Goal: Task Accomplishment & Management: Use online tool/utility

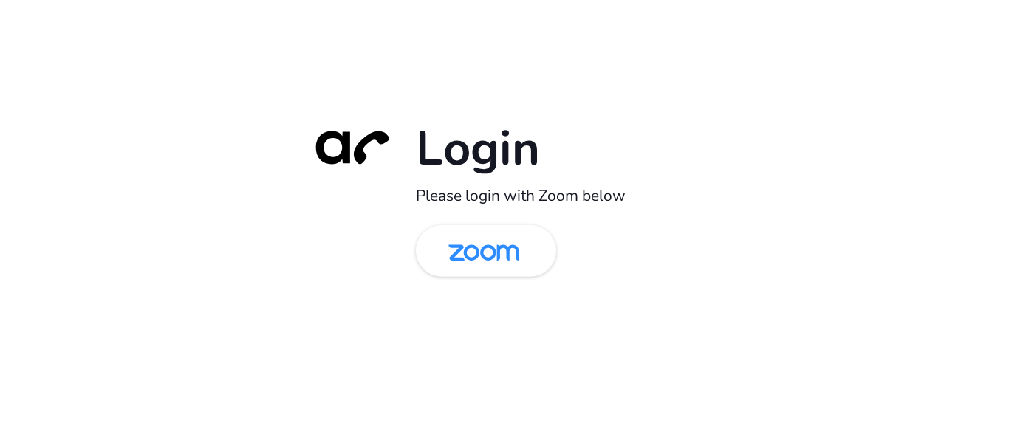
click at [486, 293] on div "Login Please login with Zoom below" at bounding box center [505, 224] width 414 height 212
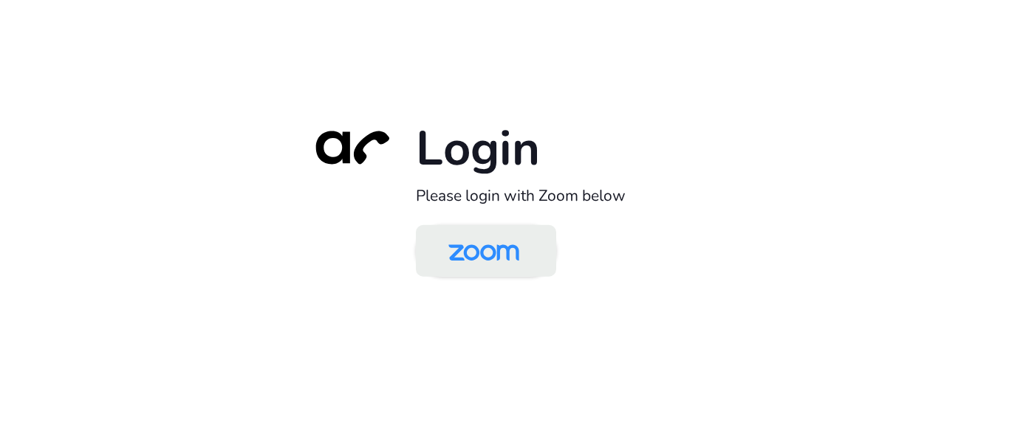
click at [486, 259] on img at bounding box center [484, 252] width 102 height 48
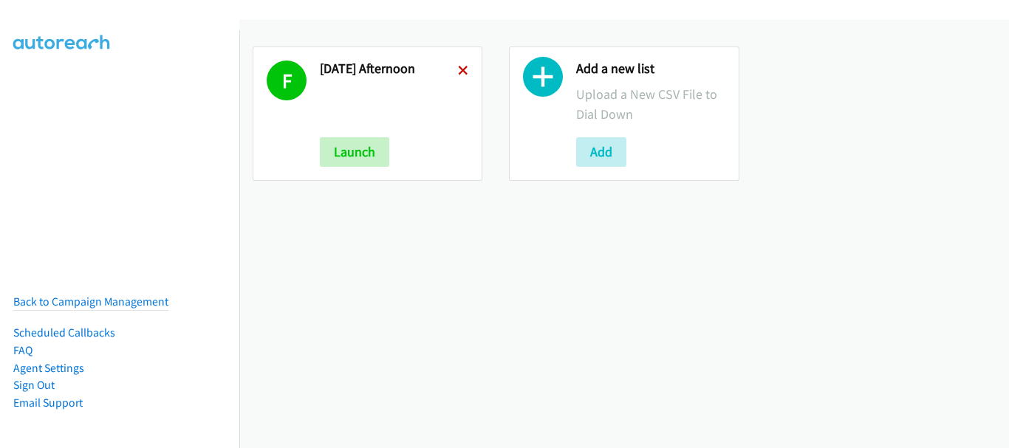
click at [458, 75] on icon at bounding box center [463, 71] width 10 height 10
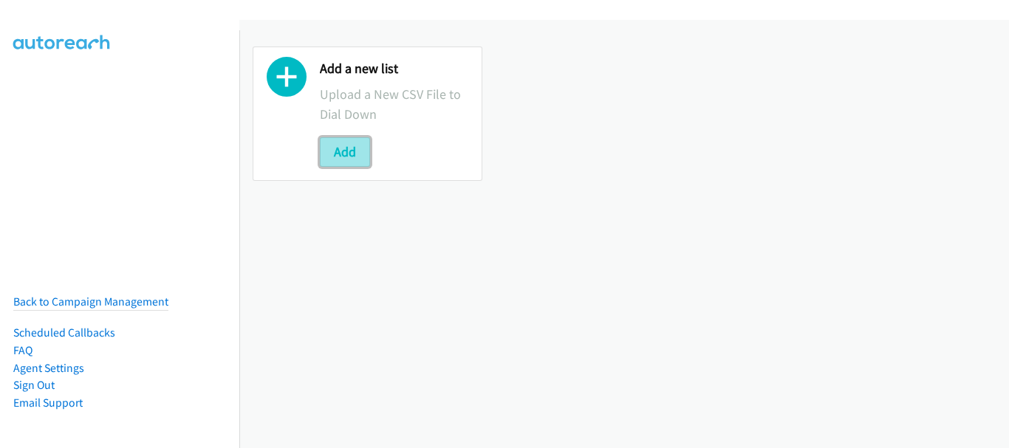
click at [345, 147] on button "Add" at bounding box center [345, 152] width 50 height 30
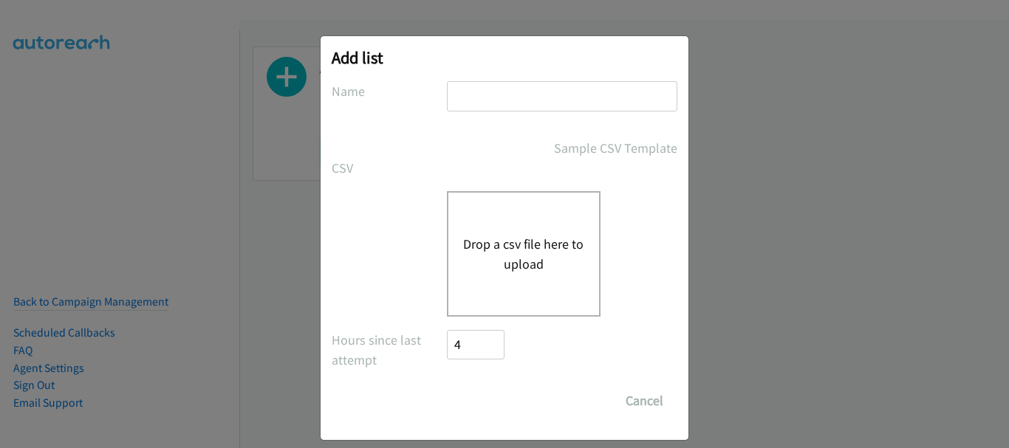
click at [502, 75] on div "Add list No phone fields were returned for that Report or List View Please uplo…" at bounding box center [505, 238] width 368 height 404
click at [493, 90] on input "text" at bounding box center [562, 96] width 230 height 30
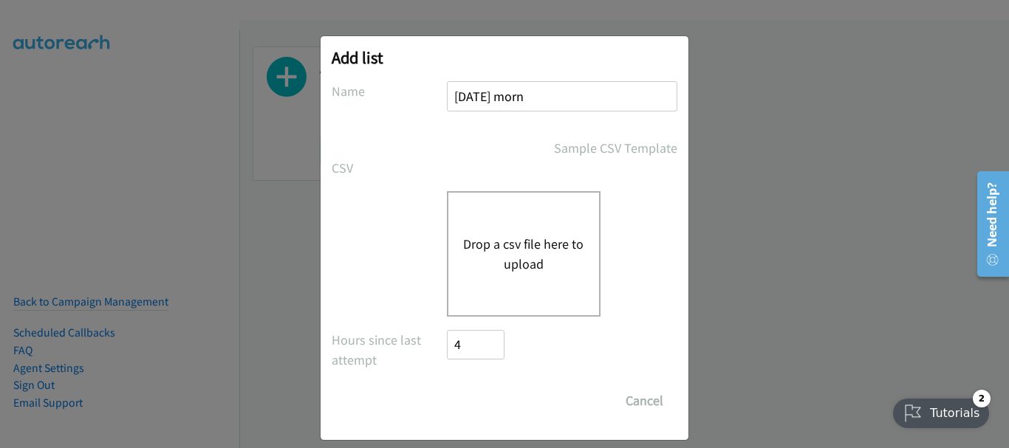
type input "[DATE] morn"
click at [558, 240] on button "Drop a csv file here to upload" at bounding box center [523, 254] width 121 height 40
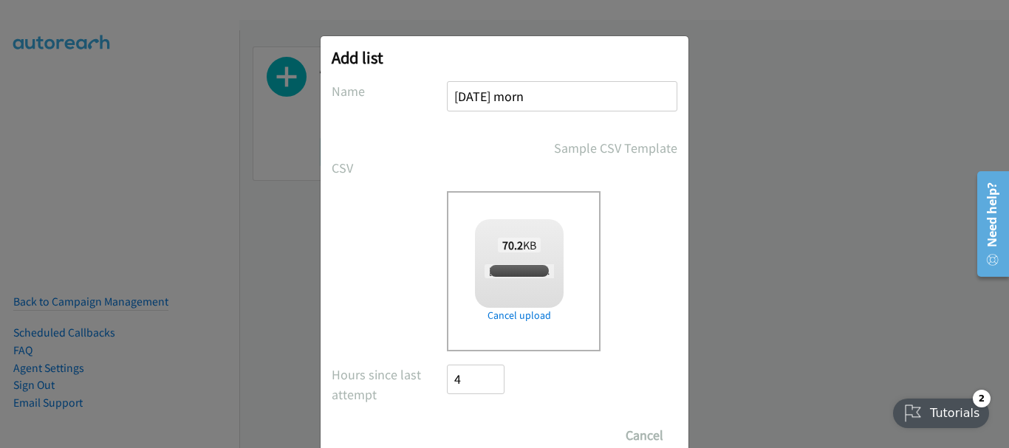
checkbox input "true"
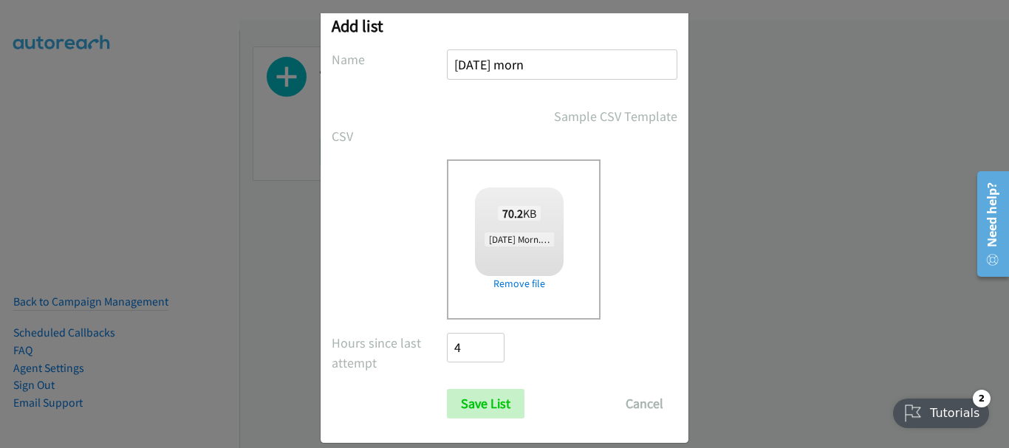
scroll to position [49, 0]
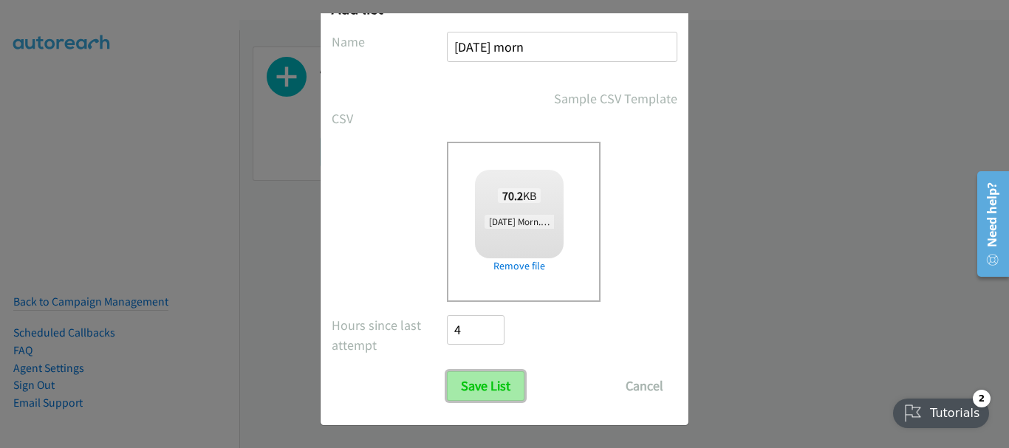
click at [495, 388] on input "Save List" at bounding box center [486, 387] width 78 height 30
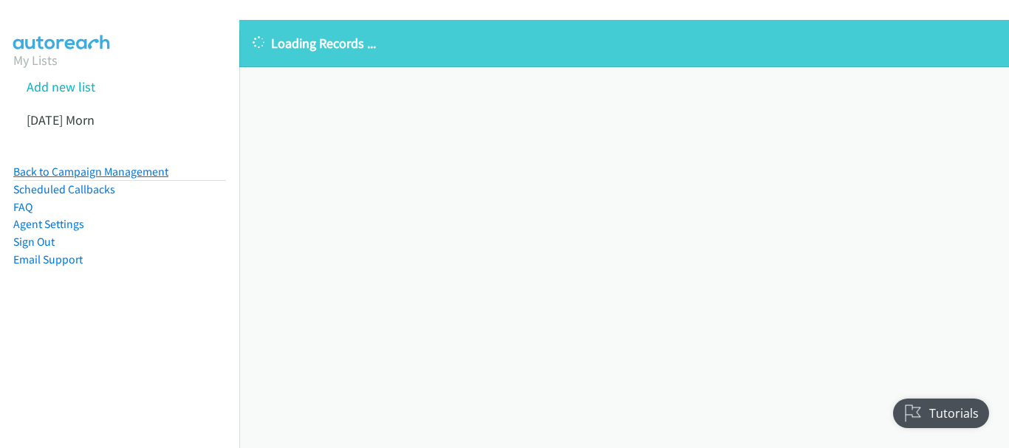
click at [105, 169] on link "Back to Campaign Management" at bounding box center [90, 172] width 155 height 14
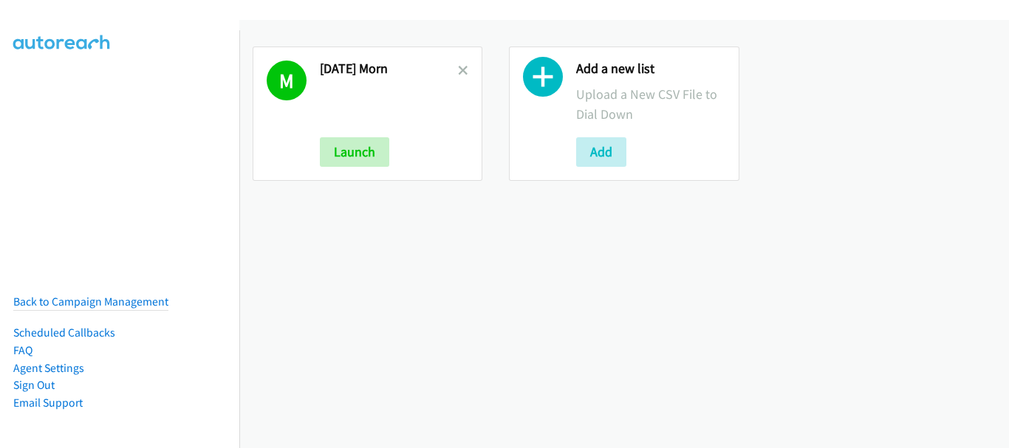
click at [383, 133] on div "[DATE] Morn Launch" at bounding box center [389, 114] width 138 height 106
click at [366, 149] on button "Launch" at bounding box center [354, 152] width 69 height 30
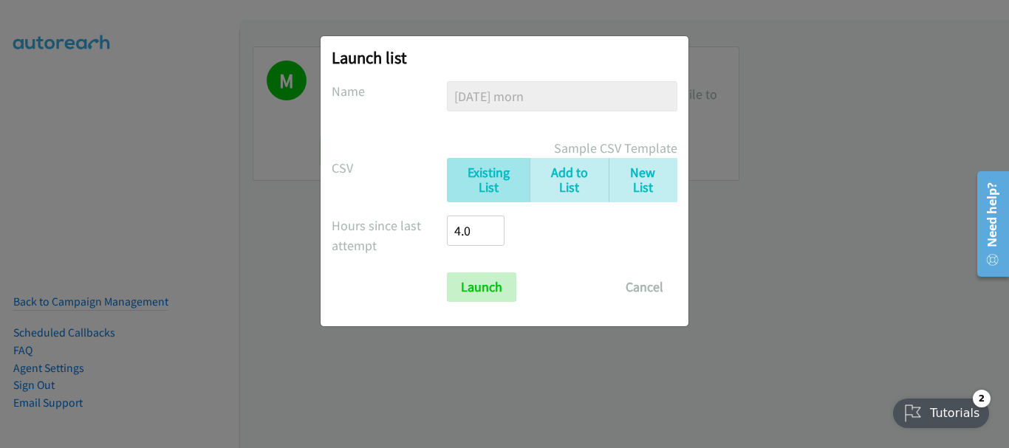
drag, startPoint x: 446, startPoint y: 252, endPoint x: 450, endPoint y: 262, distance: 10.3
click at [448, 256] on div "4.0" at bounding box center [476, 238] width 58 height 44
click at [468, 284] on input "Launch" at bounding box center [481, 288] width 69 height 30
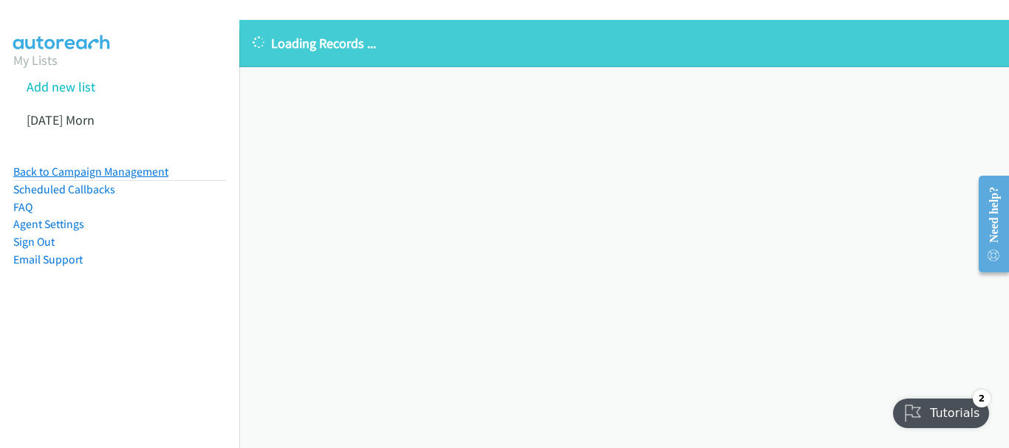
click at [92, 166] on link "Back to Campaign Management" at bounding box center [90, 172] width 155 height 14
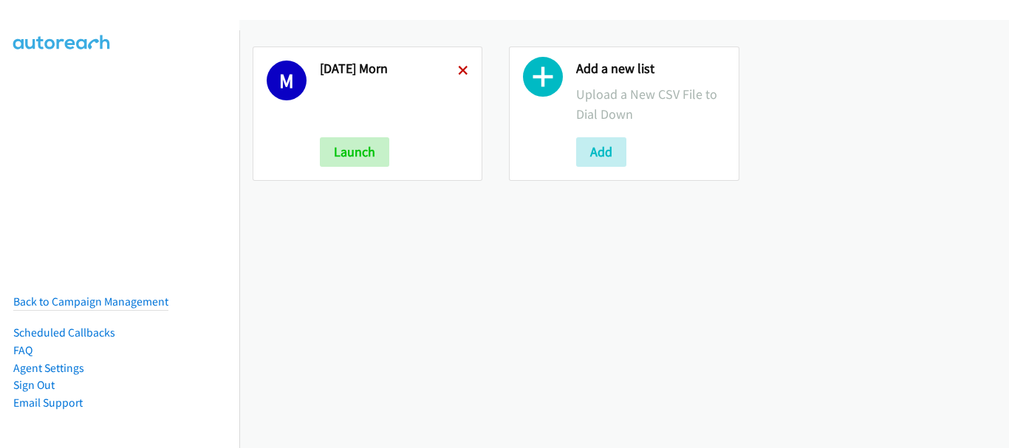
click at [461, 70] on icon at bounding box center [463, 71] width 10 height 10
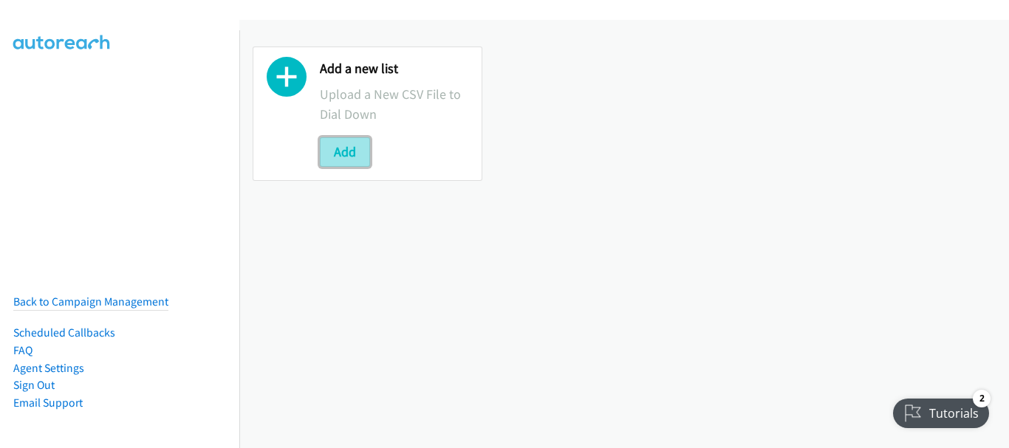
click at [344, 151] on button "Add" at bounding box center [345, 152] width 50 height 30
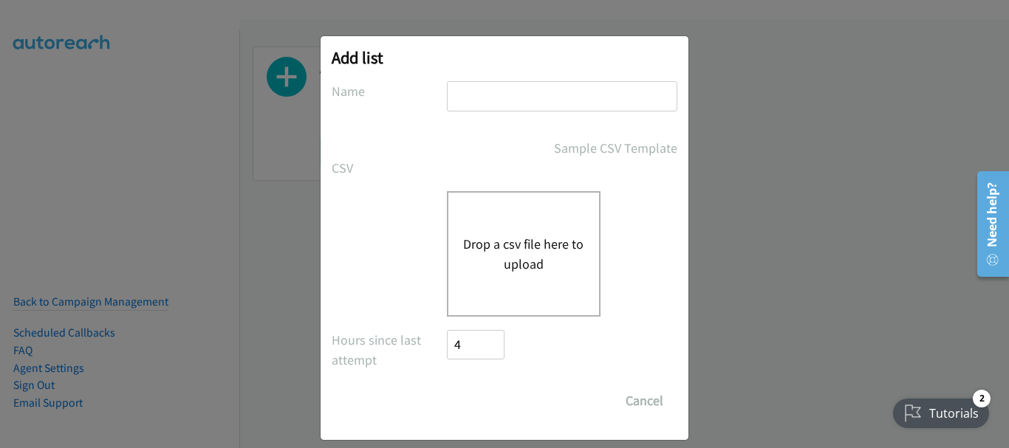
click at [461, 100] on input "text" at bounding box center [562, 96] width 230 height 30
type input "Monday morn"
click at [527, 235] on button "Drop a csv file here to upload" at bounding box center [523, 254] width 121 height 40
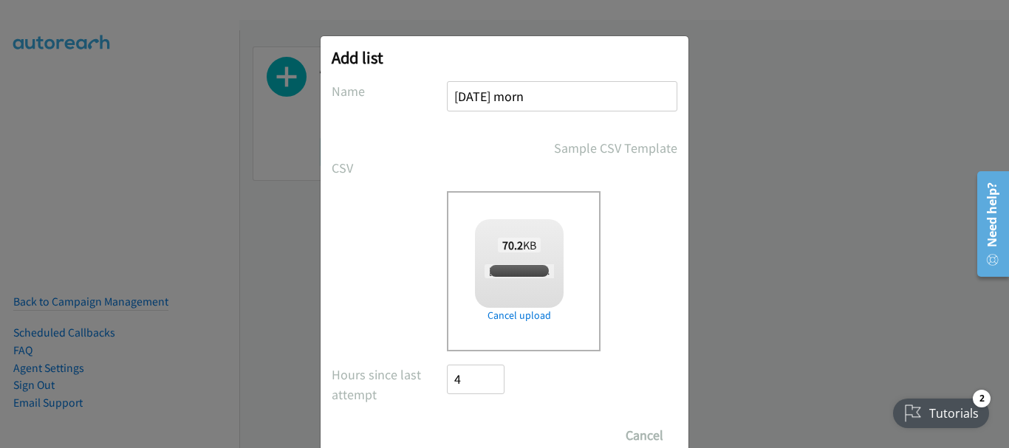
checkbox input "true"
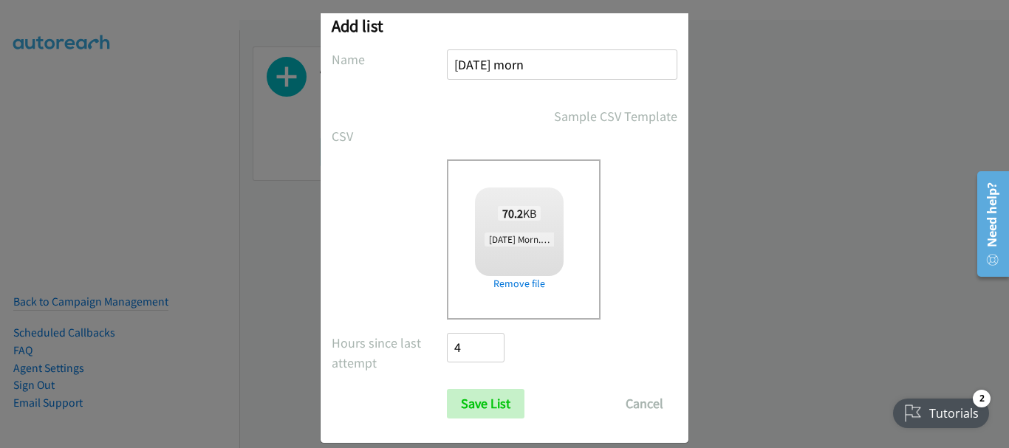
scroll to position [49, 0]
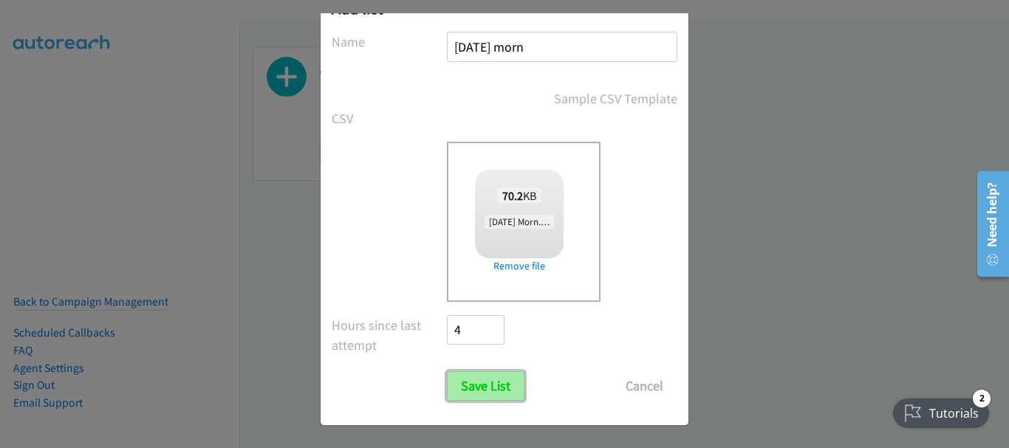
click at [495, 379] on input "Save List" at bounding box center [486, 387] width 78 height 30
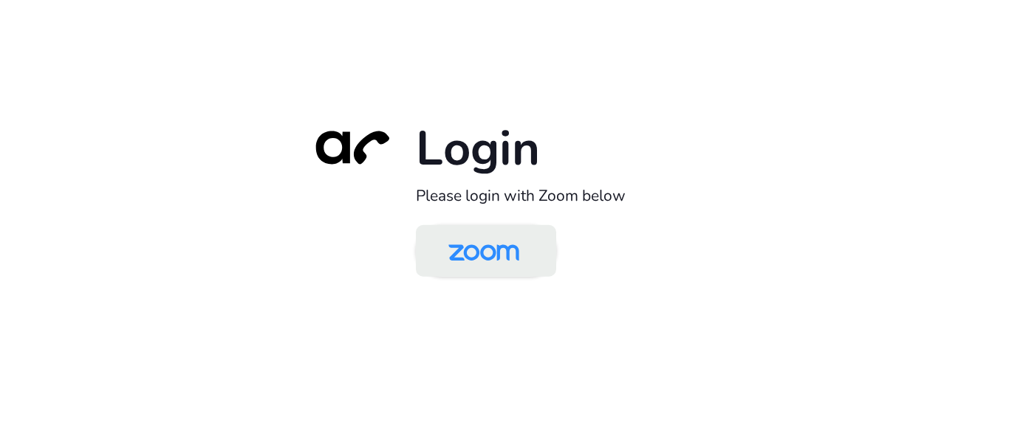
click at [492, 245] on img at bounding box center [484, 252] width 102 height 48
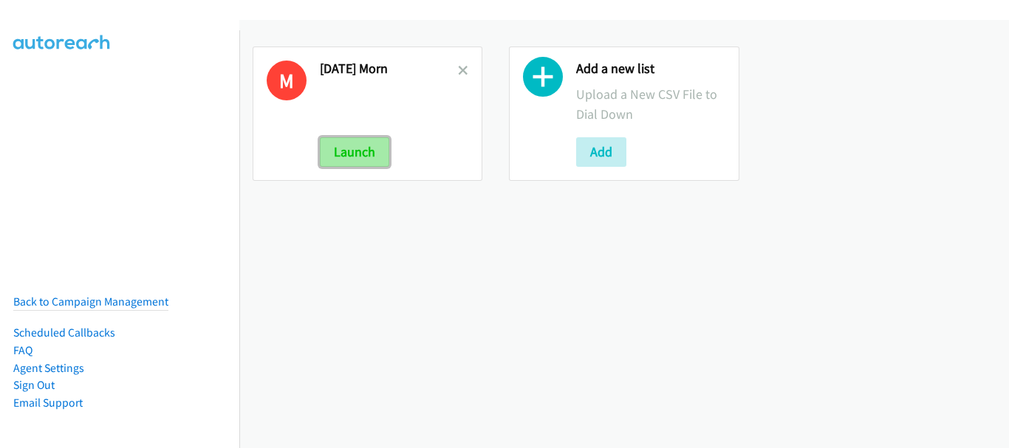
click at [334, 151] on button "Launch" at bounding box center [354, 152] width 69 height 30
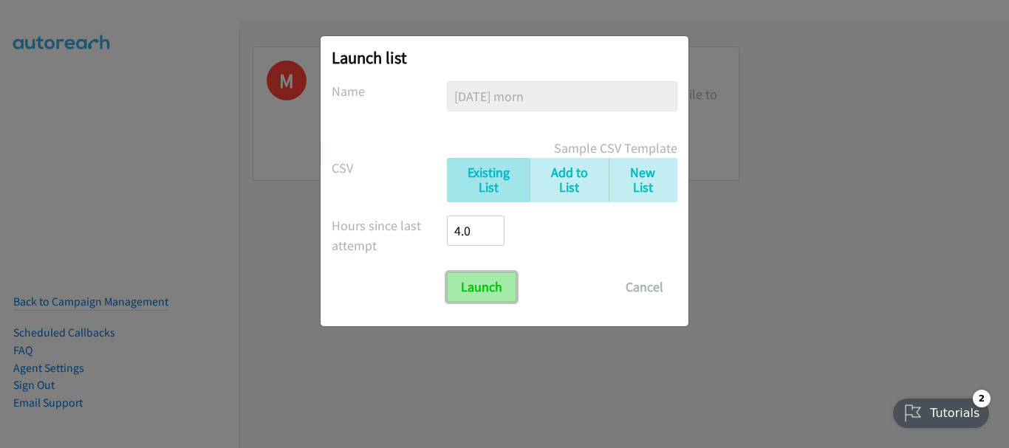
click at [509, 290] on input "Launch" at bounding box center [481, 288] width 69 height 30
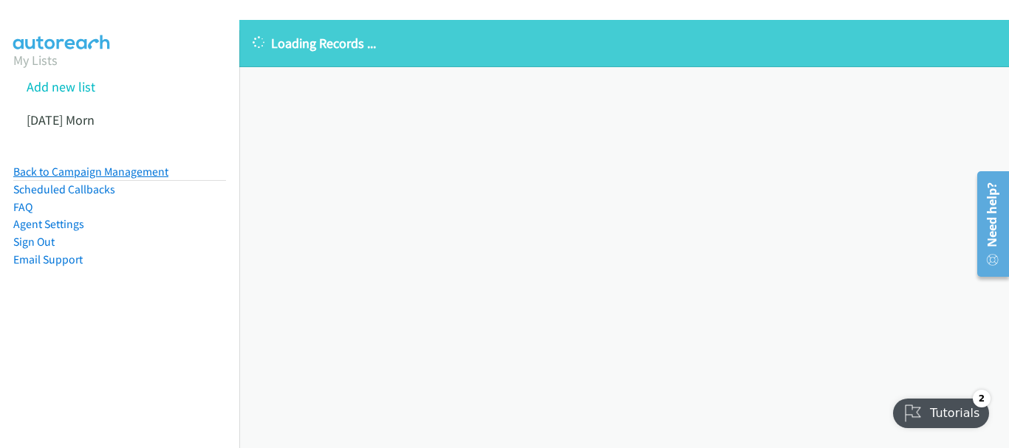
click at [126, 172] on link "Back to Campaign Management" at bounding box center [90, 172] width 155 height 14
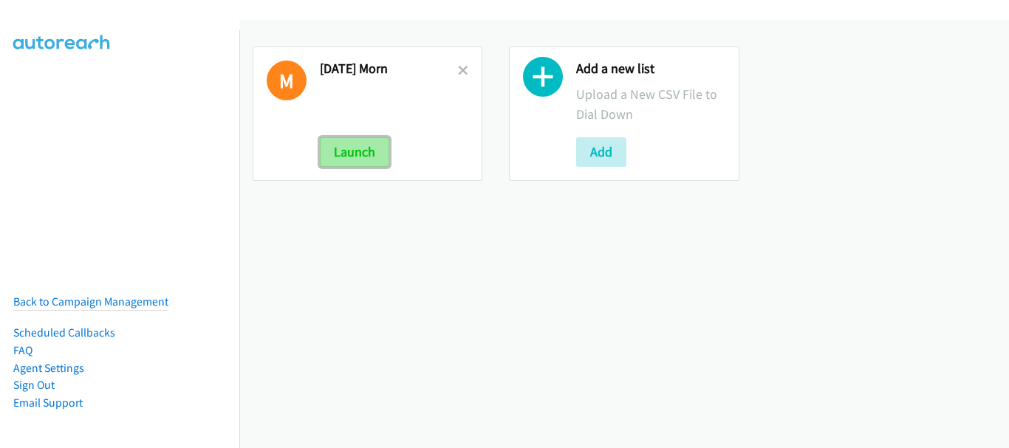
click at [366, 160] on button "Launch" at bounding box center [354, 152] width 69 height 30
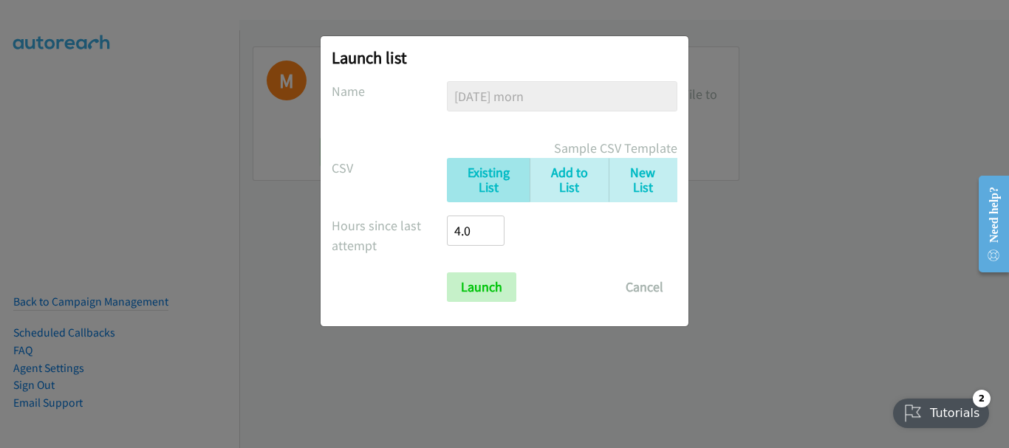
click at [459, 265] on form "No phone fields were returned for that Report or List View Please upload a csv …" at bounding box center [505, 191] width 346 height 221
click at [465, 278] on input "Launch" at bounding box center [481, 288] width 69 height 30
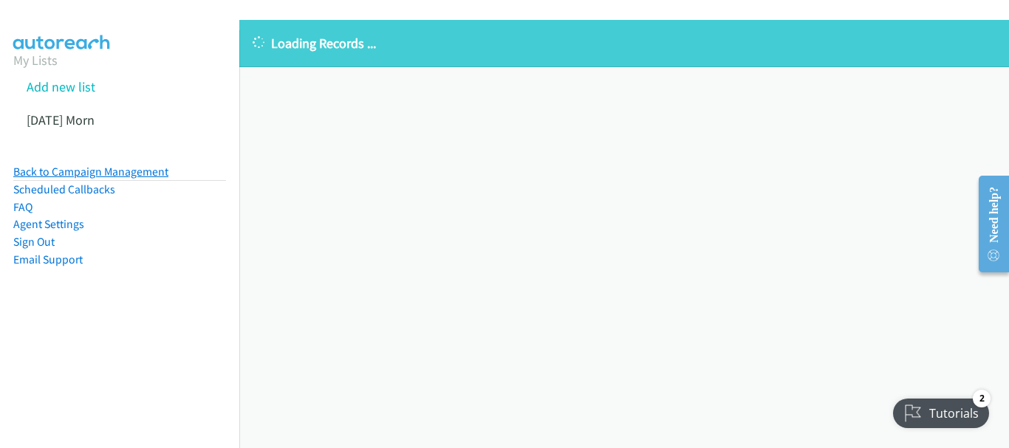
click at [102, 165] on link "Back to Campaign Management" at bounding box center [90, 172] width 155 height 14
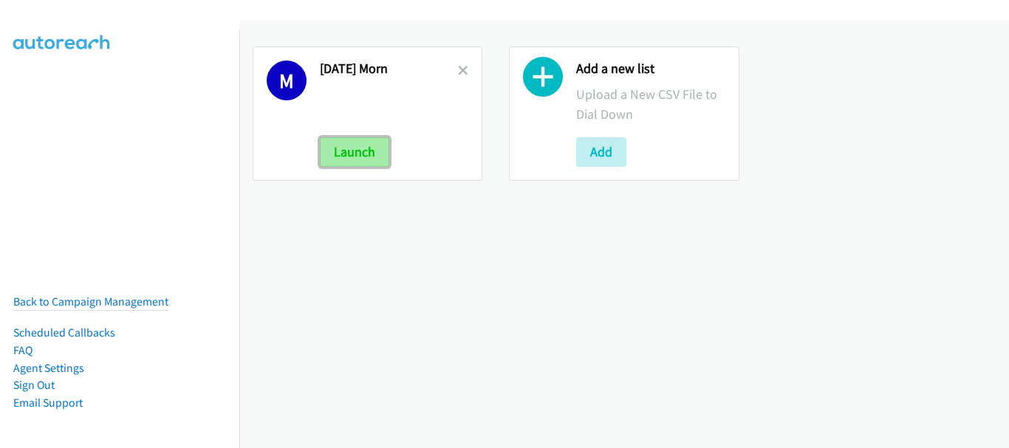
click at [363, 148] on button "Launch" at bounding box center [354, 152] width 69 height 30
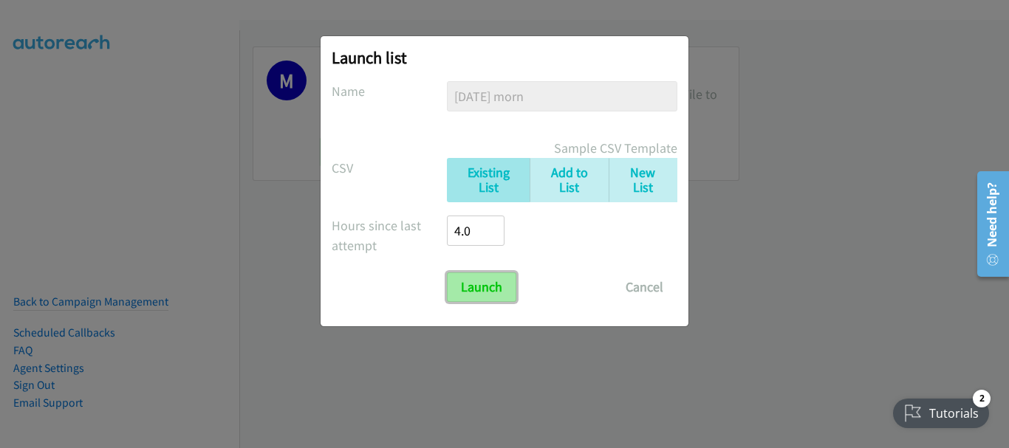
click at [499, 281] on input "Launch" at bounding box center [481, 288] width 69 height 30
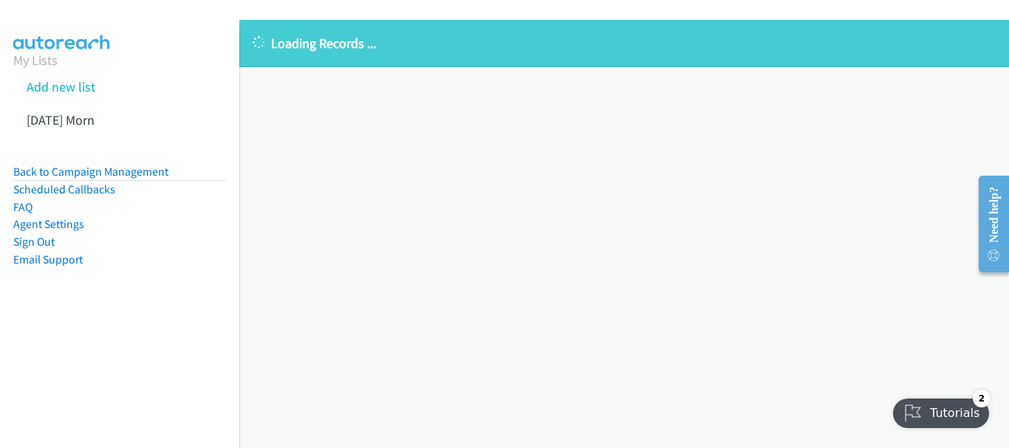
click at [156, 179] on li "Back to Campaign Management" at bounding box center [119, 172] width 213 height 18
click at [152, 170] on link "Back to Campaign Management" at bounding box center [90, 172] width 155 height 14
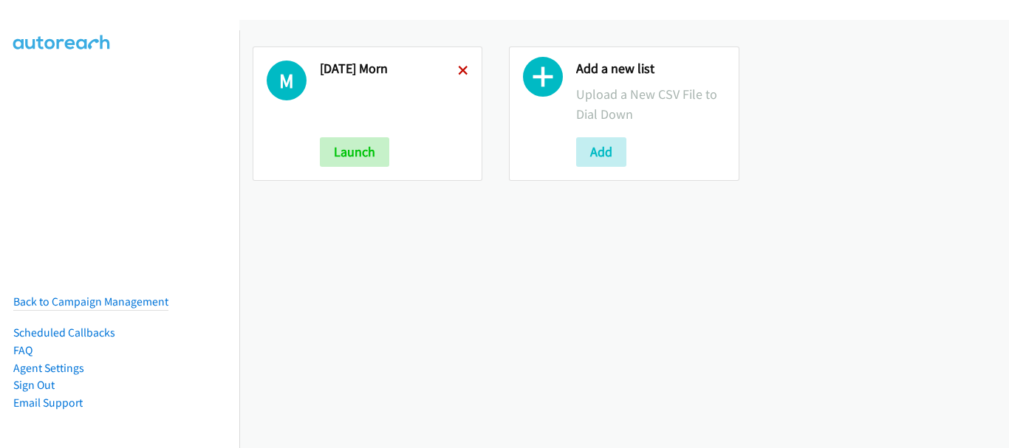
click at [462, 66] on icon at bounding box center [463, 71] width 10 height 10
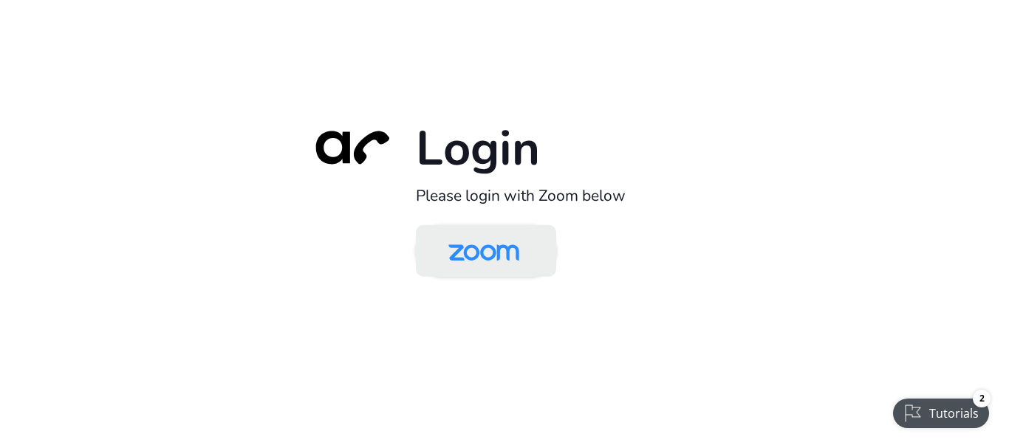
click at [480, 259] on img at bounding box center [484, 252] width 102 height 48
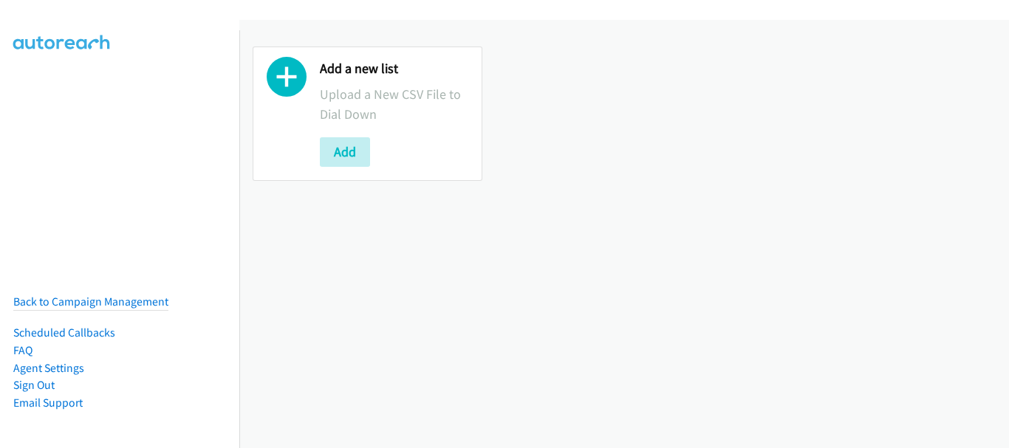
click at [357, 178] on div "Add a new list Upload a New CSV File to Dial Down Add" at bounding box center [368, 114] width 230 height 134
click at [352, 154] on button "Add" at bounding box center [345, 152] width 50 height 30
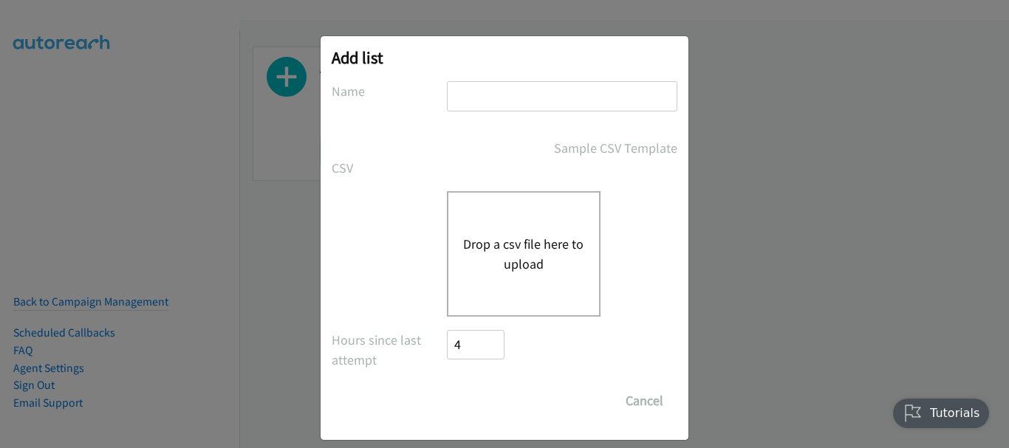
click at [473, 112] on div at bounding box center [562, 103] width 230 height 44
click at [474, 100] on input "text" at bounding box center [562, 96] width 230 height 30
type input "Monday morn"
click at [507, 220] on div "Drop a csv file here to upload" at bounding box center [524, 254] width 154 height 126
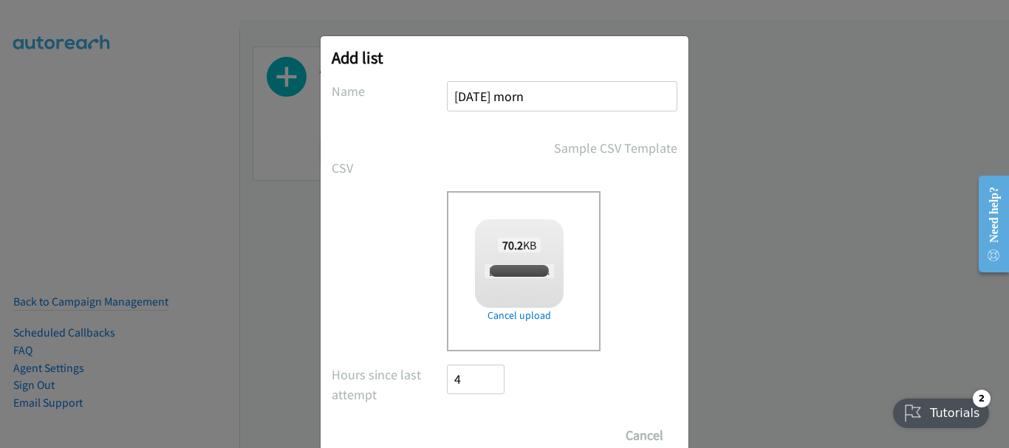
checkbox input "true"
click at [489, 430] on input "Save List" at bounding box center [486, 436] width 78 height 30
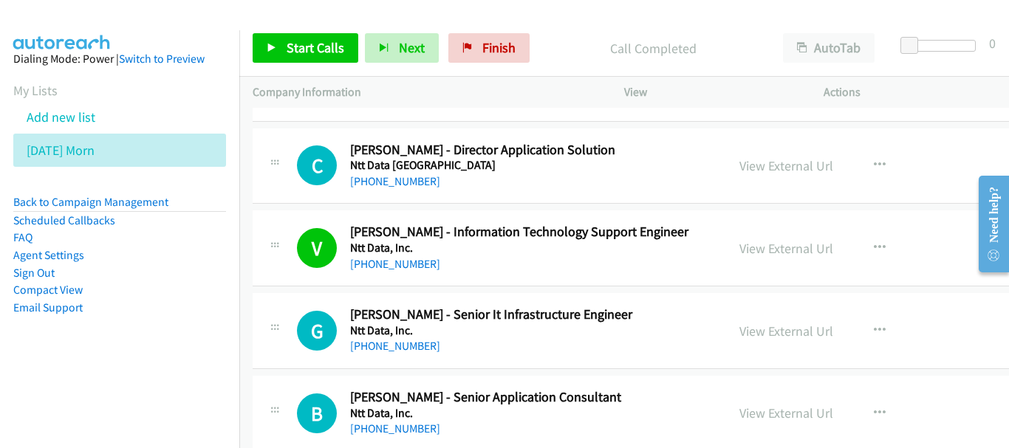
scroll to position [3120, 0]
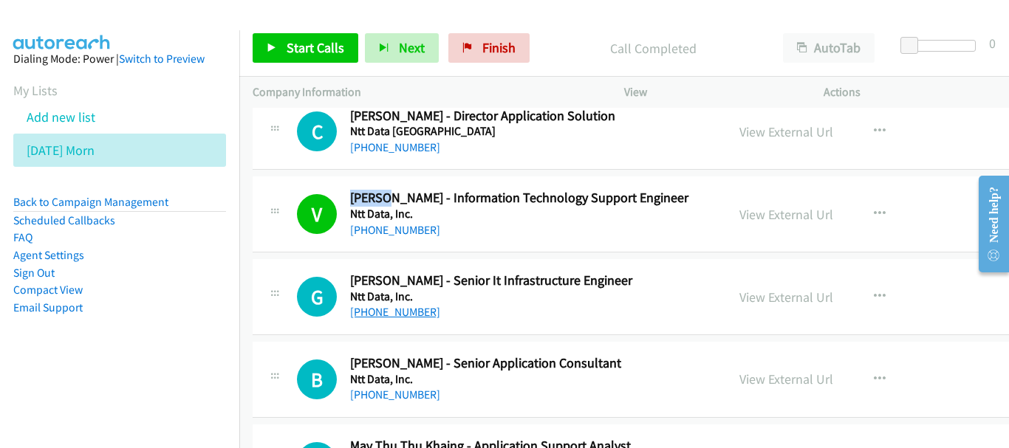
click at [361, 315] on link "[PHONE_NUMBER]" at bounding box center [395, 312] width 90 height 14
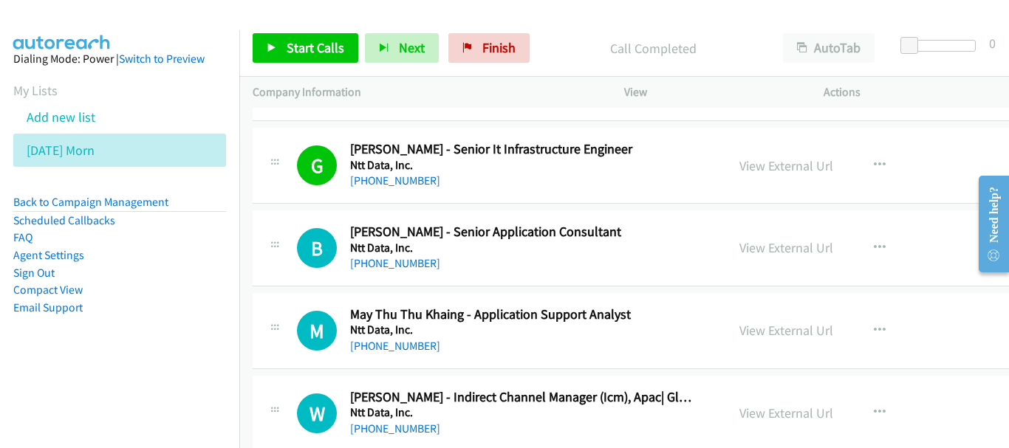
scroll to position [3268, 0]
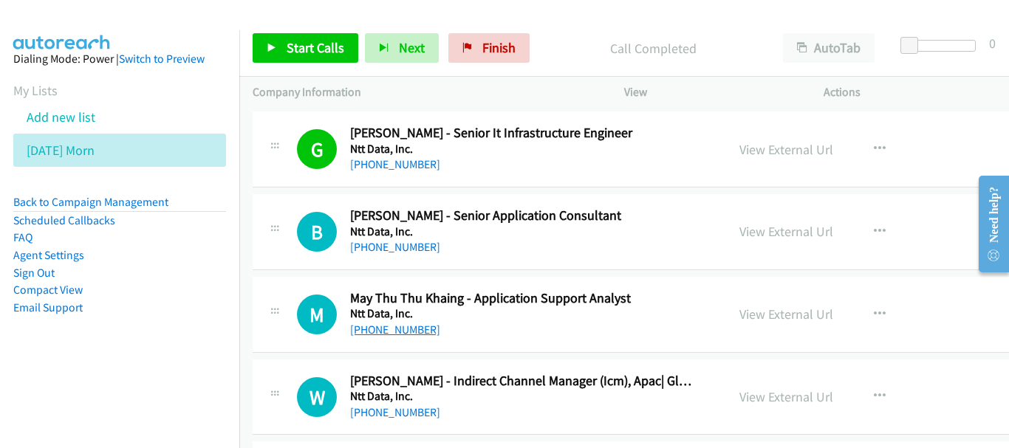
click at [416, 324] on link "[PHONE_NUMBER]" at bounding box center [395, 330] width 90 height 14
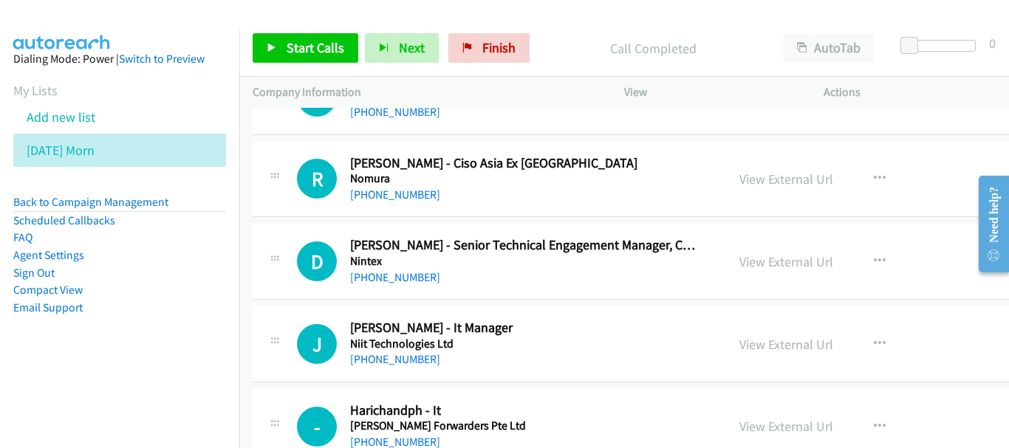
scroll to position [4007, 0]
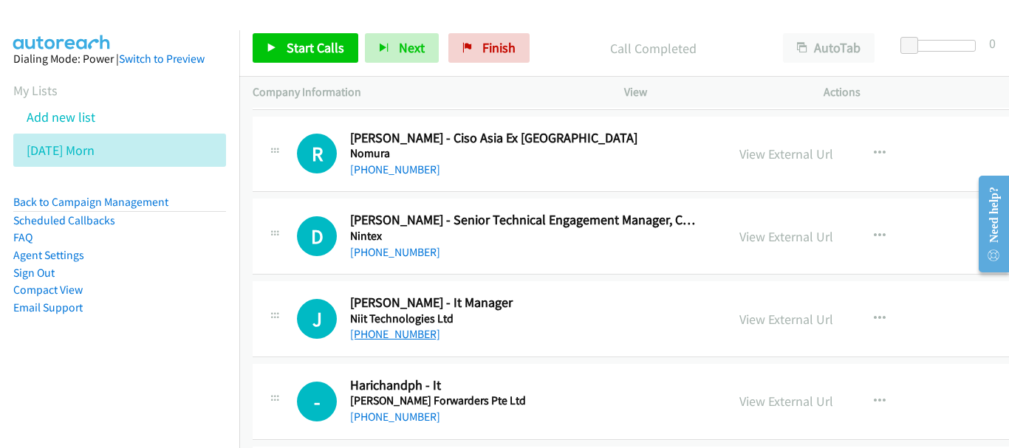
click at [407, 333] on link "[PHONE_NUMBER]" at bounding box center [395, 334] width 90 height 14
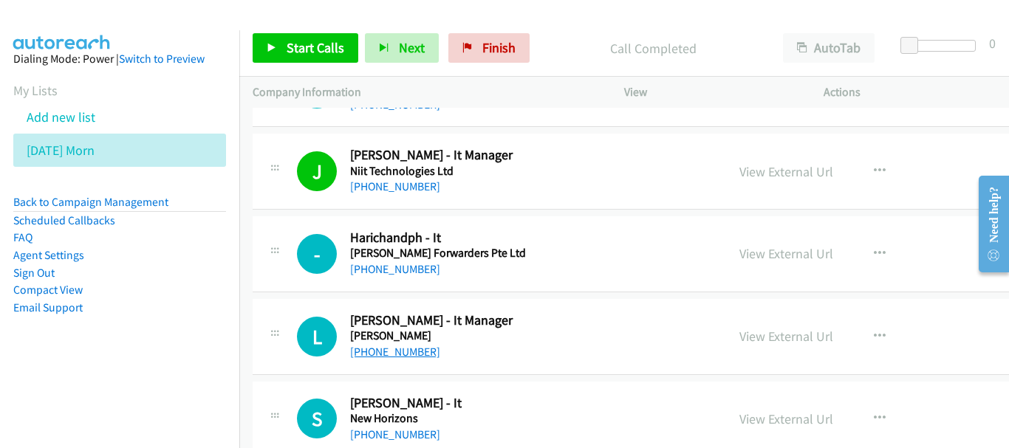
click at [388, 350] on link "[PHONE_NUMBER]" at bounding box center [395, 352] width 90 height 14
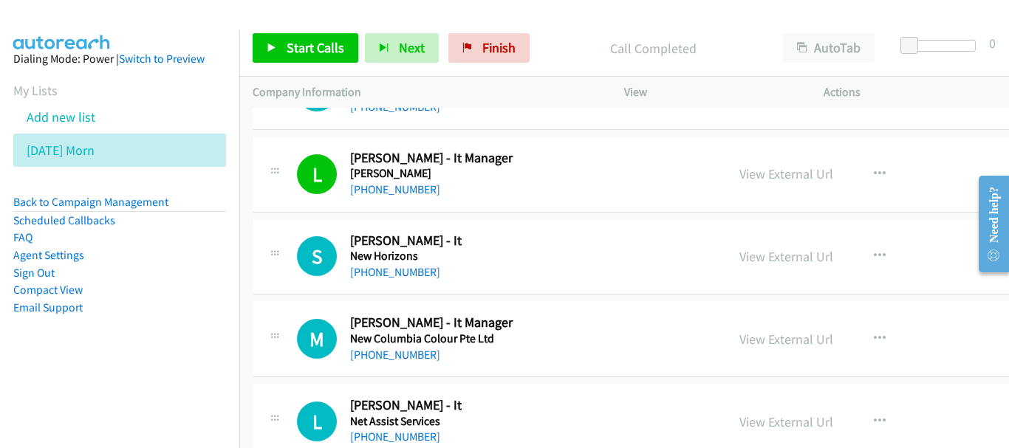
scroll to position [4376, 0]
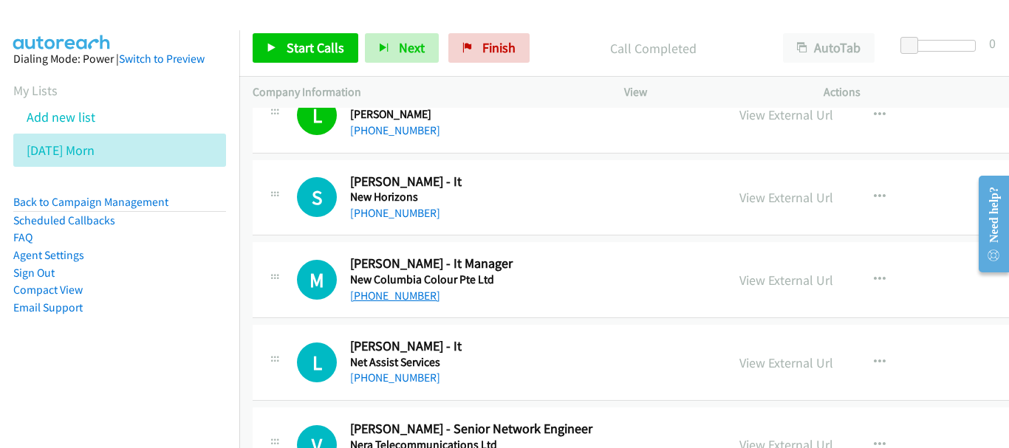
click at [392, 300] on link "[PHONE_NUMBER]" at bounding box center [395, 296] width 90 height 14
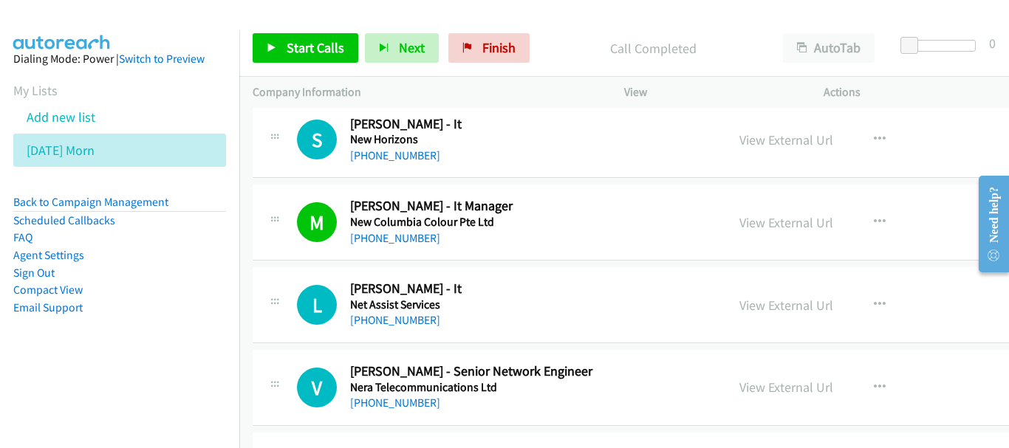
scroll to position [4450, 0]
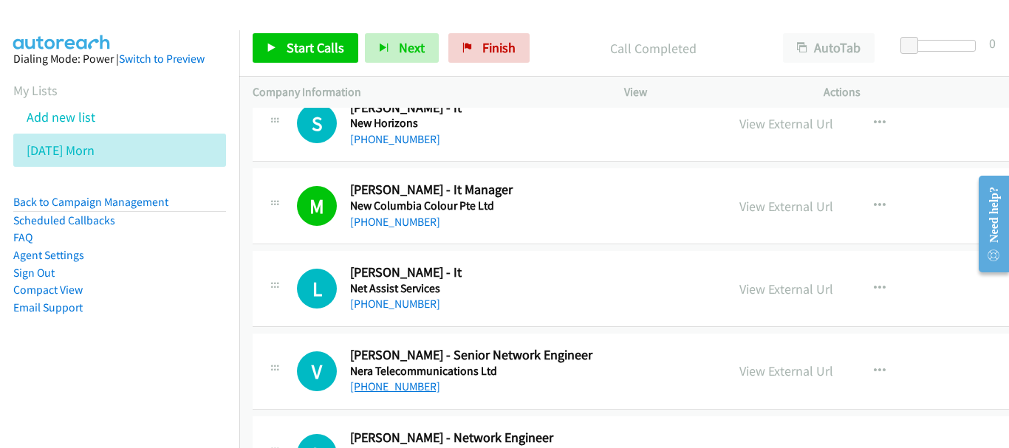
click at [406, 392] on link "[PHONE_NUMBER]" at bounding box center [395, 387] width 90 height 14
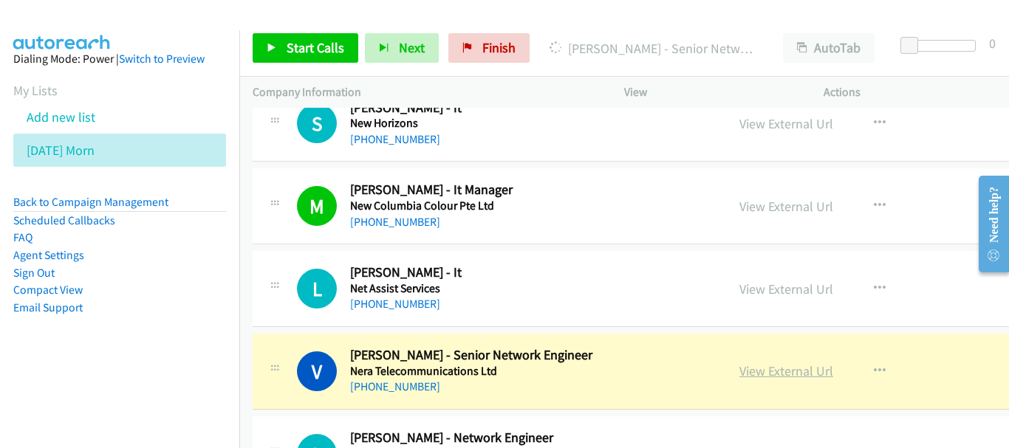
click at [771, 376] on link "View External Url" at bounding box center [786, 371] width 94 height 17
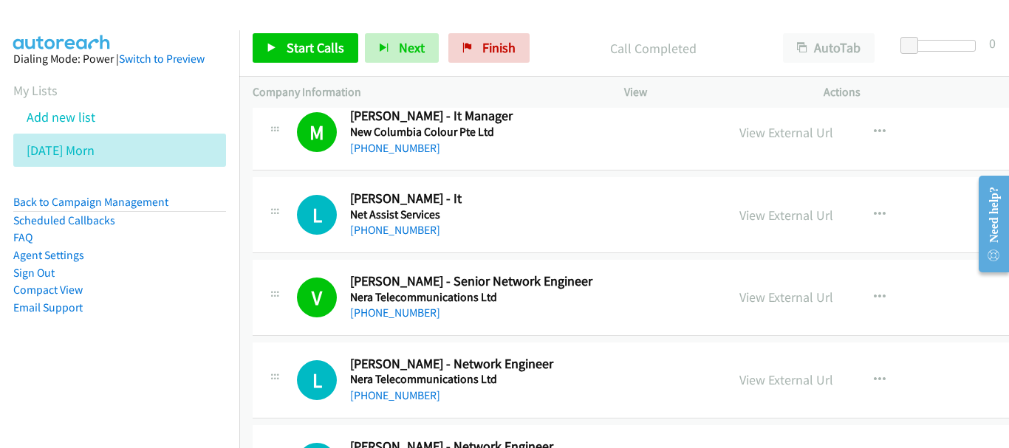
scroll to position [4598, 0]
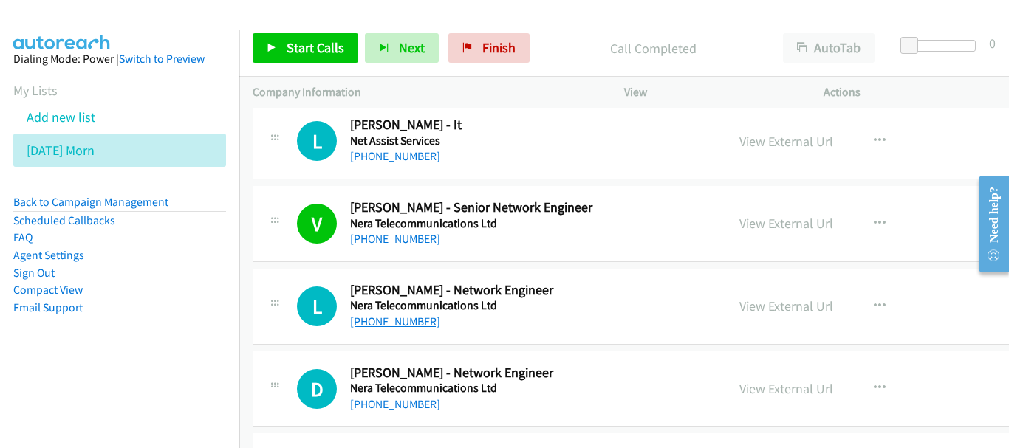
click at [377, 328] on link "[PHONE_NUMBER]" at bounding box center [395, 322] width 90 height 14
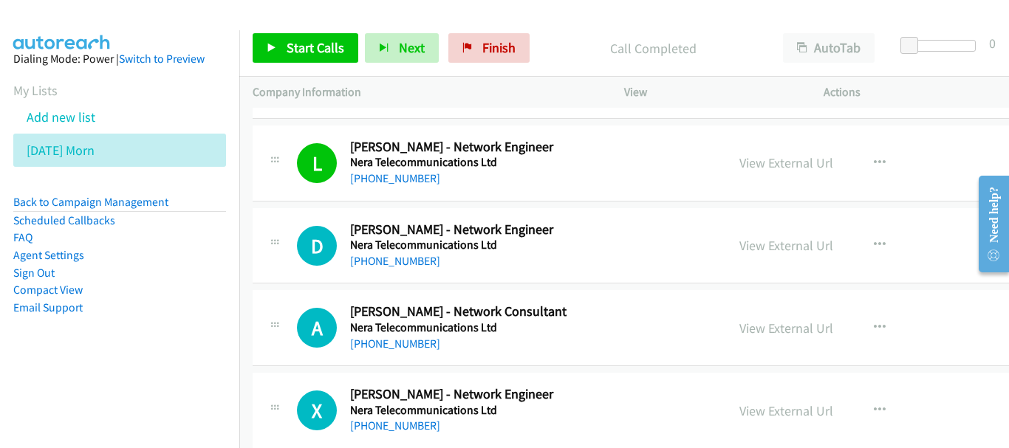
scroll to position [4745, 0]
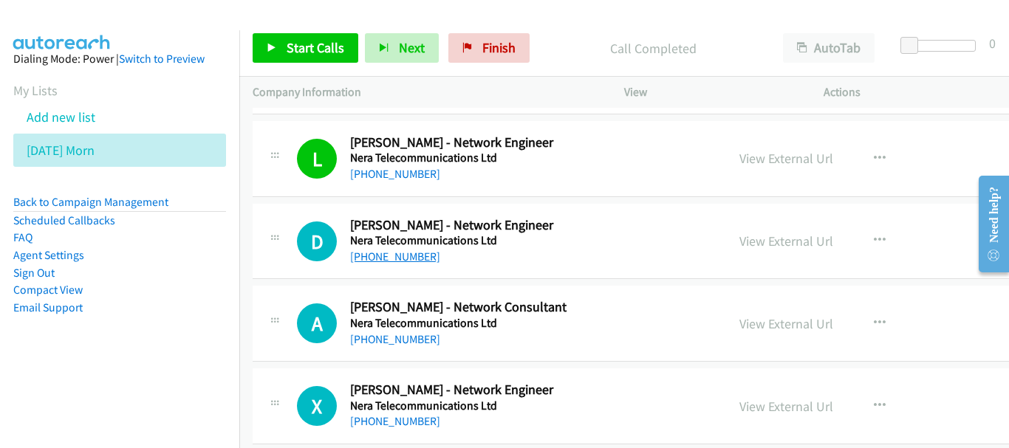
click at [410, 258] on link "[PHONE_NUMBER]" at bounding box center [395, 257] width 90 height 14
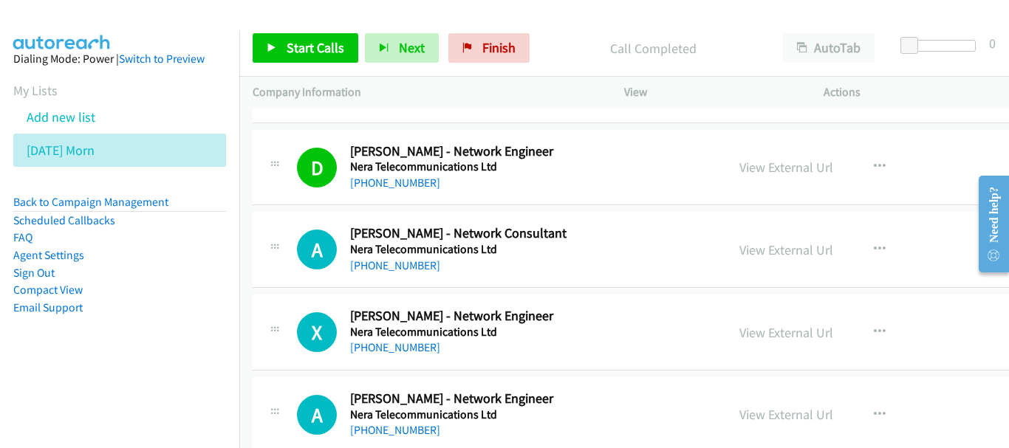
scroll to position [4893, 0]
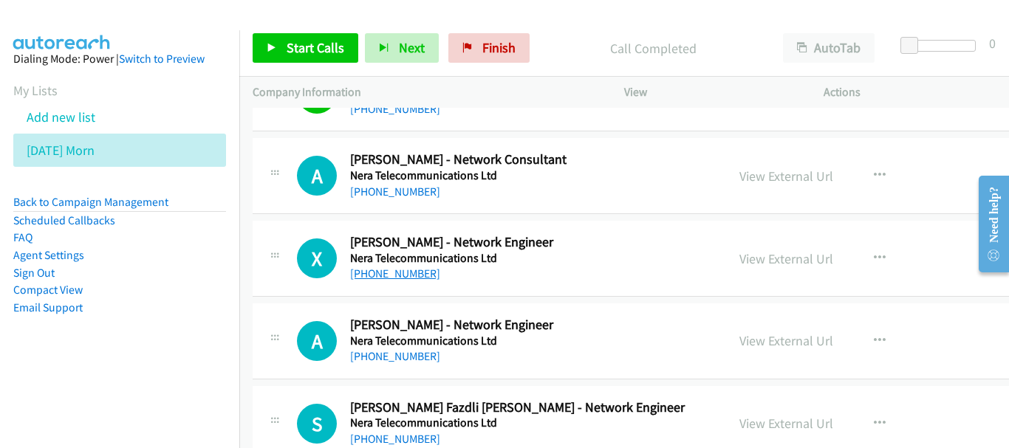
click at [388, 276] on link "[PHONE_NUMBER]" at bounding box center [395, 274] width 90 height 14
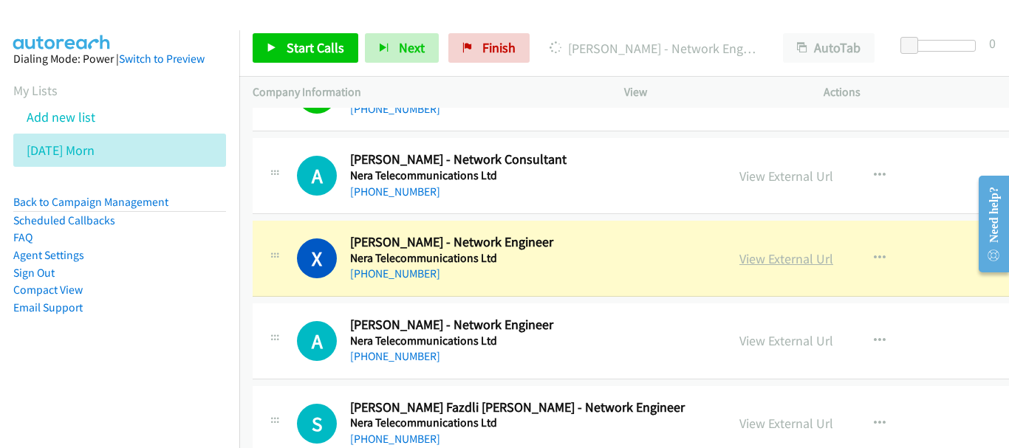
click at [782, 257] on link "View External Url" at bounding box center [786, 258] width 94 height 17
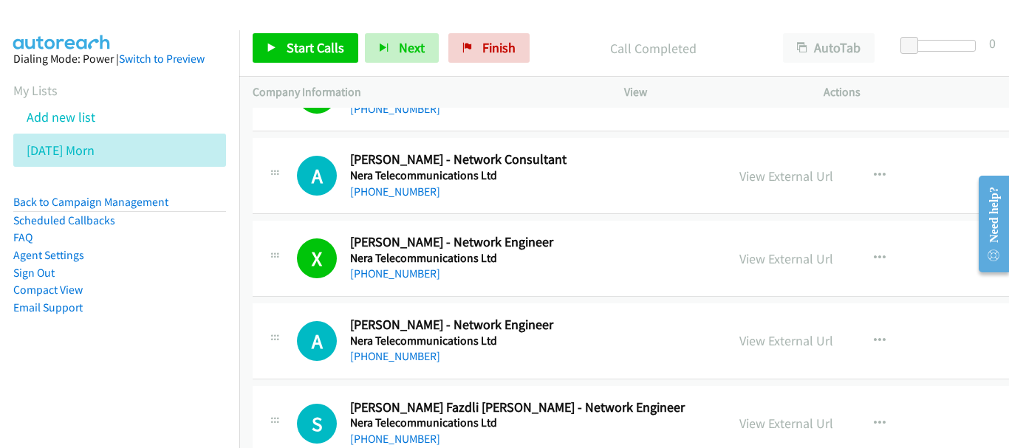
click at [346, 341] on div "A" at bounding box center [323, 341] width 53 height 40
click at [375, 349] on link "[PHONE_NUMBER]" at bounding box center [395, 356] width 90 height 14
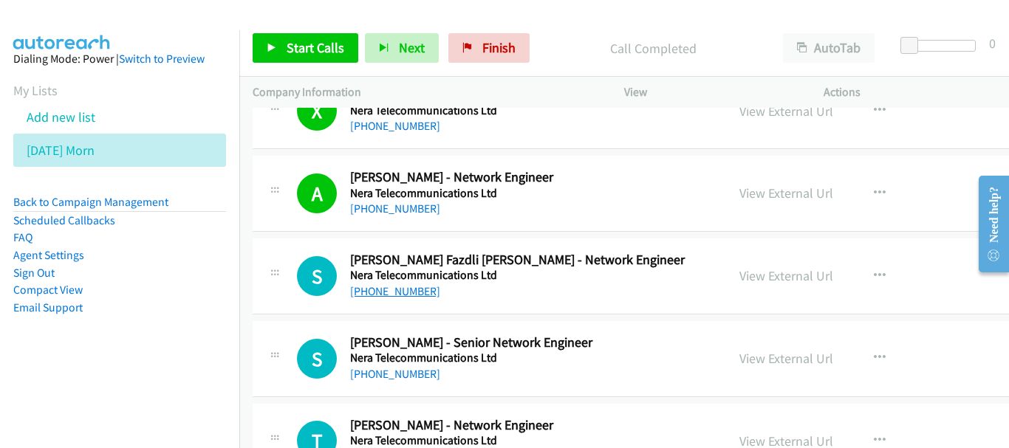
click at [365, 296] on link "[PHONE_NUMBER]" at bounding box center [395, 291] width 90 height 14
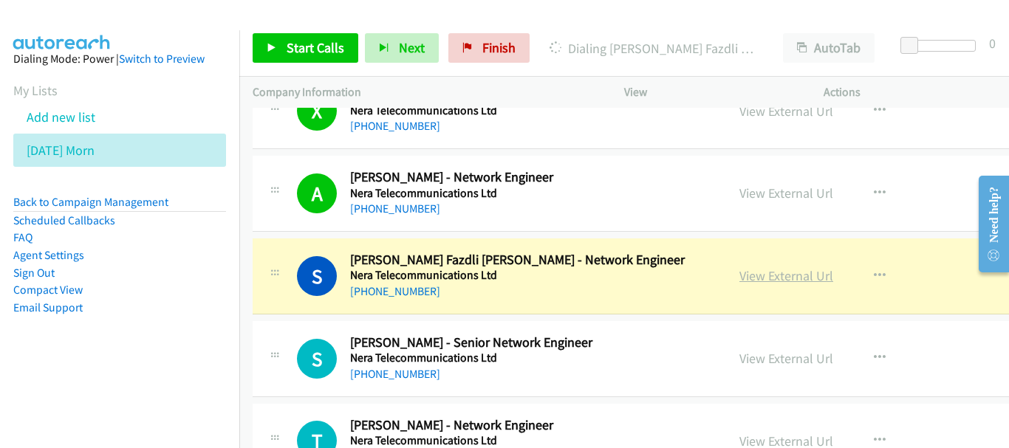
click at [755, 280] on link "View External Url" at bounding box center [786, 275] width 94 height 17
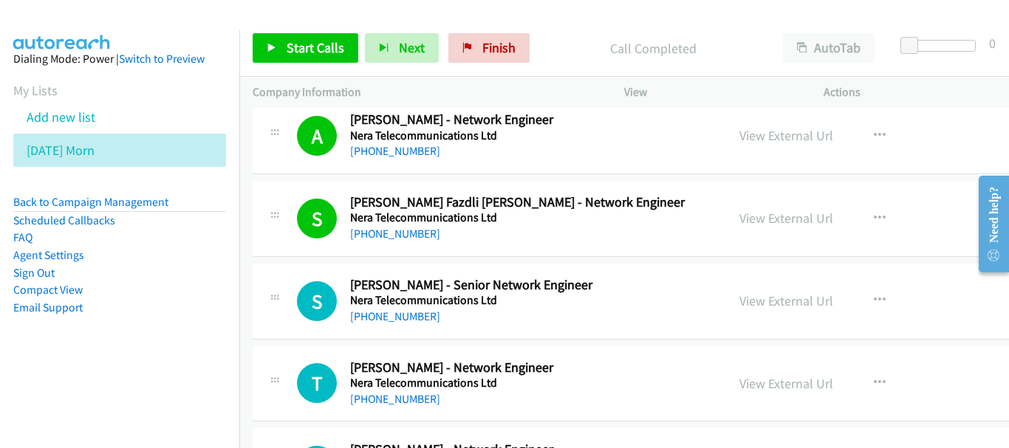
scroll to position [5115, 0]
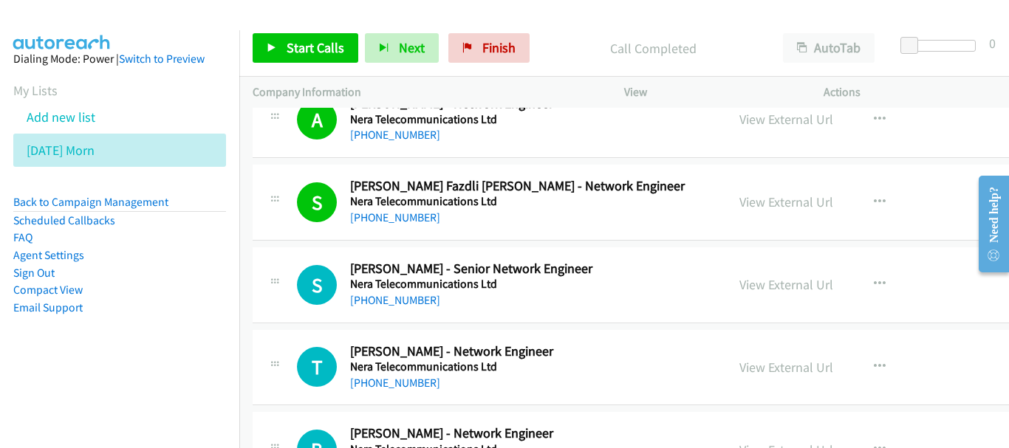
drag, startPoint x: 413, startPoint y: 302, endPoint x: 427, endPoint y: 300, distance: 14.2
click at [394, 297] on link "[PHONE_NUMBER]" at bounding box center [395, 300] width 90 height 14
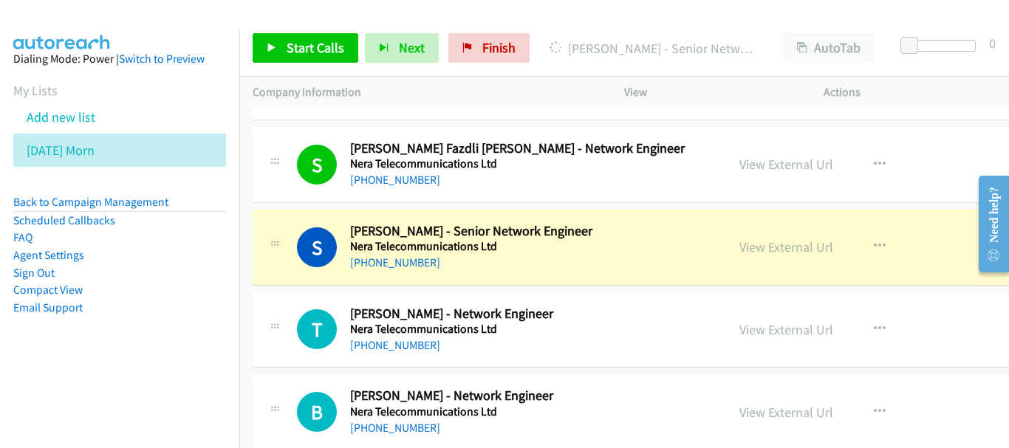
scroll to position [5189, 0]
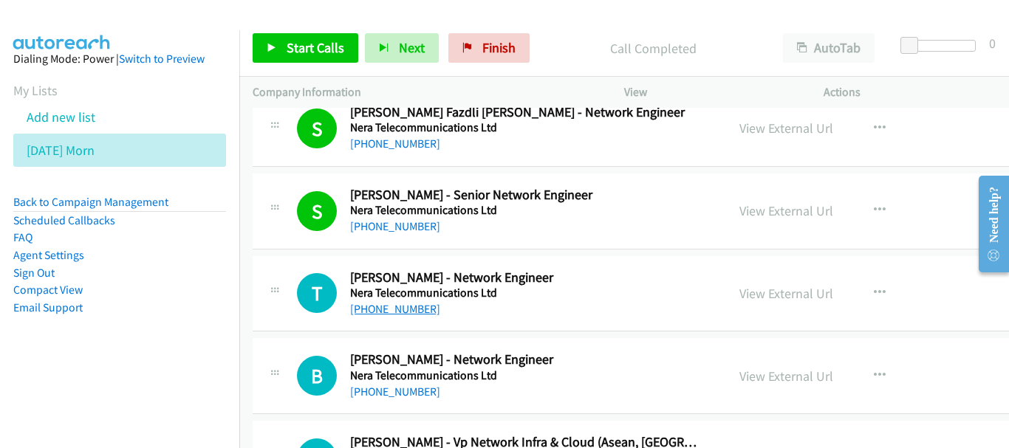
click at [405, 307] on link "[PHONE_NUMBER]" at bounding box center [395, 309] width 90 height 14
click at [372, 390] on link "[PHONE_NUMBER]" at bounding box center [395, 392] width 90 height 14
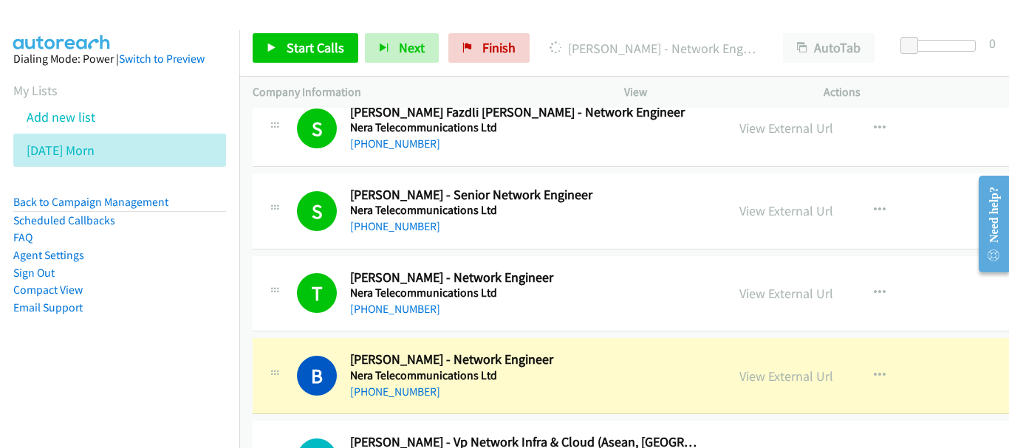
scroll to position [5410, 0]
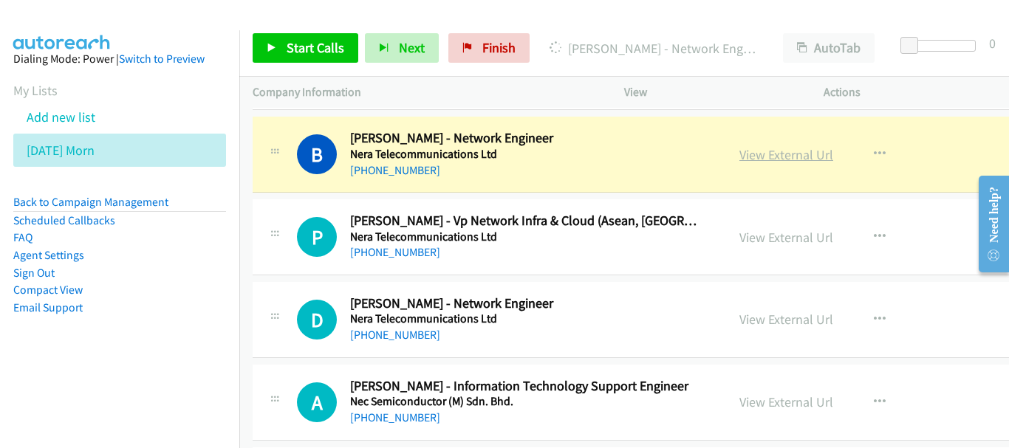
click at [764, 151] on link "View External Url" at bounding box center [786, 154] width 94 height 17
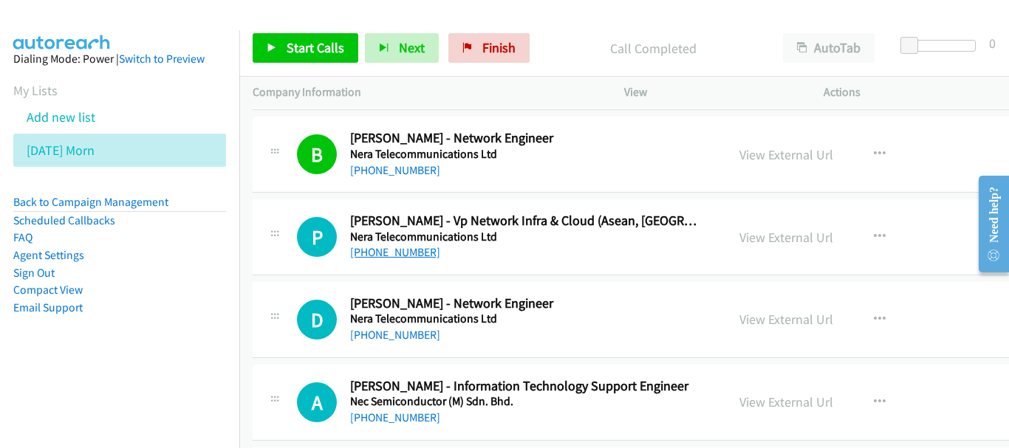
click at [409, 256] on link "[PHONE_NUMBER]" at bounding box center [395, 252] width 90 height 14
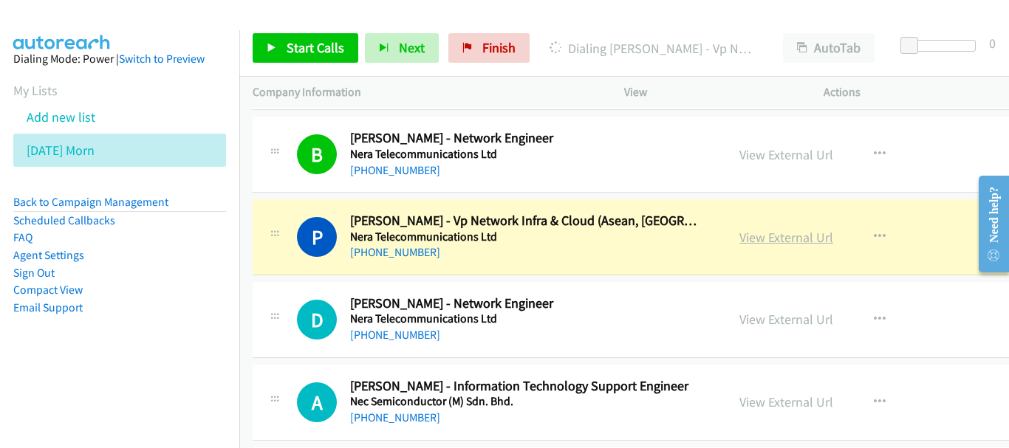
click at [750, 234] on link "View External Url" at bounding box center [786, 237] width 94 height 17
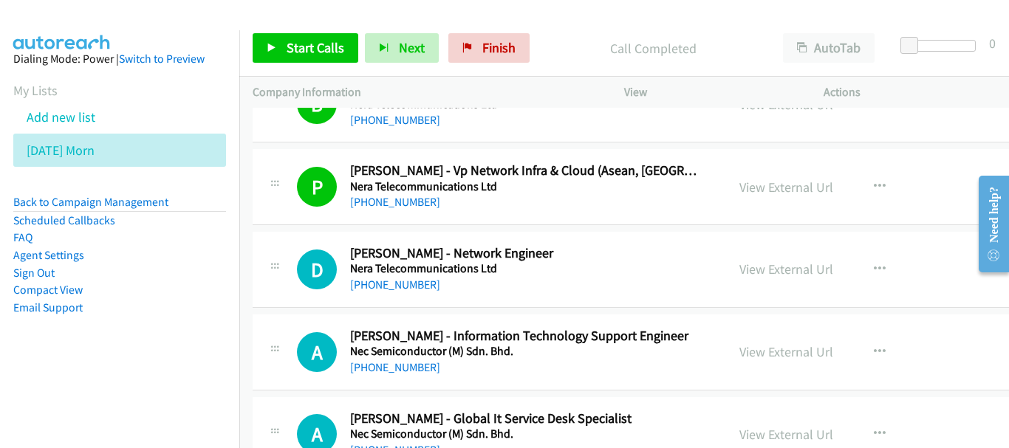
scroll to position [5484, 0]
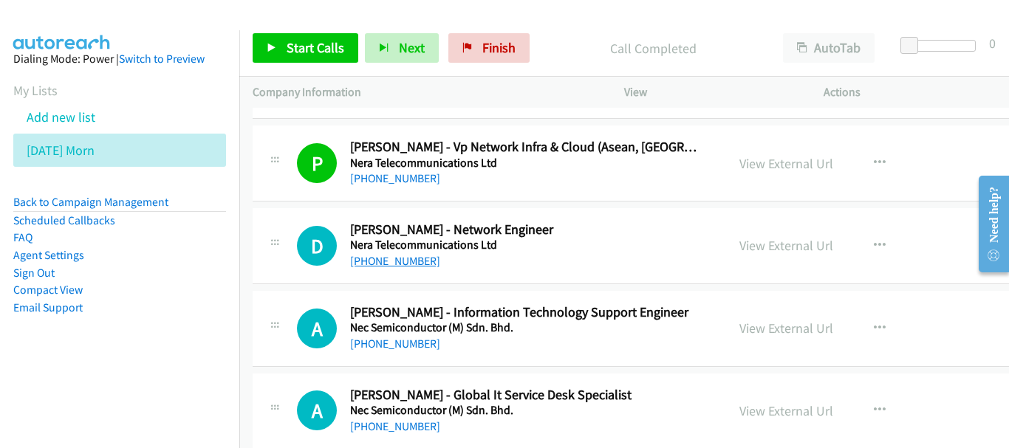
click at [394, 264] on link "[PHONE_NUMBER]" at bounding box center [395, 261] width 90 height 14
click at [392, 344] on link "[PHONE_NUMBER]" at bounding box center [395, 344] width 90 height 14
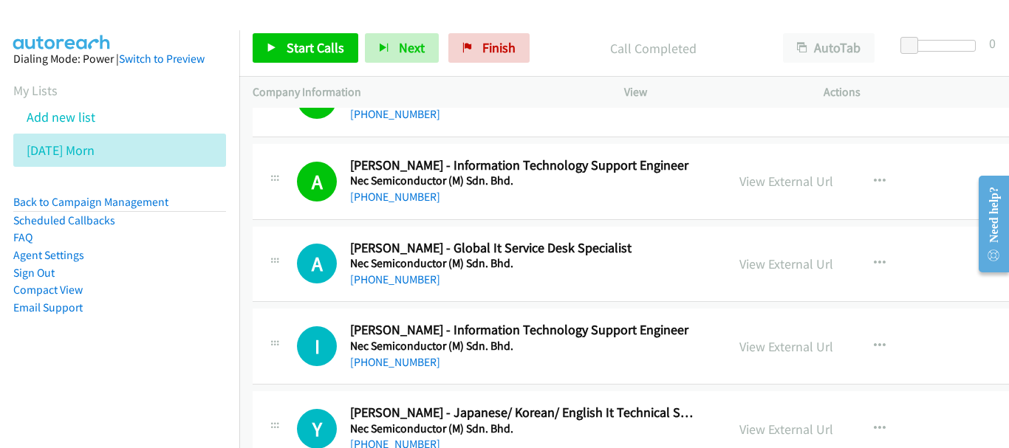
scroll to position [5632, 0]
click at [379, 282] on link "[PHONE_NUMBER]" at bounding box center [395, 279] width 90 height 14
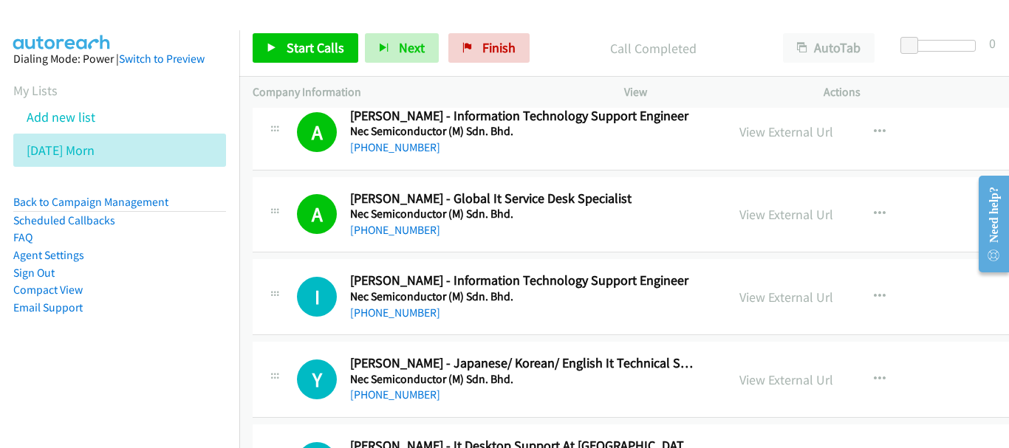
scroll to position [5706, 0]
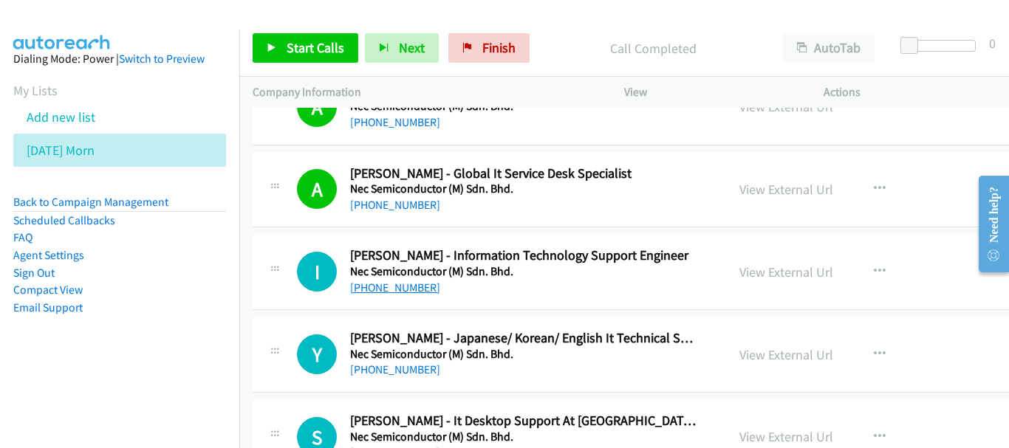
click at [367, 289] on link "[PHONE_NUMBER]" at bounding box center [395, 288] width 90 height 14
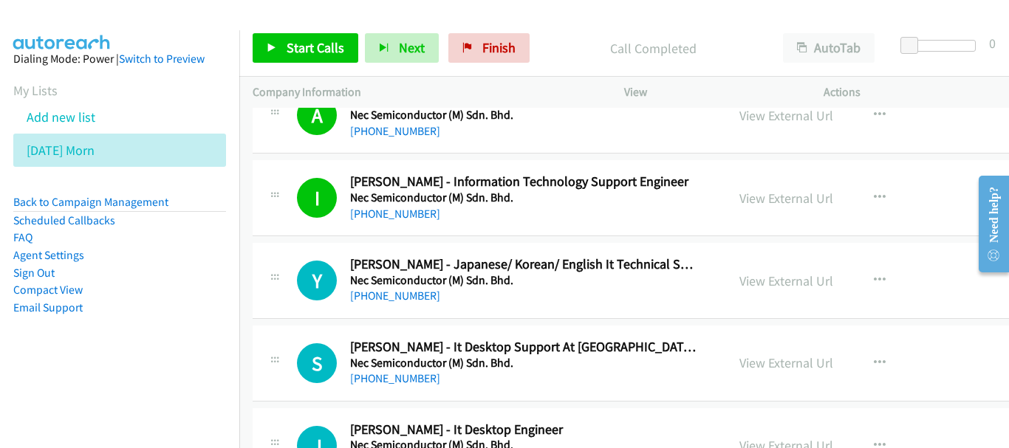
scroll to position [5854, 0]
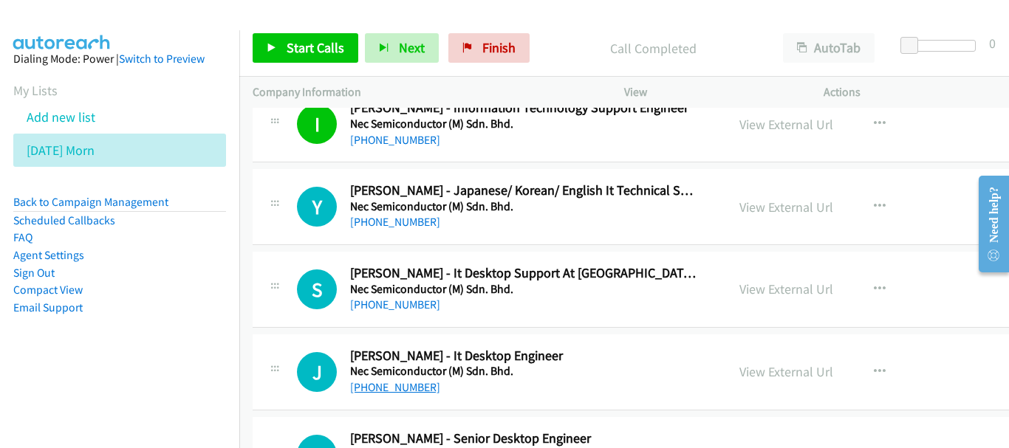
click at [409, 388] on link "[PHONE_NUMBER]" at bounding box center [395, 387] width 90 height 14
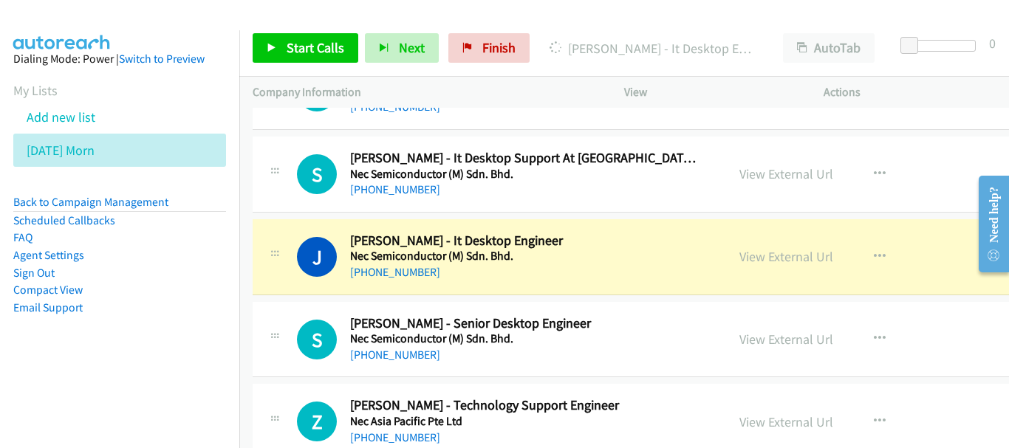
scroll to position [6001, 0]
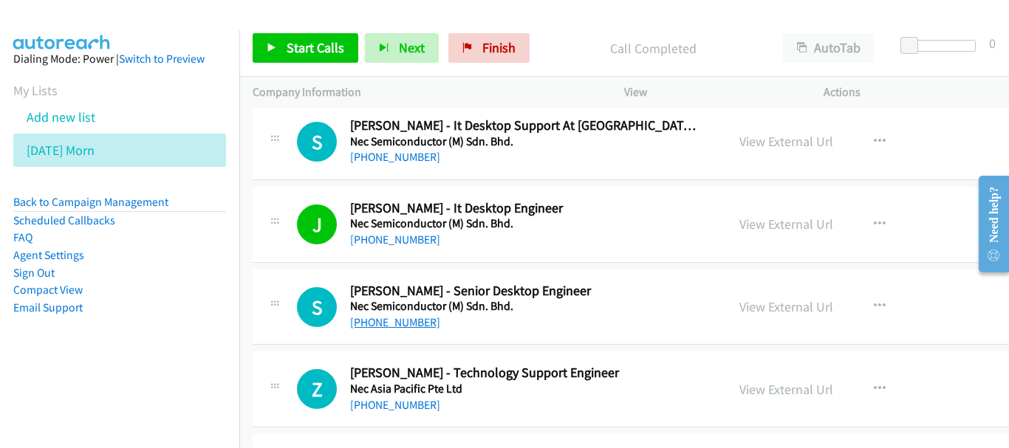
click at [407, 320] on link "[PHONE_NUMBER]" at bounding box center [395, 322] width 90 height 14
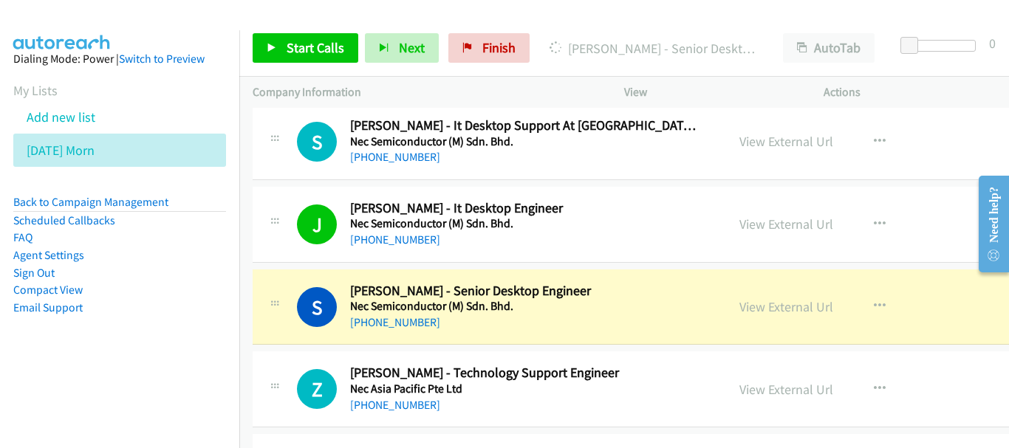
scroll to position [6075, 0]
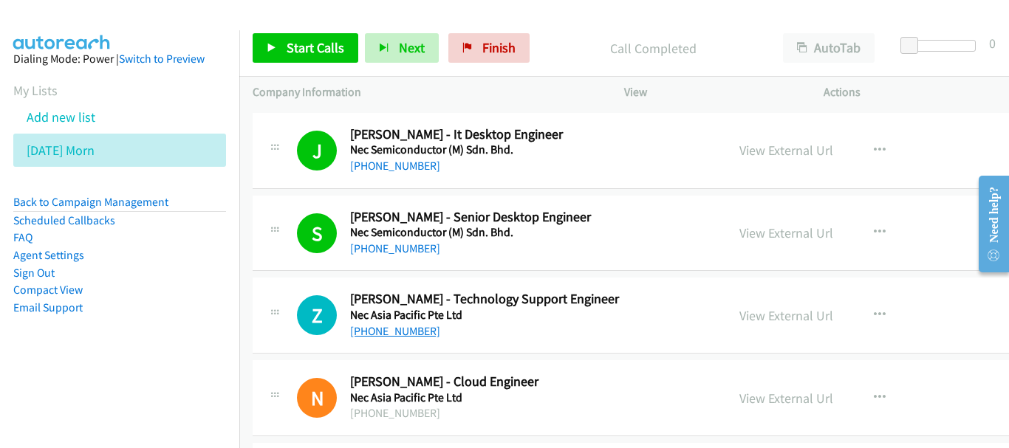
click at [374, 337] on link "[PHONE_NUMBER]" at bounding box center [395, 331] width 90 height 14
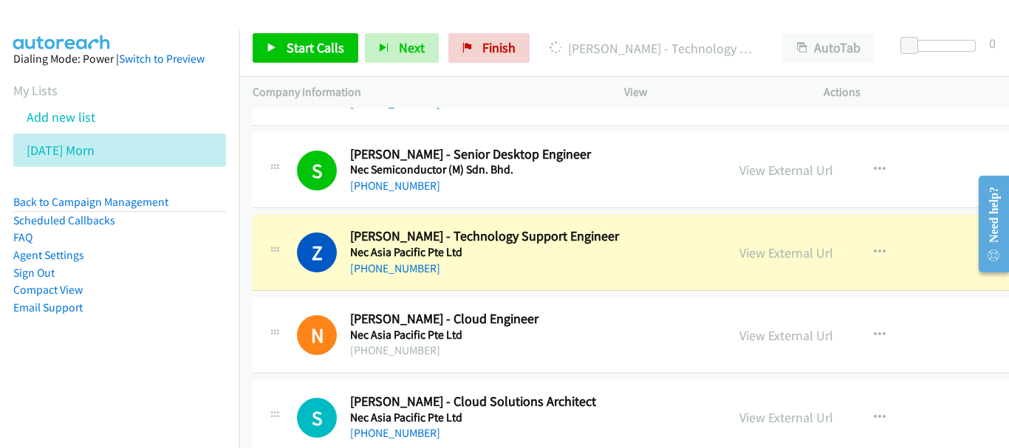
scroll to position [6223, 0]
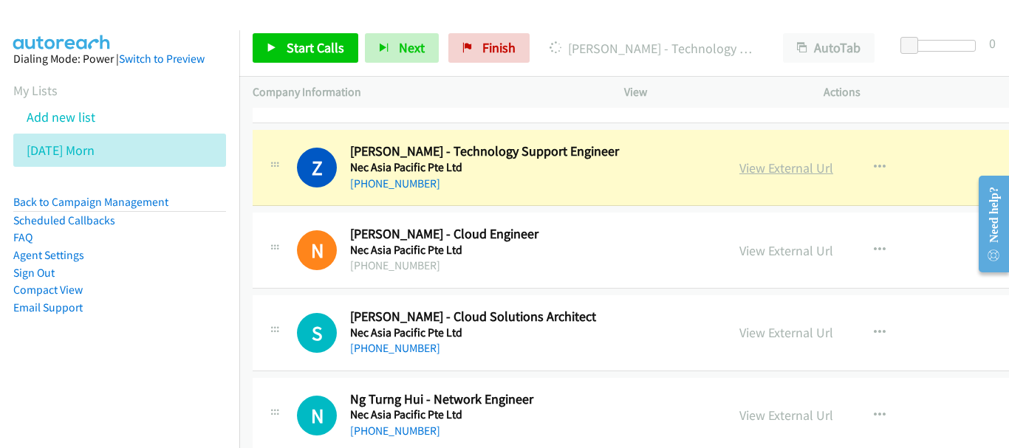
click at [762, 171] on link "View External Url" at bounding box center [786, 168] width 94 height 17
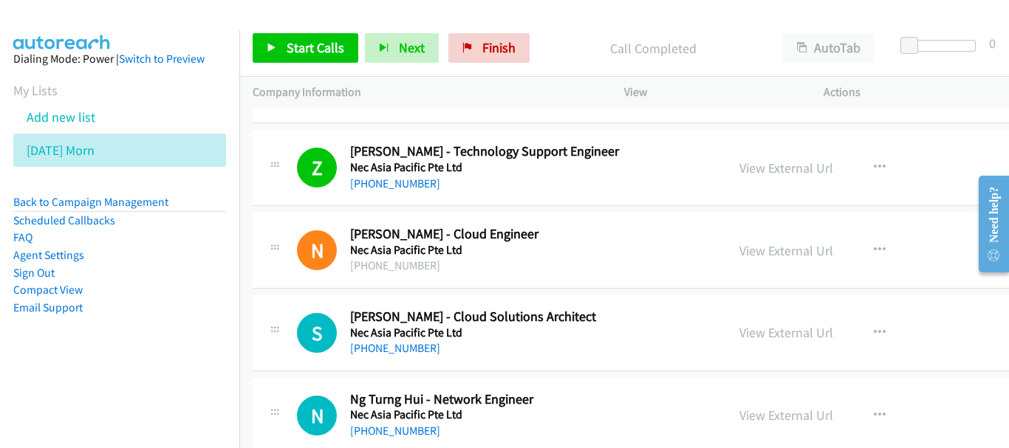
scroll to position [6297, 0]
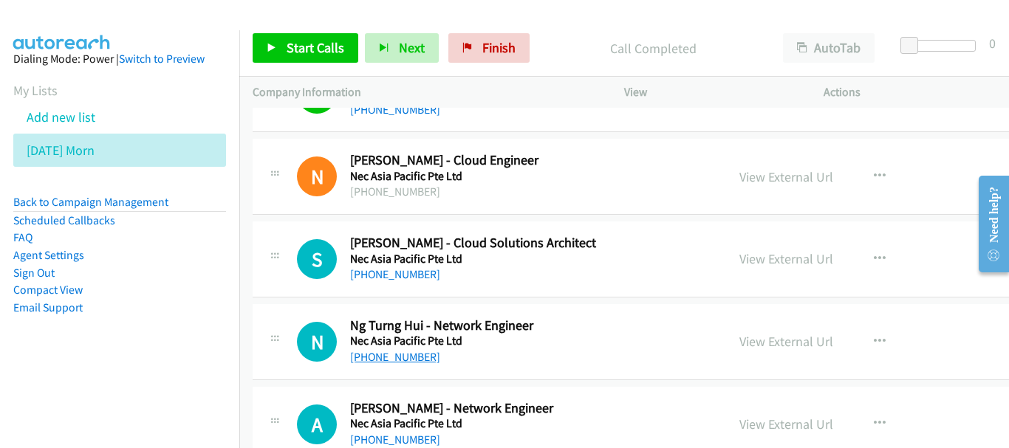
click at [391, 358] on link "[PHONE_NUMBER]" at bounding box center [395, 357] width 90 height 14
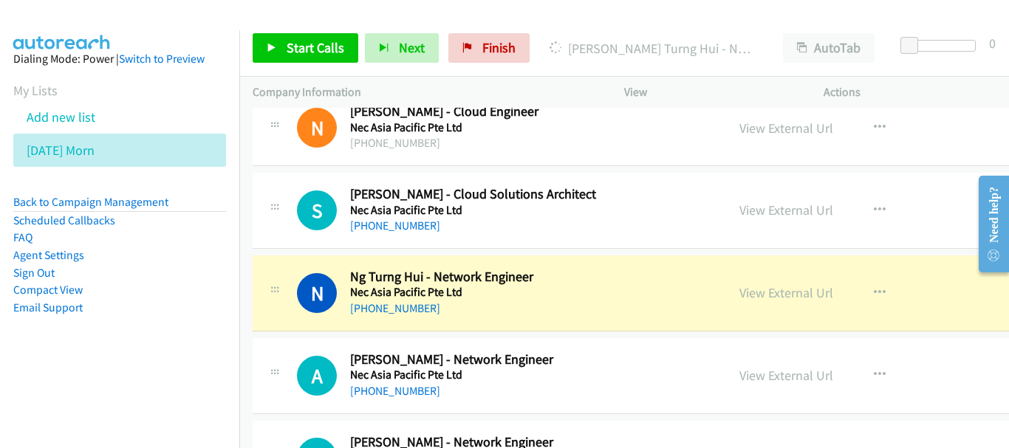
scroll to position [6371, 0]
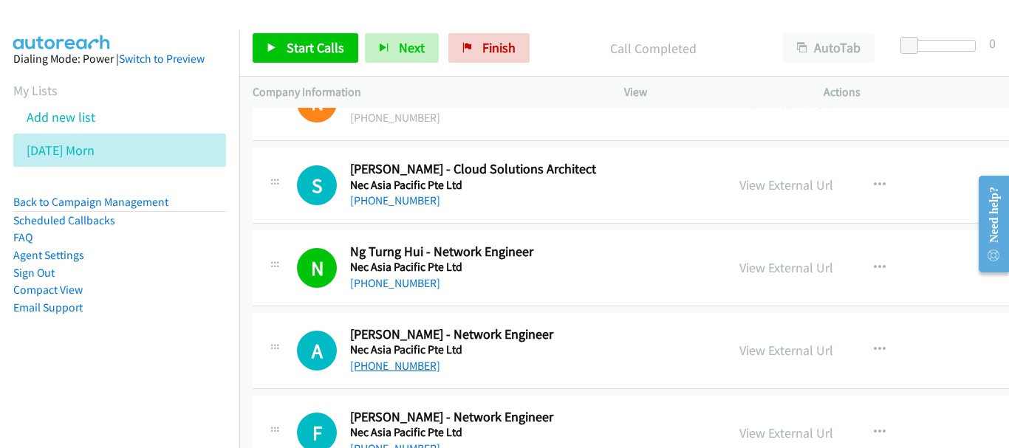
click at [414, 370] on link "[PHONE_NUMBER]" at bounding box center [395, 366] width 90 height 14
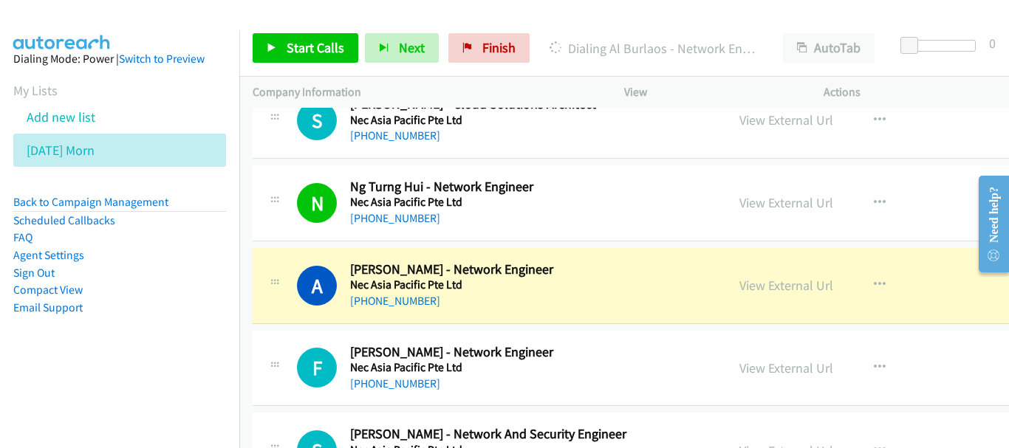
scroll to position [6518, 0]
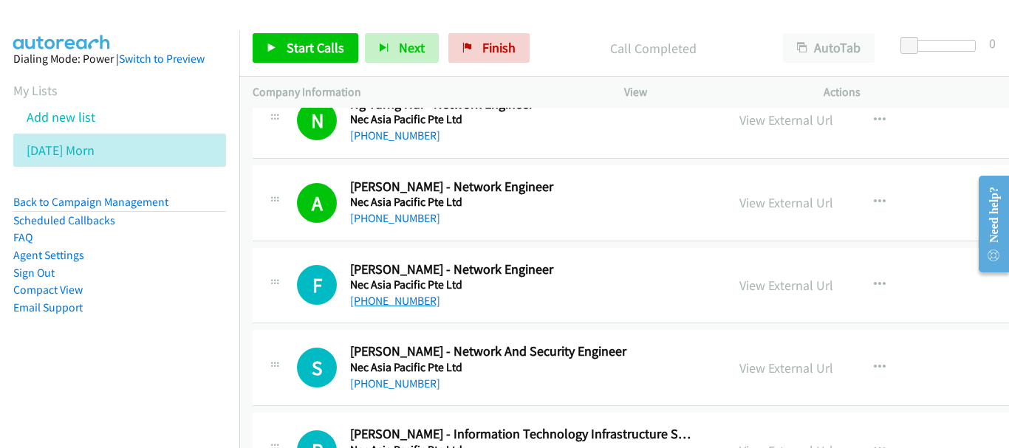
click at [358, 306] on link "[PHONE_NUMBER]" at bounding box center [395, 301] width 90 height 14
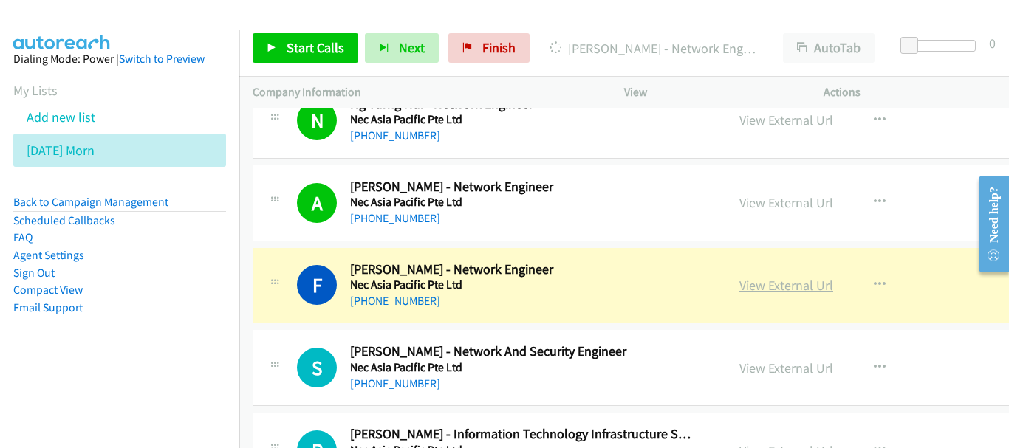
click at [759, 290] on link "View External Url" at bounding box center [786, 285] width 94 height 17
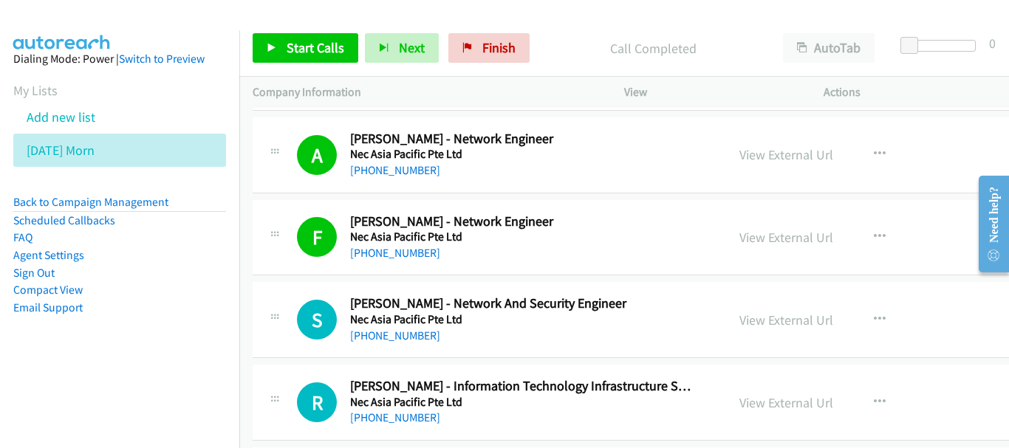
scroll to position [6592, 0]
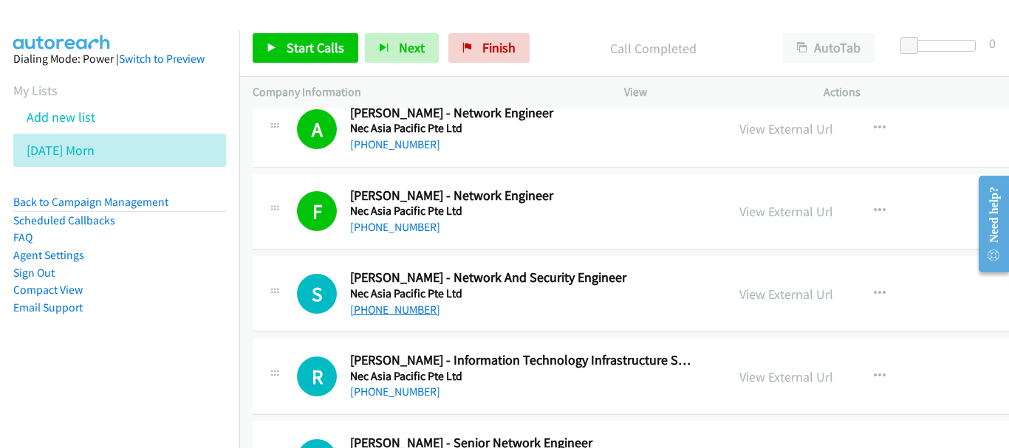
click at [401, 308] on link "[PHONE_NUMBER]" at bounding box center [395, 310] width 90 height 14
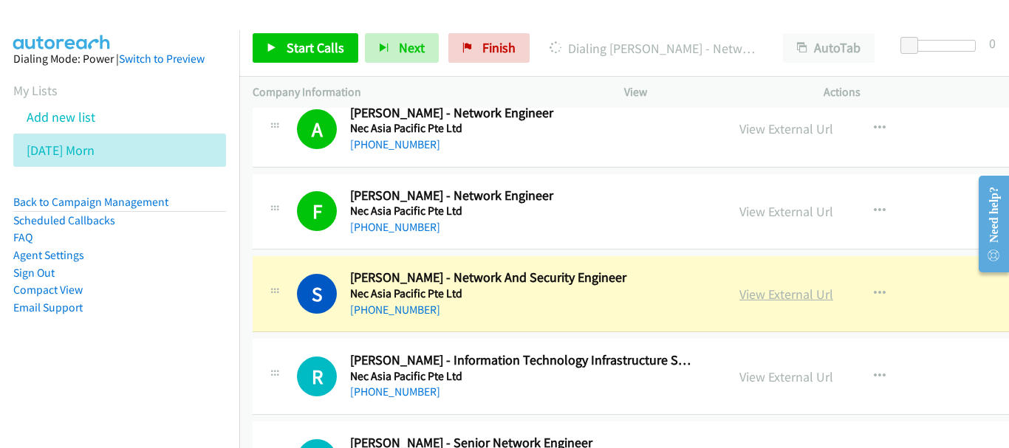
click at [750, 293] on link "View External Url" at bounding box center [786, 294] width 94 height 17
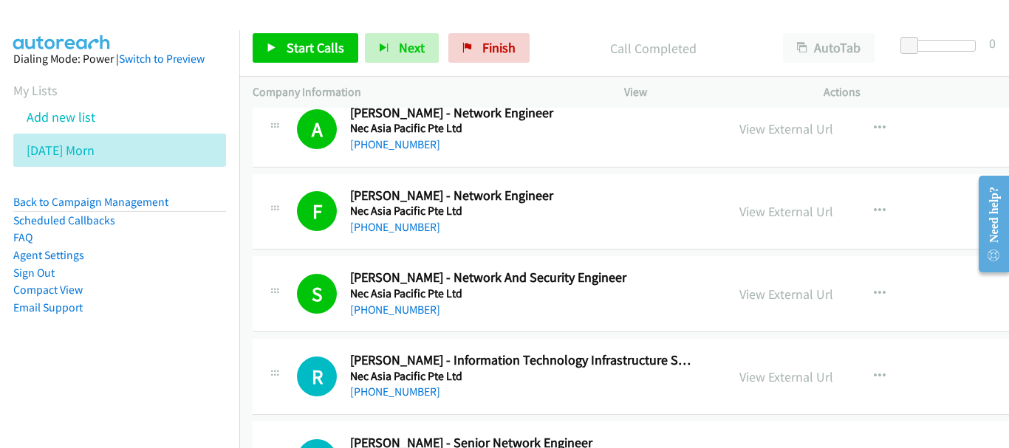
scroll to position [6666, 0]
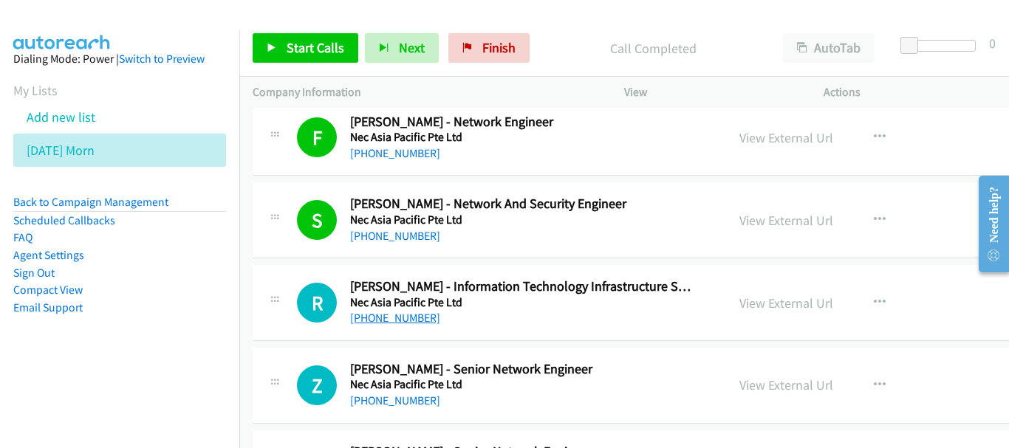
click at [403, 318] on link "[PHONE_NUMBER]" at bounding box center [395, 318] width 90 height 14
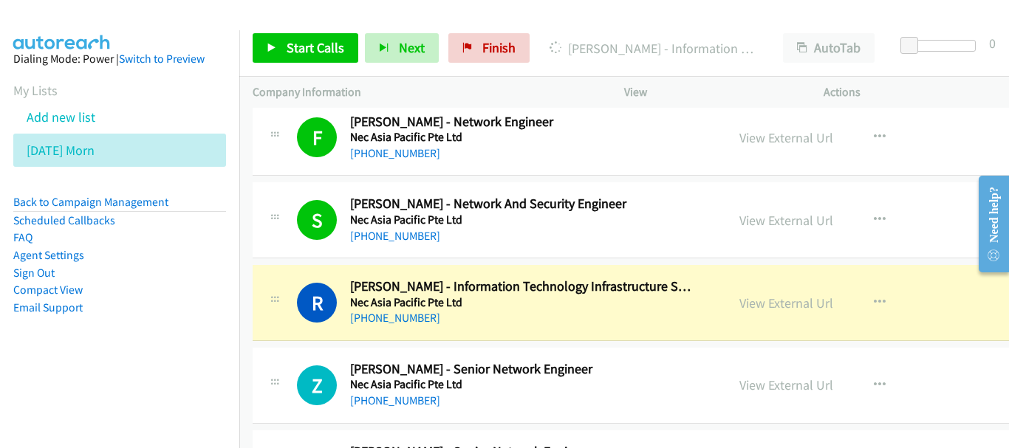
drag, startPoint x: 745, startPoint y: 305, endPoint x: 710, endPoint y: 228, distance: 84.3
click at [768, 304] on link "View External Url" at bounding box center [786, 303] width 94 height 17
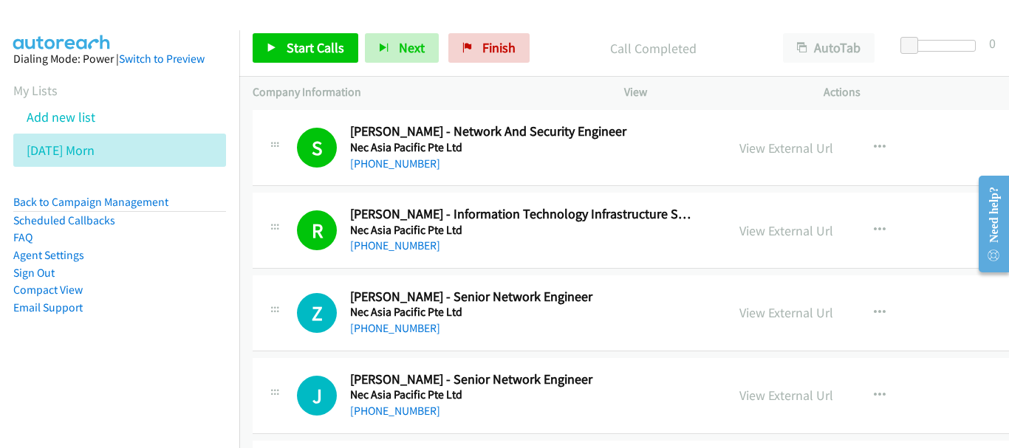
scroll to position [6814, 0]
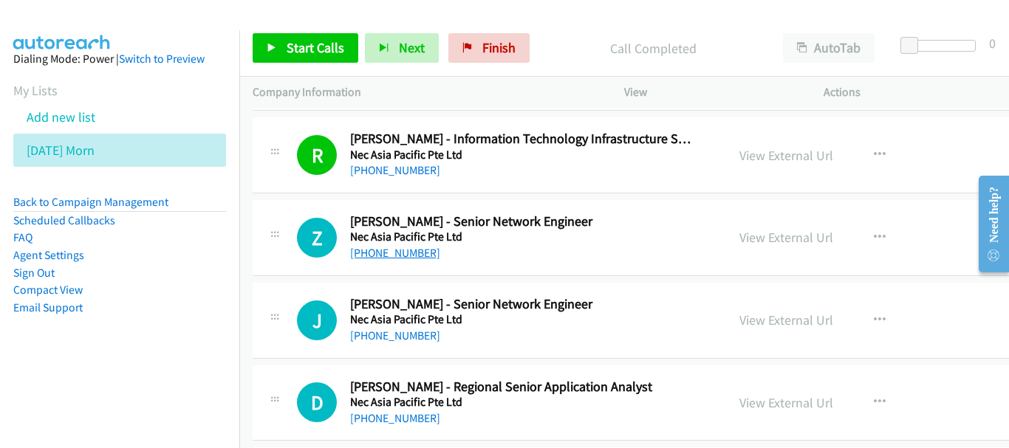
click at [411, 252] on link "[PHONE_NUMBER]" at bounding box center [395, 253] width 90 height 14
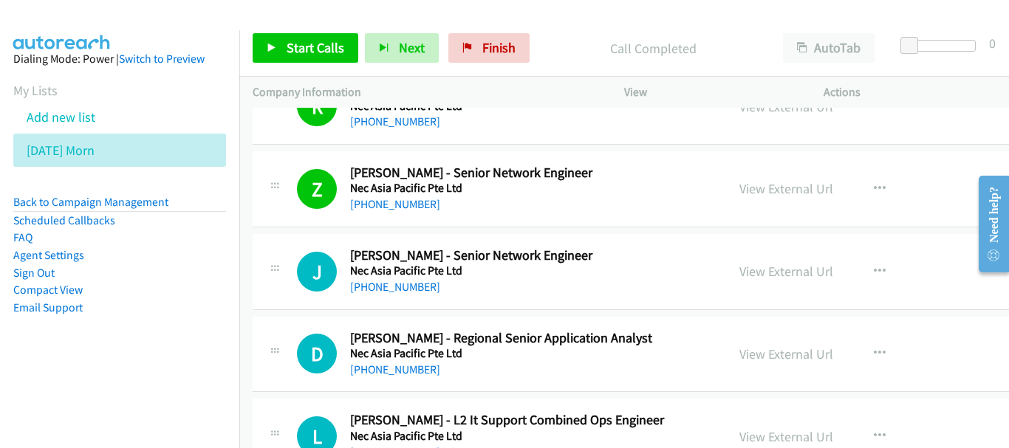
scroll to position [6888, 0]
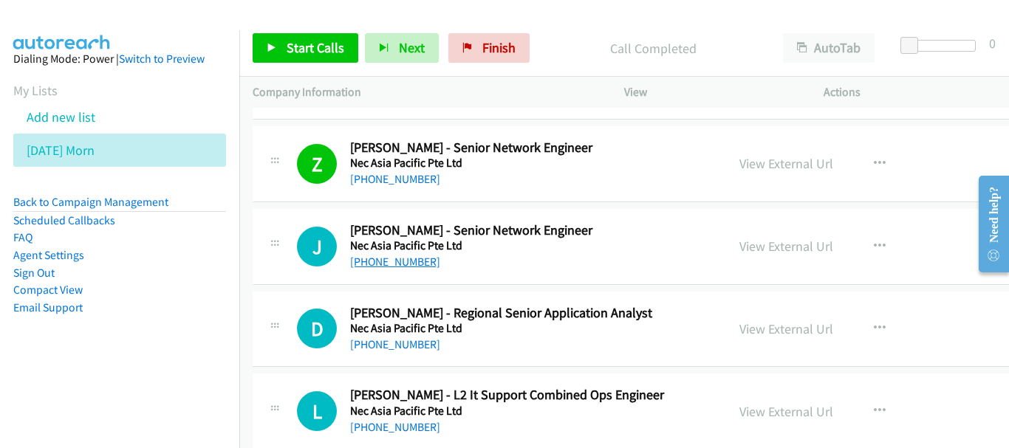
click at [394, 264] on link "[PHONE_NUMBER]" at bounding box center [395, 262] width 90 height 14
click at [400, 258] on link "[PHONE_NUMBER]" at bounding box center [395, 262] width 90 height 14
click at [739, 255] on link "View External Url" at bounding box center [786, 246] width 94 height 17
click at [398, 344] on link "[PHONE_NUMBER]" at bounding box center [395, 345] width 90 height 14
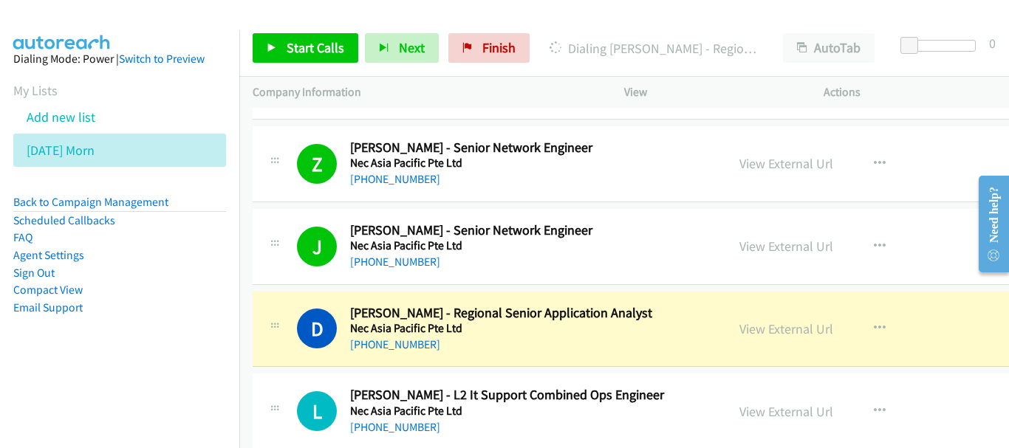
scroll to position [7035, 0]
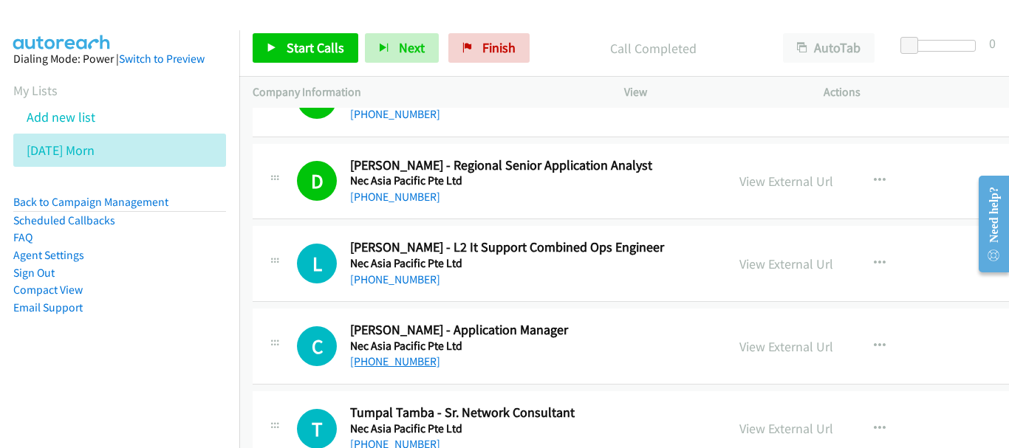
click at [352, 357] on link "[PHONE_NUMBER]" at bounding box center [395, 362] width 90 height 14
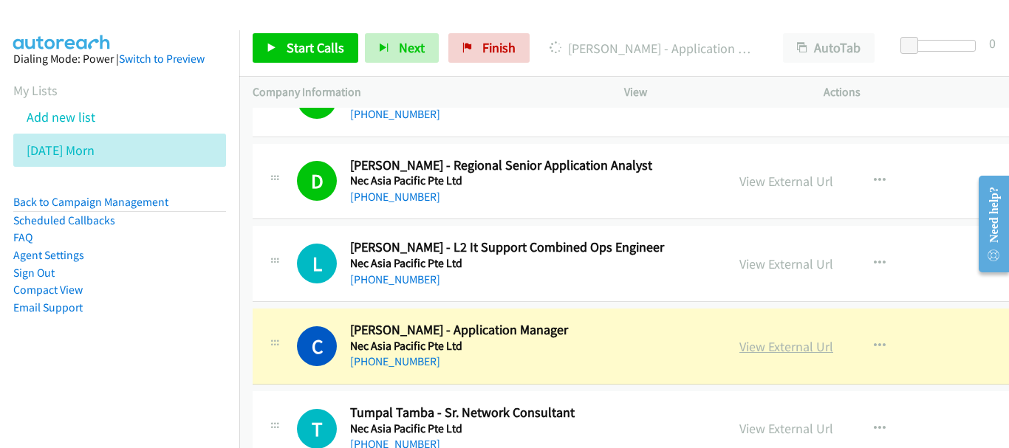
click at [775, 341] on link "View External Url" at bounding box center [786, 346] width 94 height 17
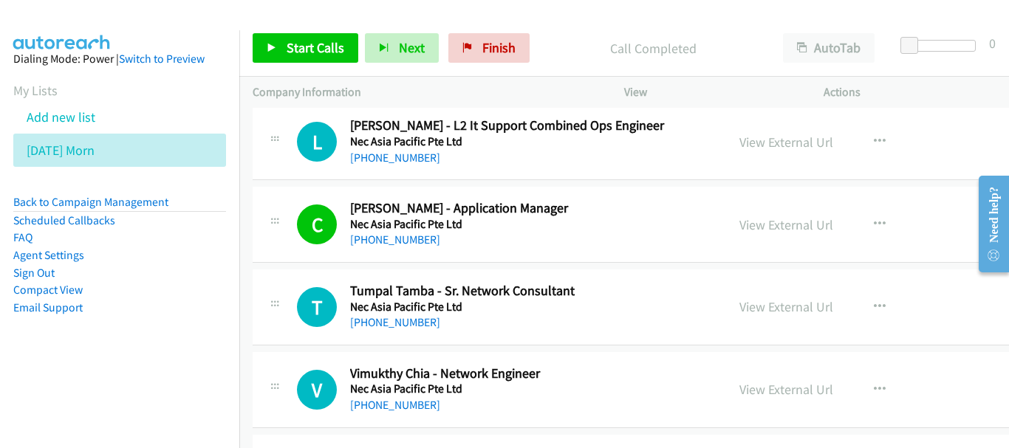
scroll to position [7183, 0]
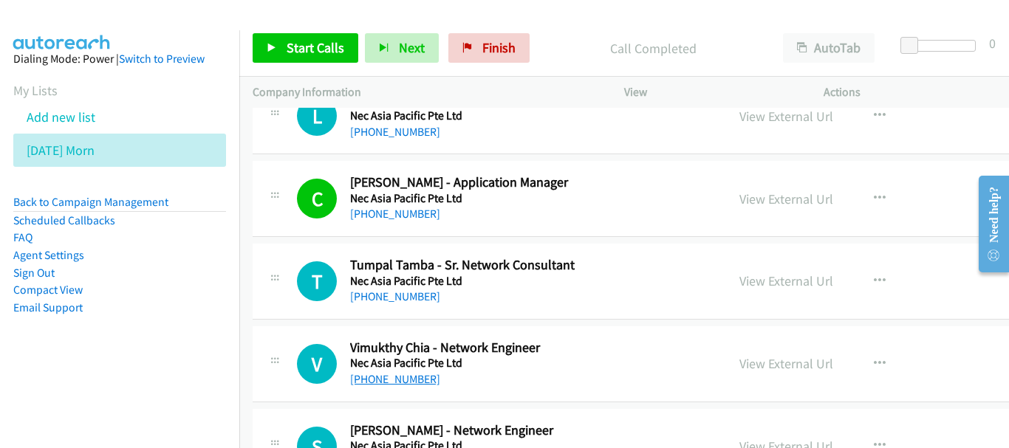
click at [395, 378] on link "[PHONE_NUMBER]" at bounding box center [395, 379] width 90 height 14
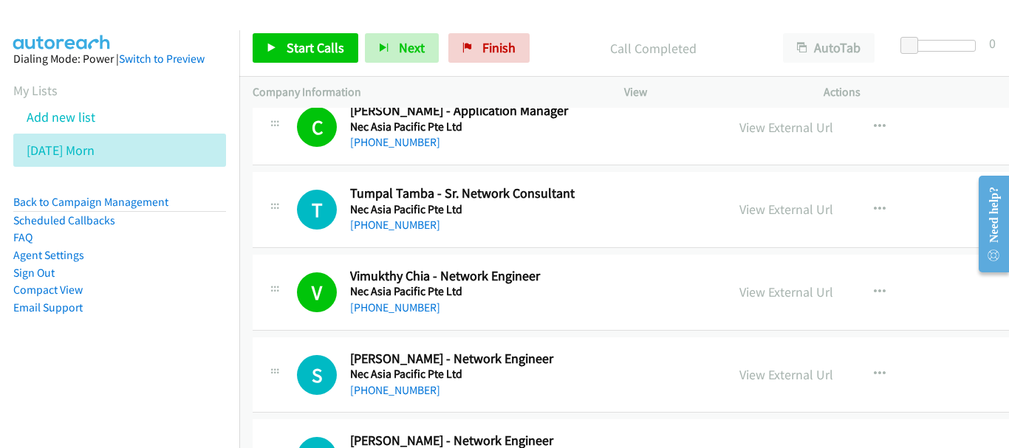
scroll to position [7257, 0]
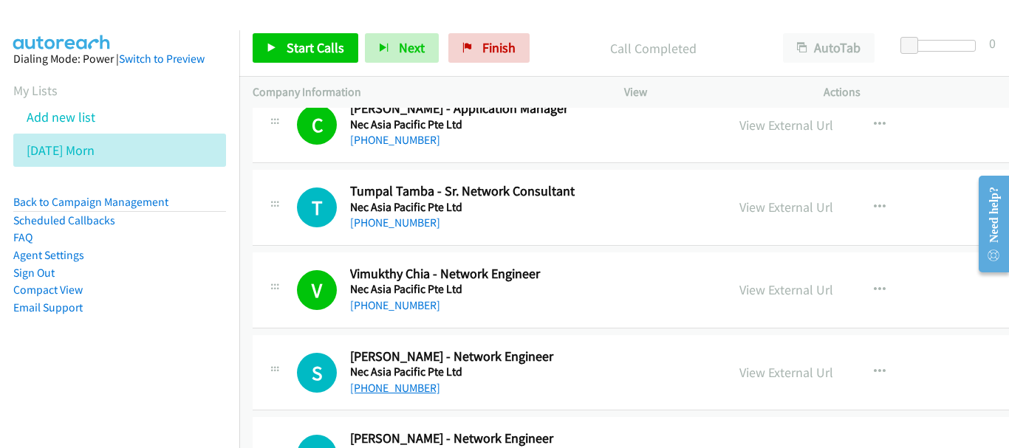
click at [359, 391] on link "[PHONE_NUMBER]" at bounding box center [395, 388] width 90 height 14
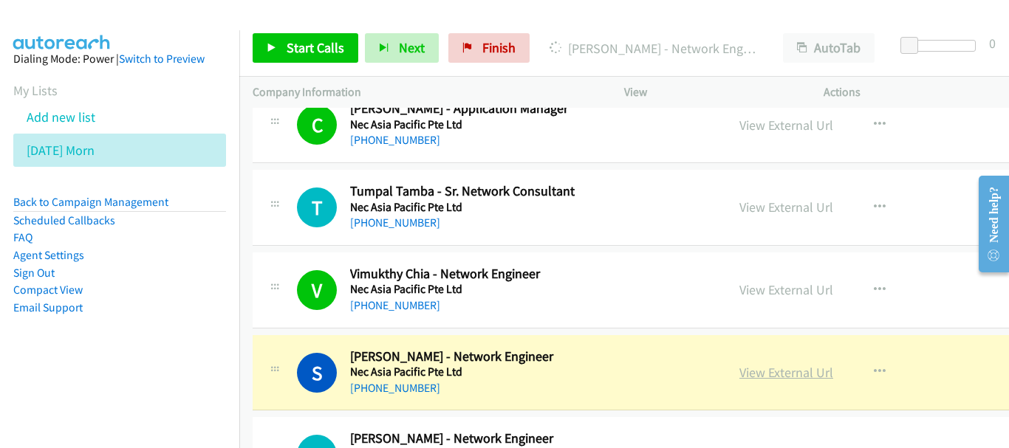
click at [770, 378] on link "View External Url" at bounding box center [786, 372] width 94 height 17
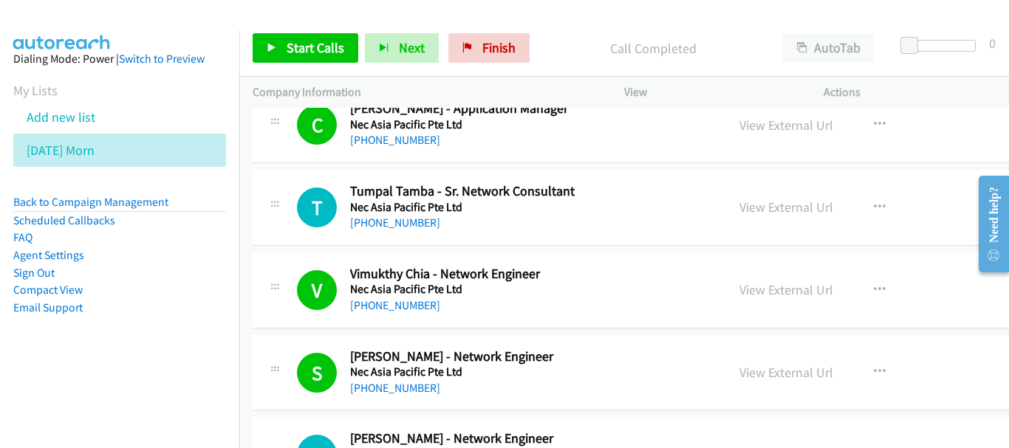
scroll to position [7331, 0]
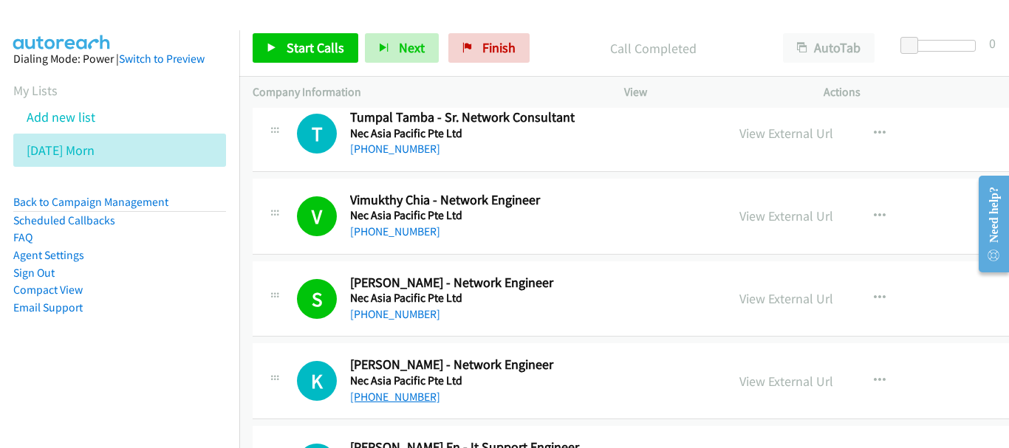
click at [395, 397] on link "[PHONE_NUMBER]" at bounding box center [395, 397] width 90 height 14
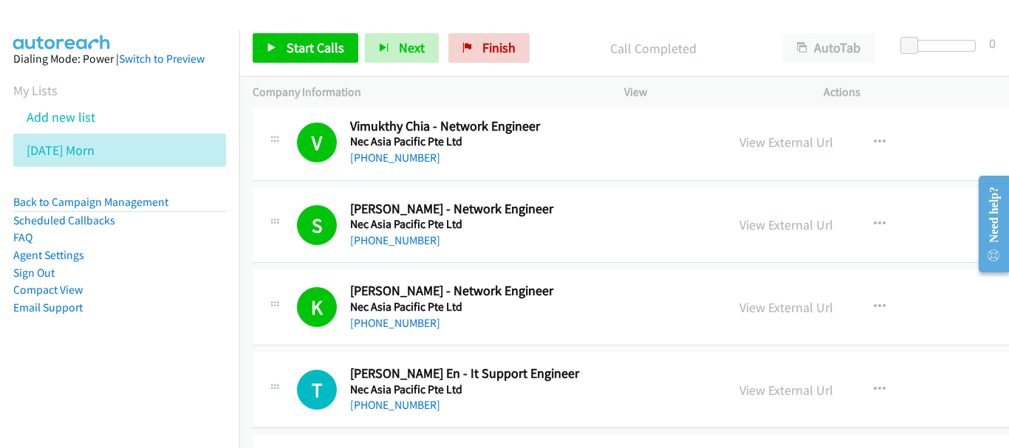
scroll to position [7479, 0]
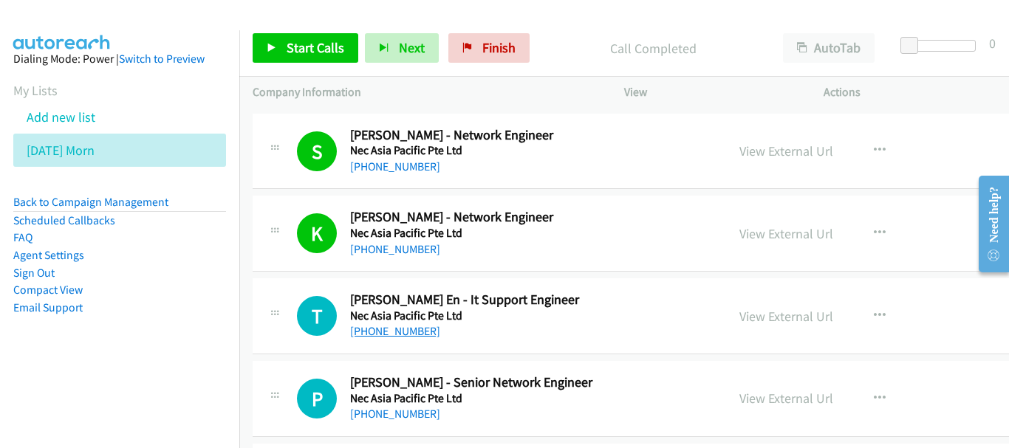
click at [409, 333] on link "[PHONE_NUMBER]" at bounding box center [395, 331] width 90 height 14
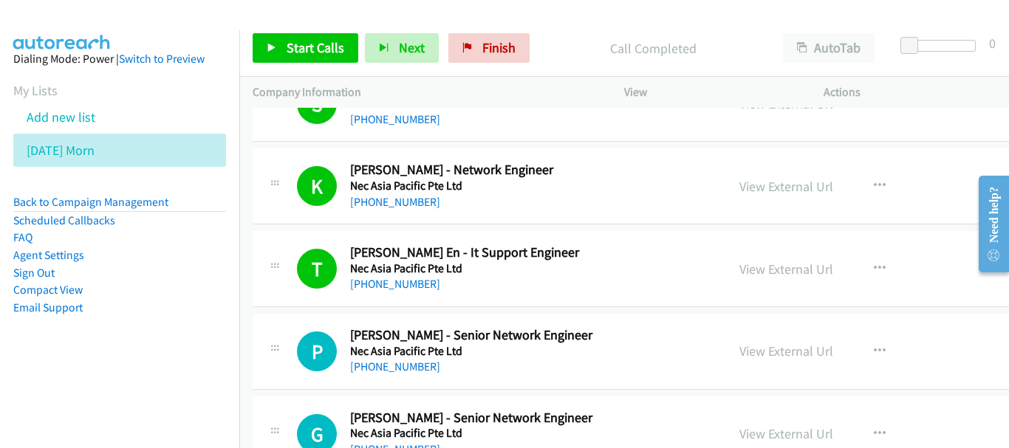
scroll to position [7553, 0]
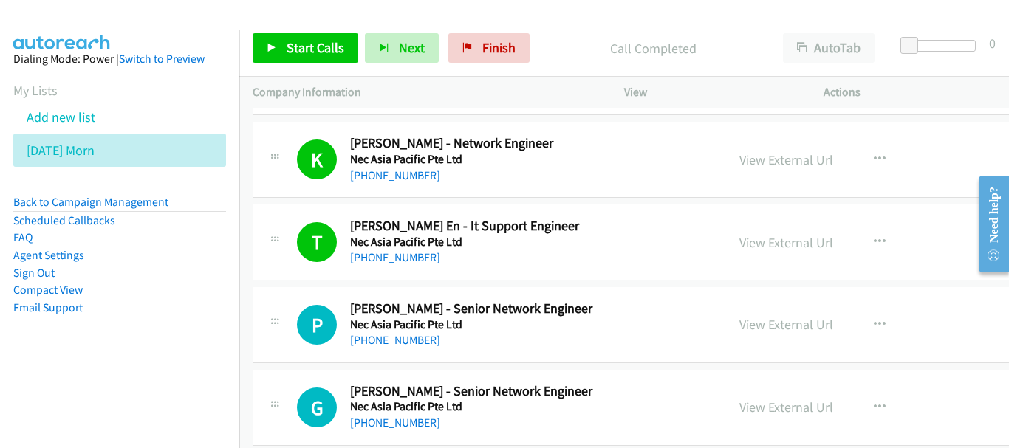
click at [394, 333] on link "[PHONE_NUMBER]" at bounding box center [395, 340] width 90 height 14
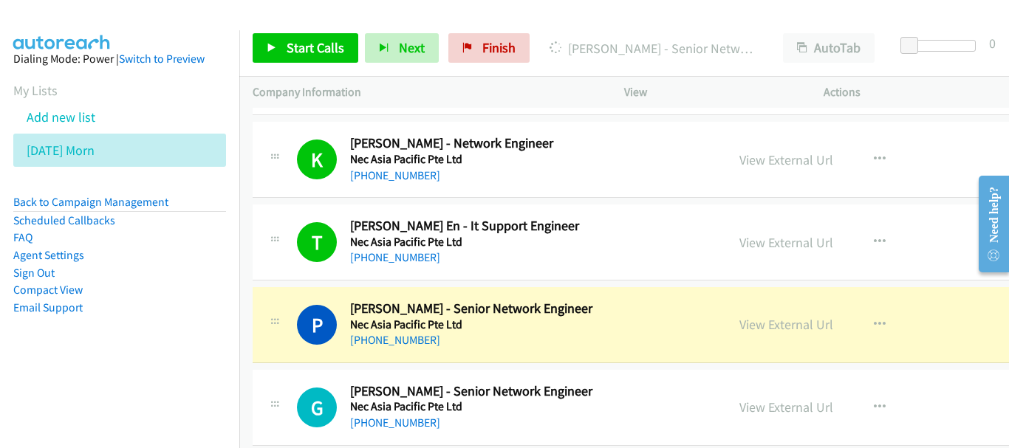
scroll to position [7626, 0]
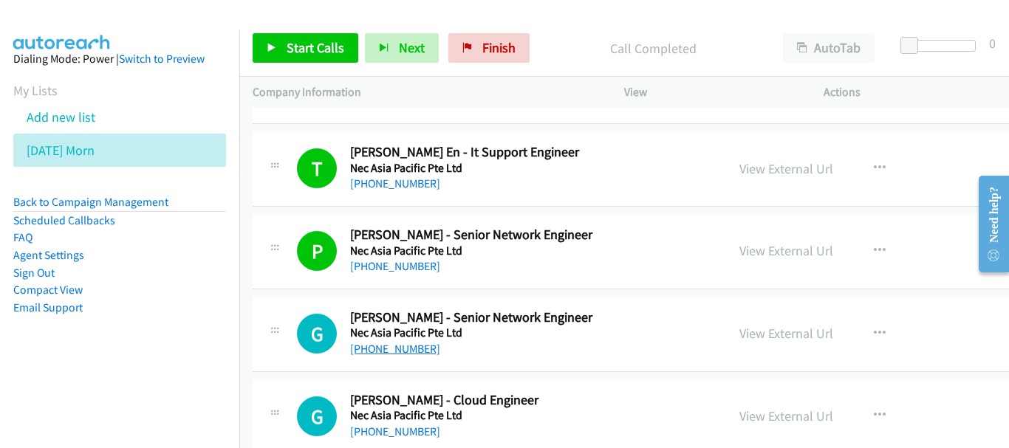
click at [395, 342] on link "[PHONE_NUMBER]" at bounding box center [395, 349] width 90 height 14
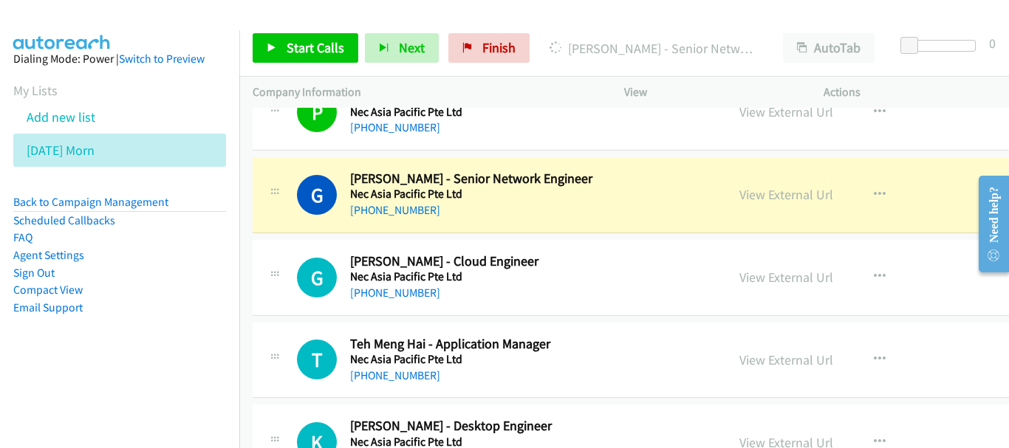
scroll to position [7774, 0]
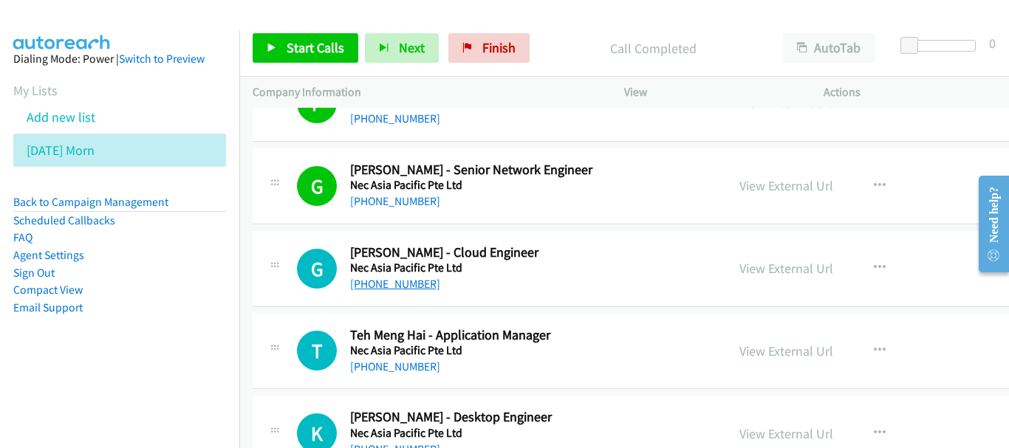
click at [396, 290] on link "[PHONE_NUMBER]" at bounding box center [395, 284] width 90 height 14
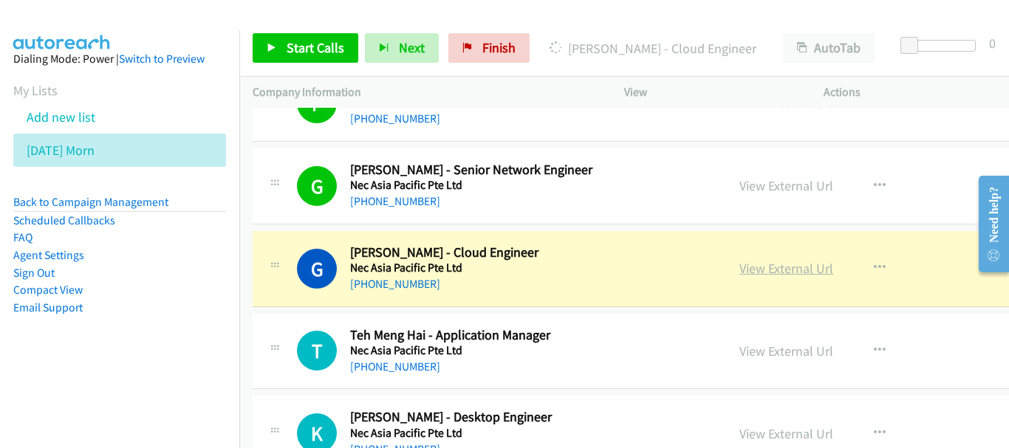
click at [787, 275] on link "View External Url" at bounding box center [786, 268] width 94 height 17
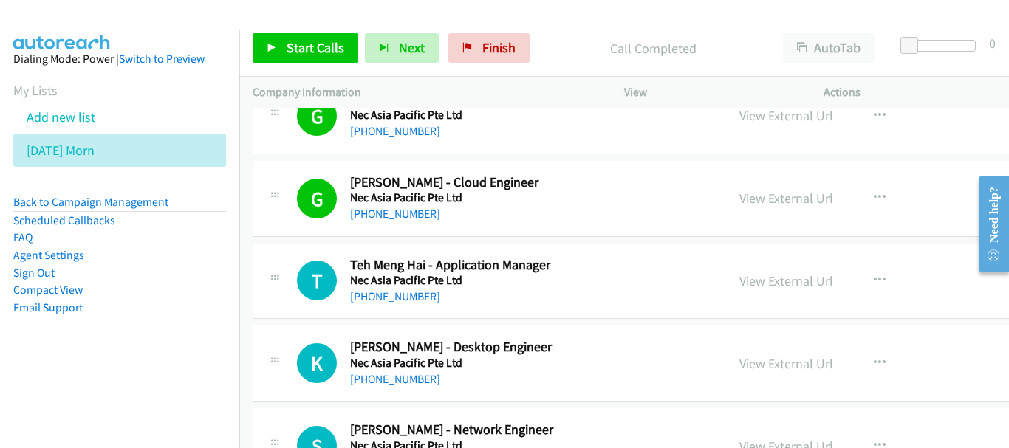
scroll to position [7848, 0]
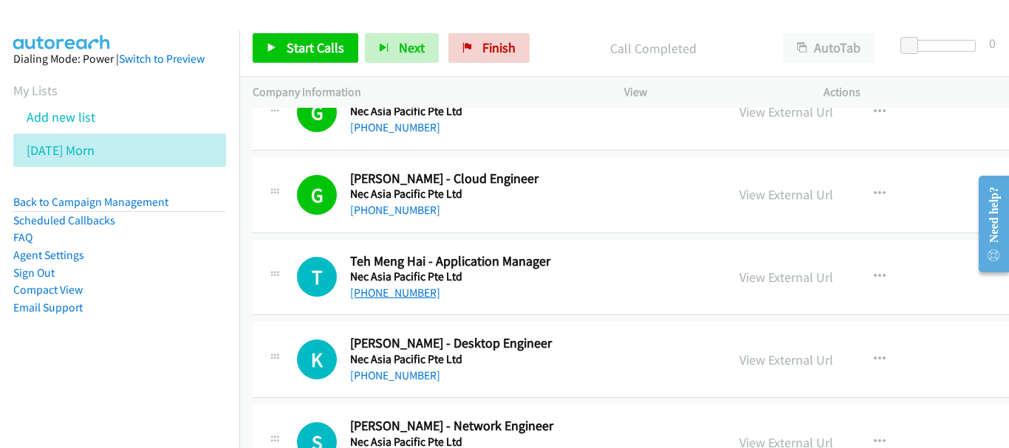
click at [409, 293] on link "[PHONE_NUMBER]" at bounding box center [395, 293] width 90 height 14
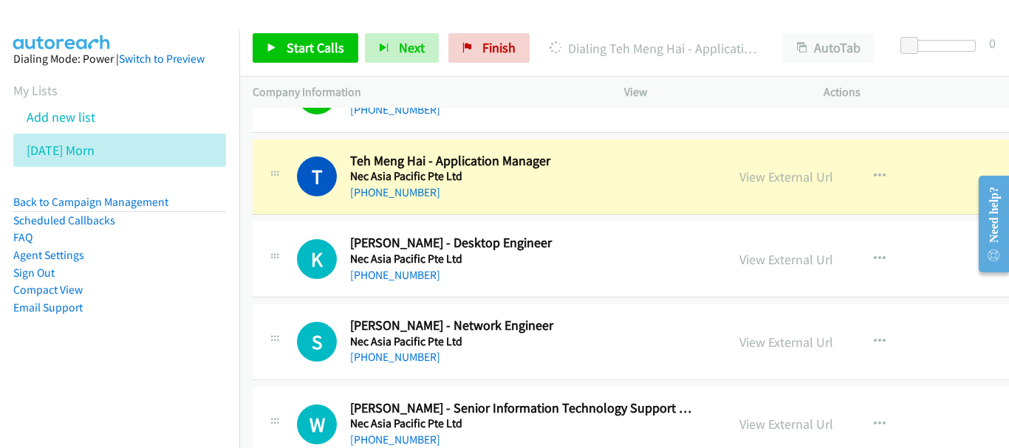
scroll to position [7922, 0]
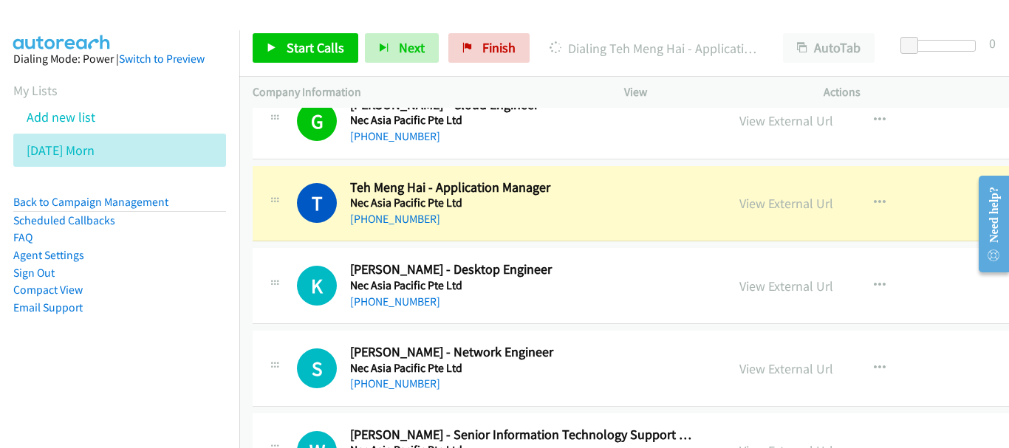
click at [791, 194] on div "View External Url" at bounding box center [786, 204] width 94 height 20
click at [791, 198] on link "View External Url" at bounding box center [786, 203] width 94 height 17
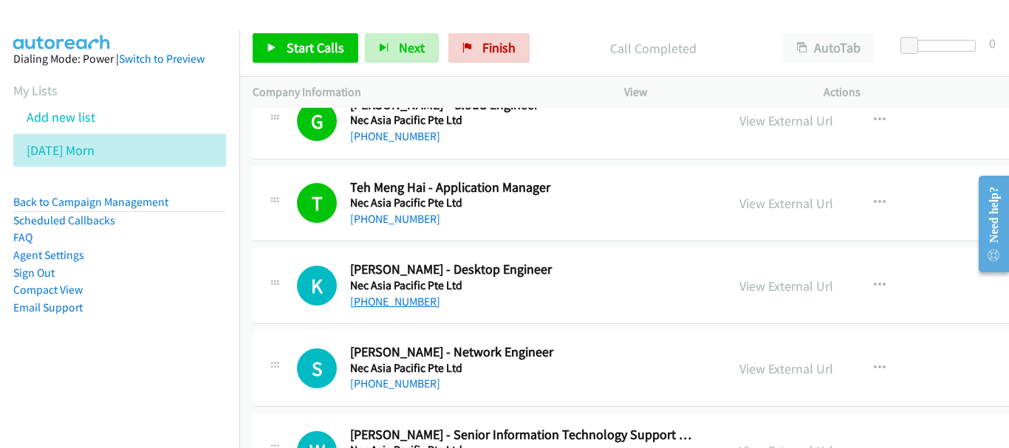
click at [406, 304] on link "[PHONE_NUMBER]" at bounding box center [395, 302] width 90 height 14
click at [420, 376] on div "[PHONE_NUMBER]" at bounding box center [524, 384] width 348 height 18
click at [391, 385] on link "[PHONE_NUMBER]" at bounding box center [395, 384] width 90 height 14
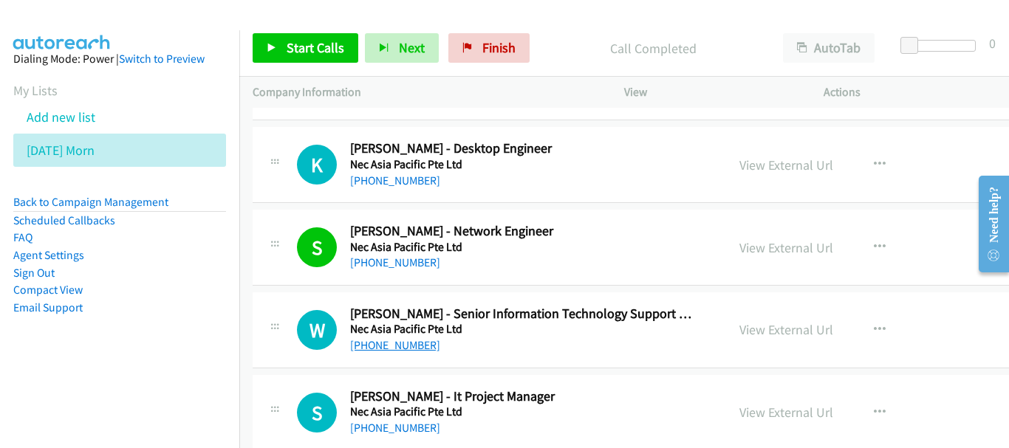
scroll to position [8070, 0]
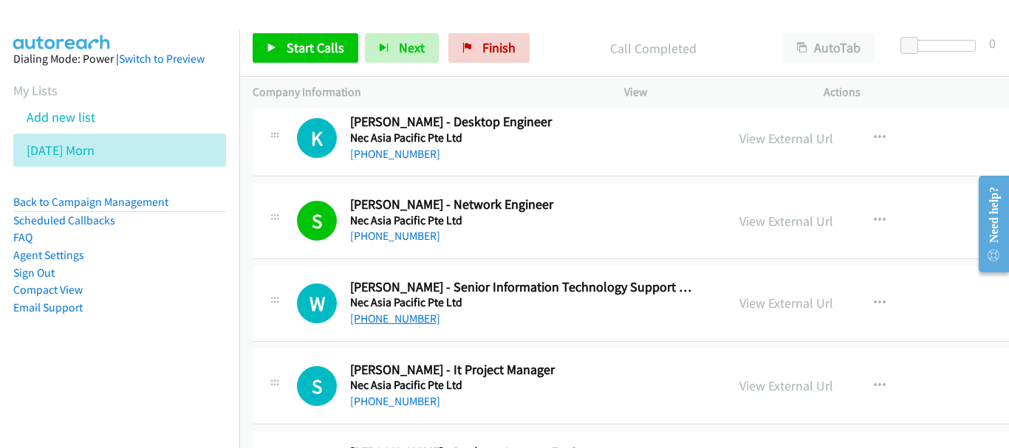
click at [409, 314] on link "[PHONE_NUMBER]" at bounding box center [395, 319] width 90 height 14
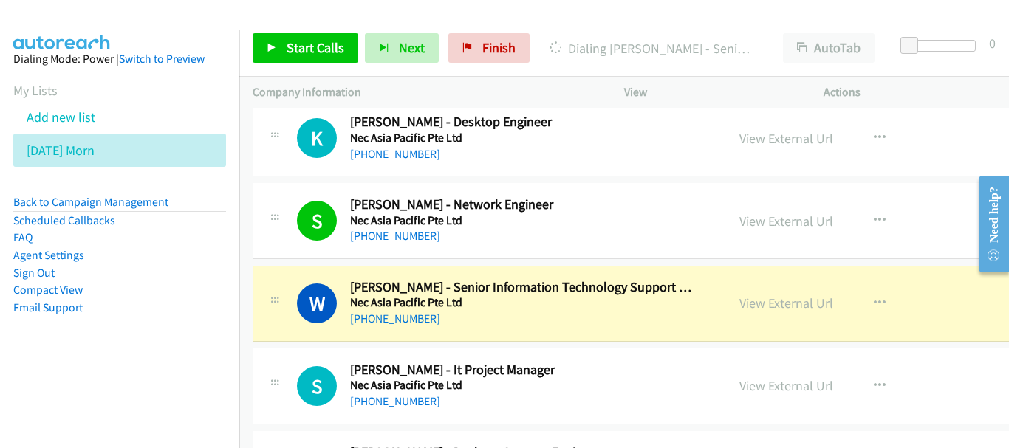
click at [739, 300] on link "View External Url" at bounding box center [786, 303] width 94 height 17
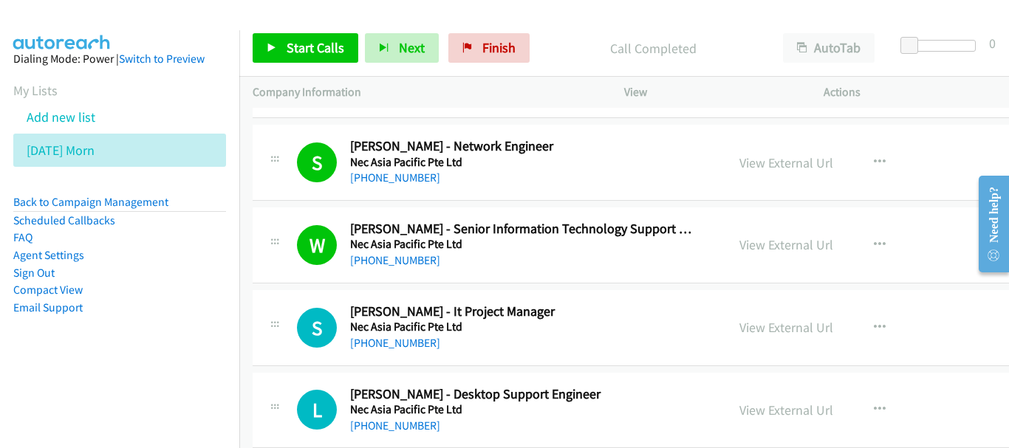
scroll to position [8144, 0]
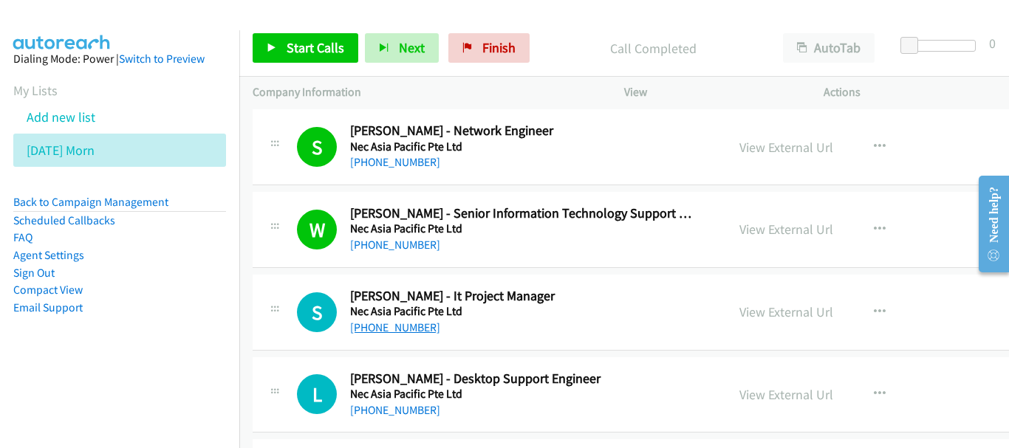
click at [410, 331] on link "[PHONE_NUMBER]" at bounding box center [395, 328] width 90 height 14
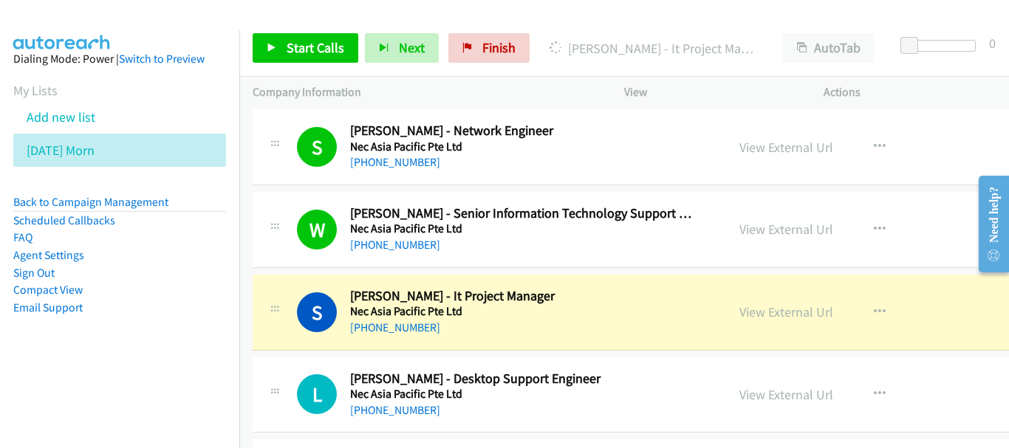
scroll to position [8291, 0]
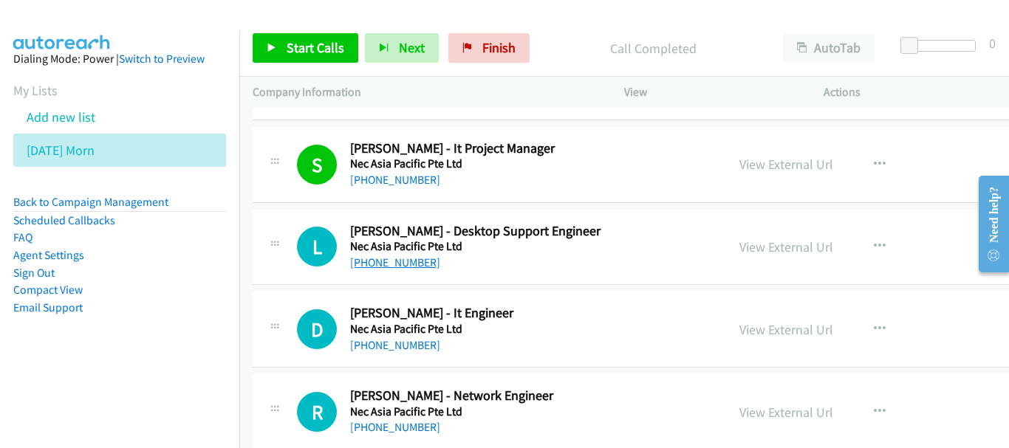
click at [376, 259] on link "[PHONE_NUMBER]" at bounding box center [395, 263] width 90 height 14
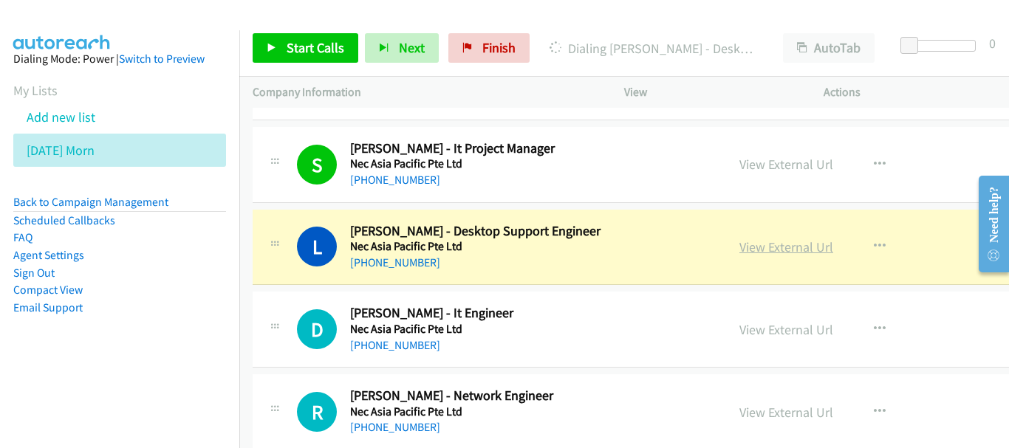
click at [739, 250] on link "View External Url" at bounding box center [786, 247] width 94 height 17
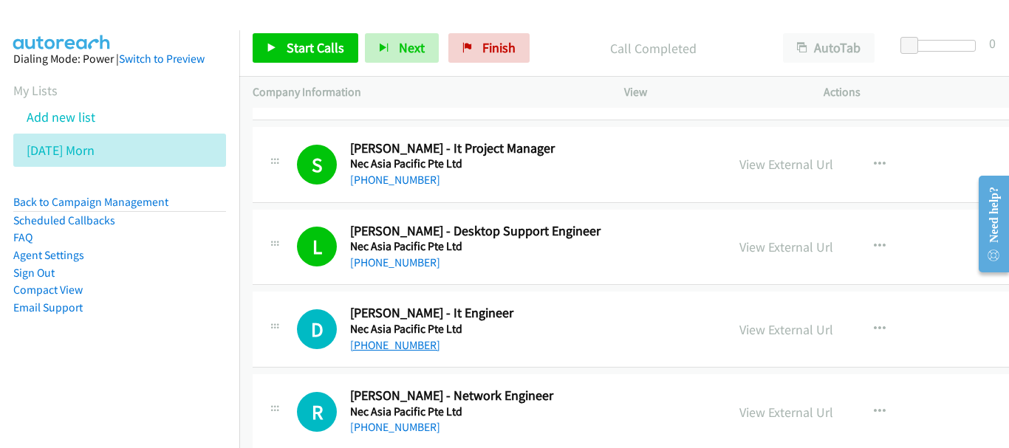
click at [390, 344] on link "[PHONE_NUMBER]" at bounding box center [395, 345] width 90 height 14
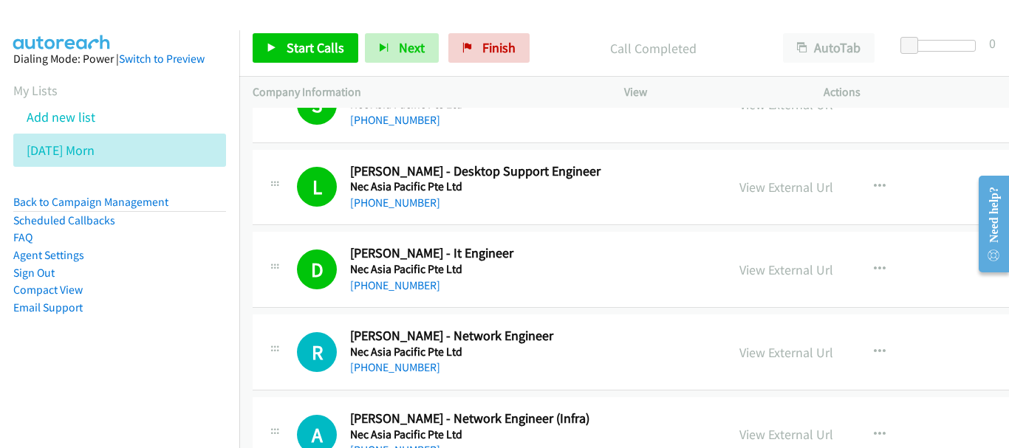
scroll to position [8439, 0]
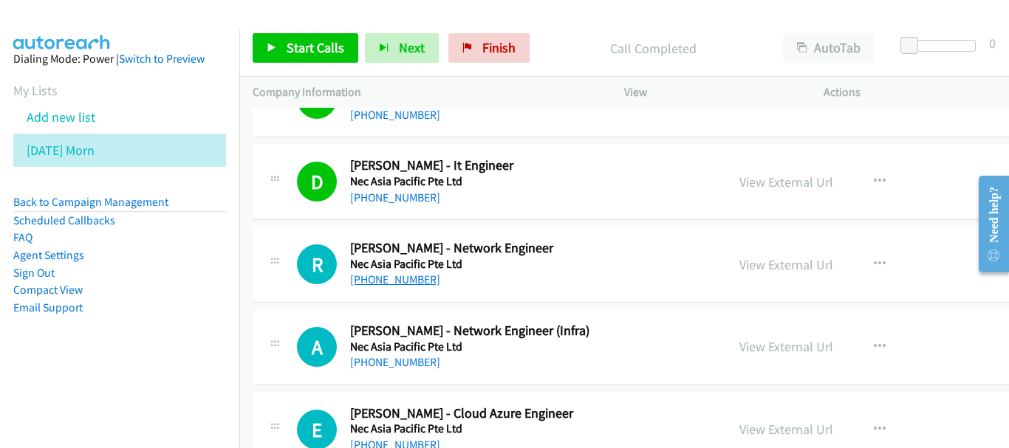
click at [400, 273] on link "[PHONE_NUMBER]" at bounding box center [395, 280] width 90 height 14
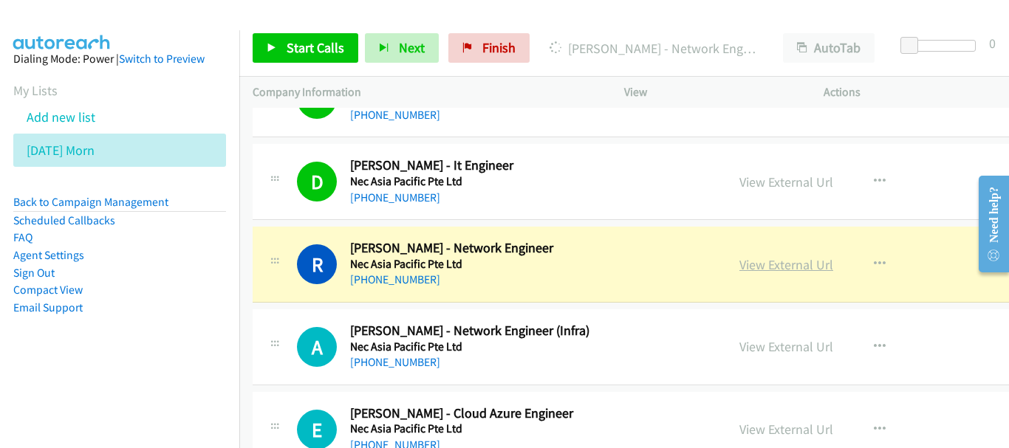
click at [751, 263] on link "View External Url" at bounding box center [786, 264] width 94 height 17
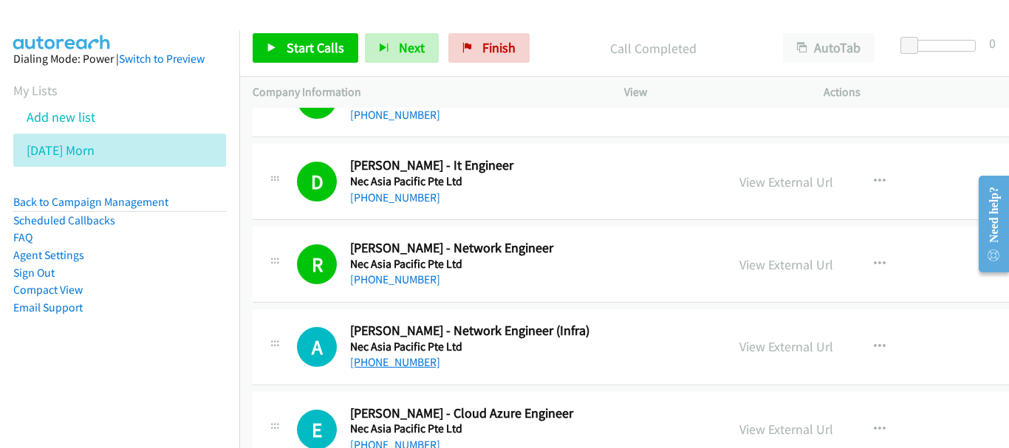
click at [389, 369] on link "[PHONE_NUMBER]" at bounding box center [395, 362] width 90 height 14
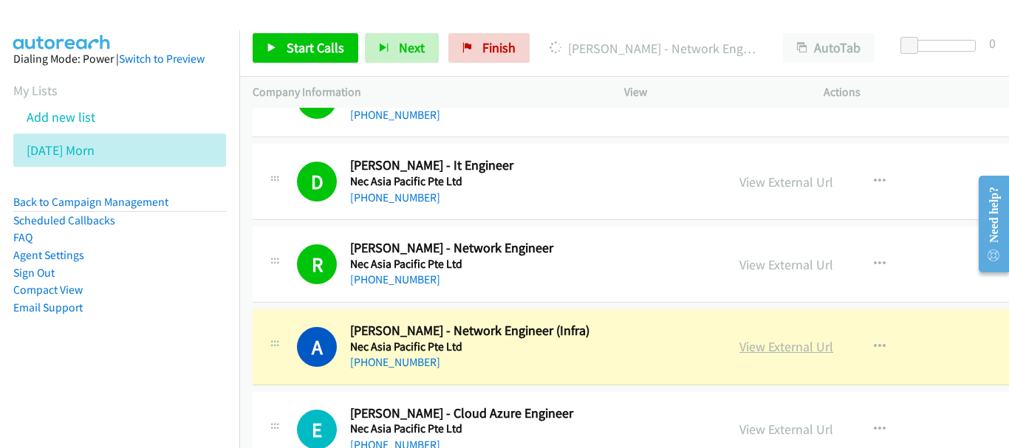
click at [746, 342] on link "View External Url" at bounding box center [786, 346] width 94 height 17
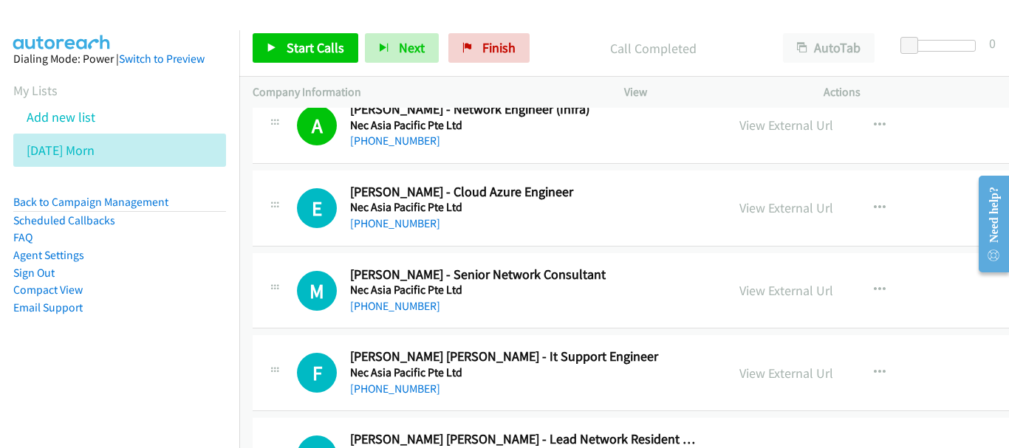
scroll to position [8735, 0]
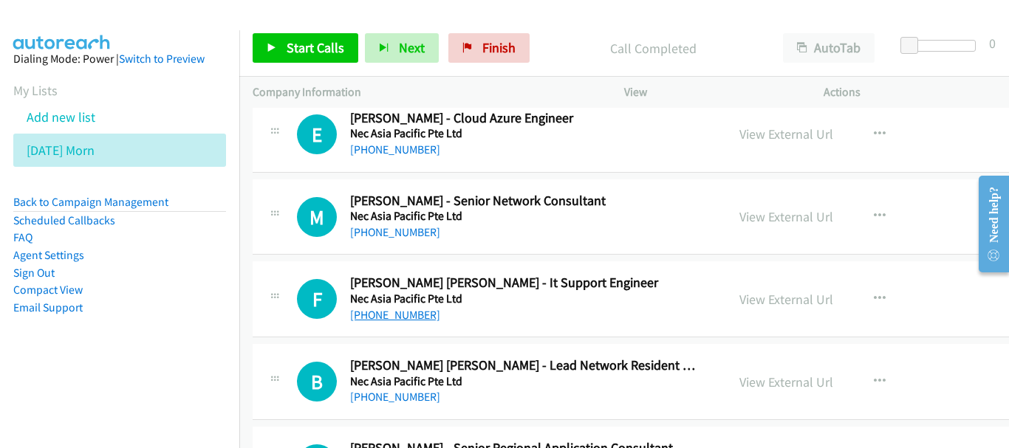
click at [380, 312] on link "[PHONE_NUMBER]" at bounding box center [395, 315] width 90 height 14
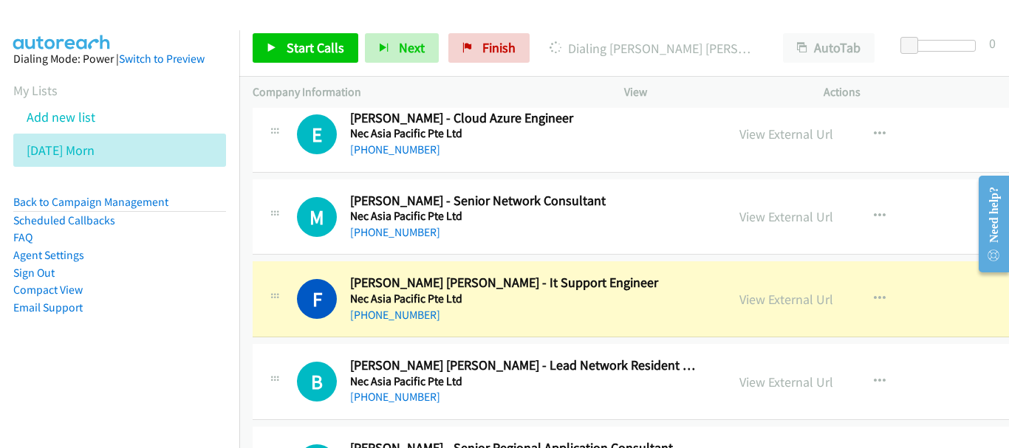
scroll to position [8808, 0]
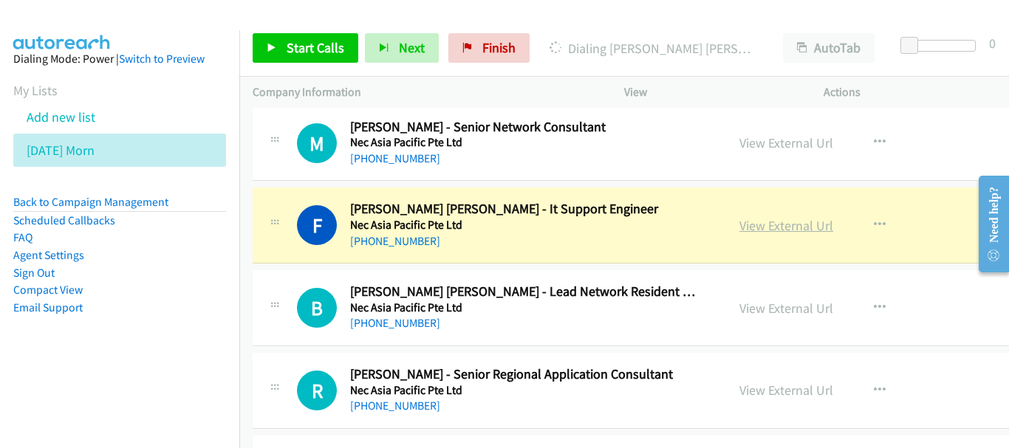
click at [739, 227] on link "View External Url" at bounding box center [786, 225] width 94 height 17
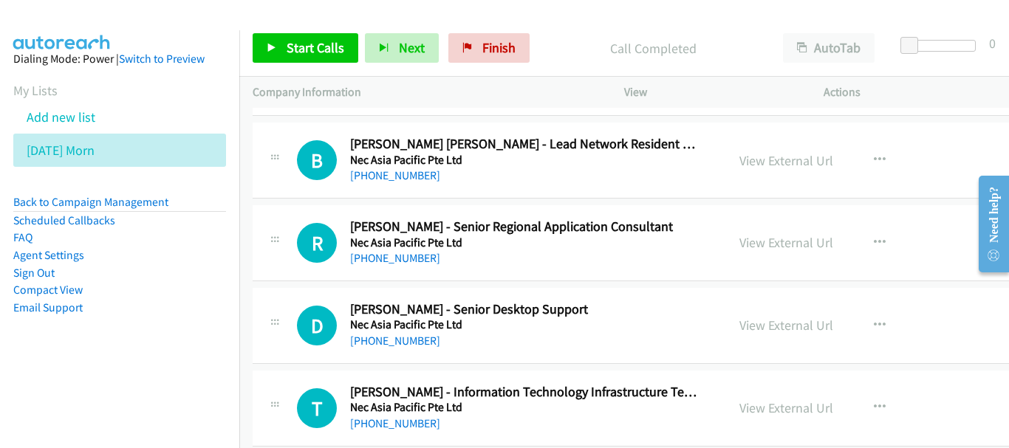
scroll to position [9030, 0]
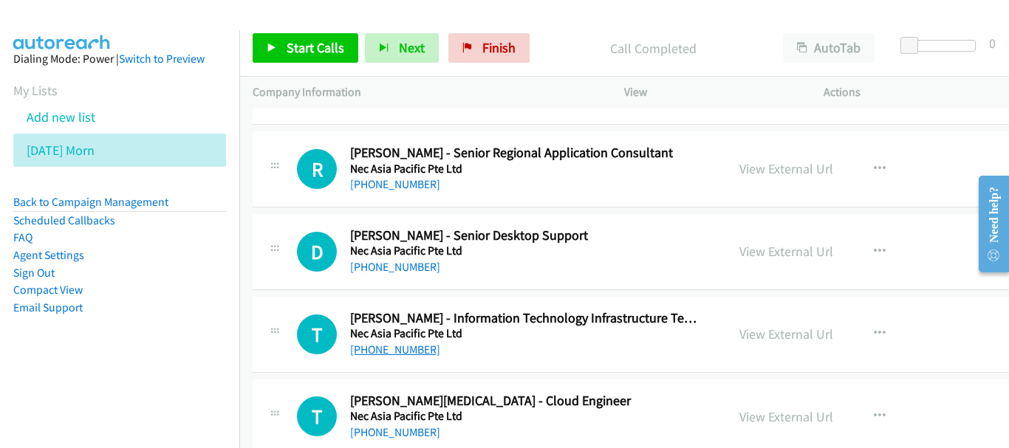
click at [401, 346] on link "[PHONE_NUMBER]" at bounding box center [395, 350] width 90 height 14
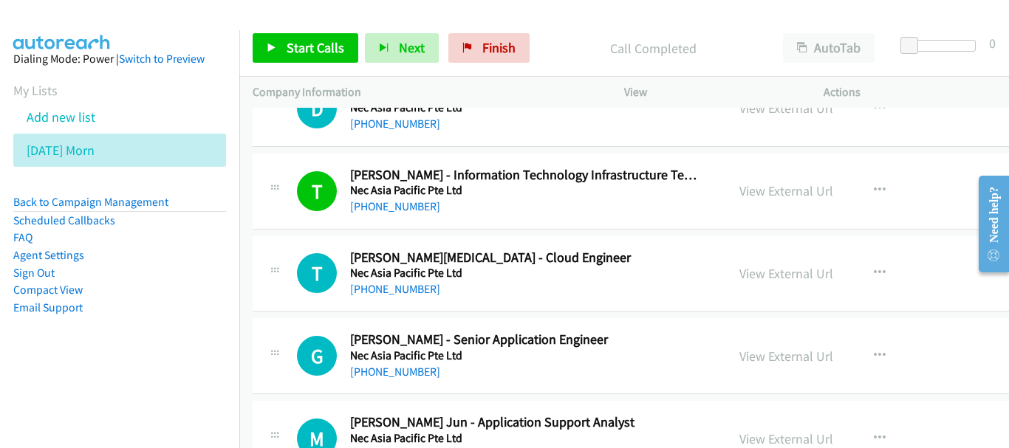
scroll to position [9178, 0]
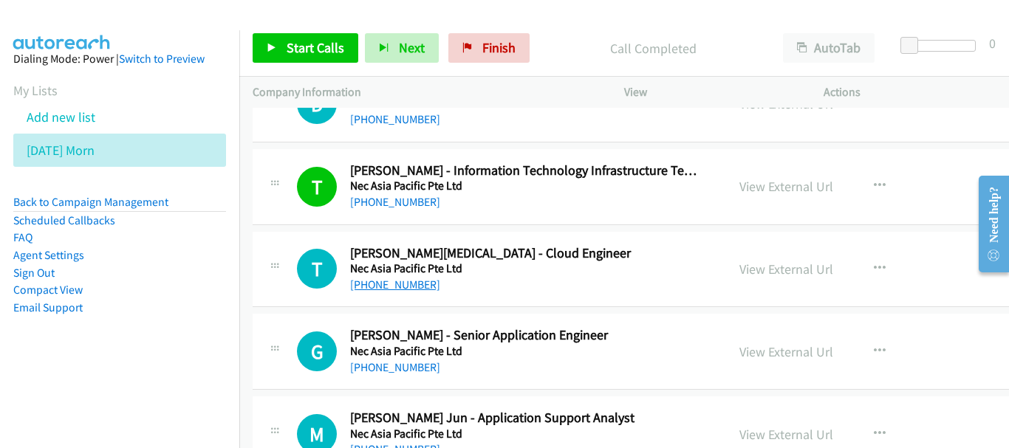
click at [397, 281] on link "[PHONE_NUMBER]" at bounding box center [395, 285] width 90 height 14
click at [402, 369] on link "[PHONE_NUMBER]" at bounding box center [395, 367] width 90 height 14
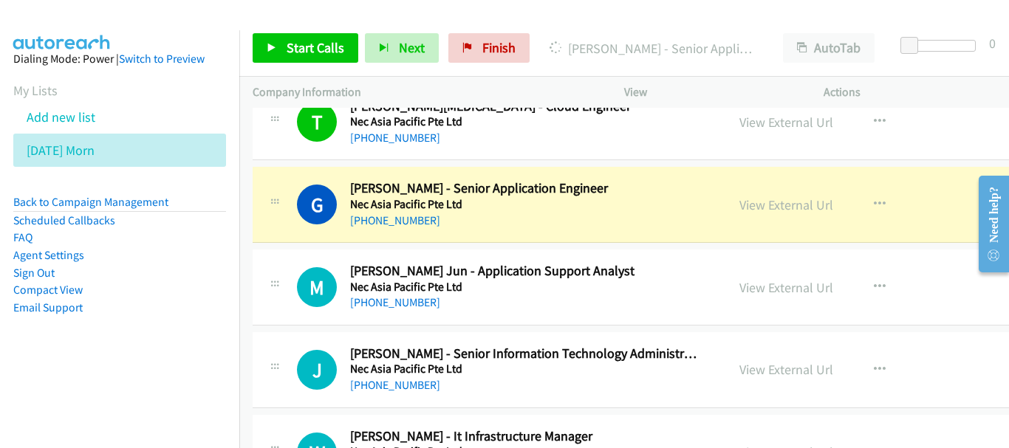
scroll to position [9325, 0]
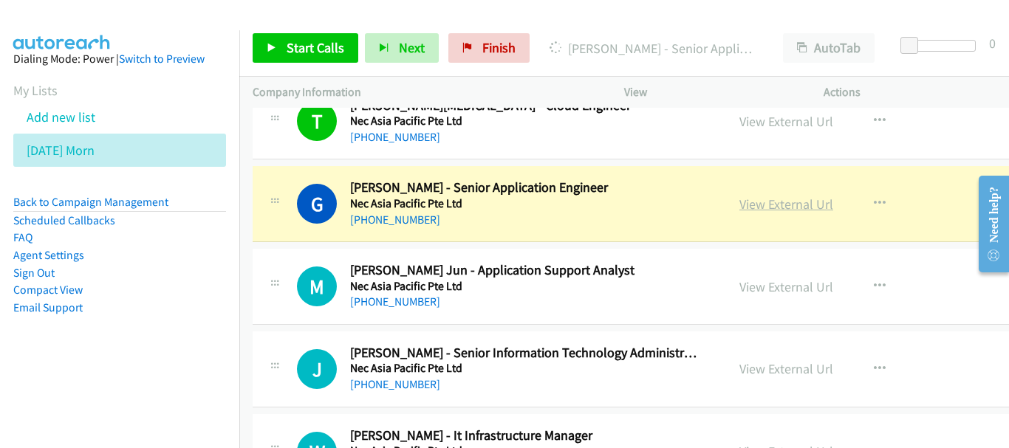
click at [789, 202] on link "View External Url" at bounding box center [786, 204] width 94 height 17
click at [917, 75] on div "Start Calls Pause Next Finish [PERSON_NAME] - Senior Application Engineer AutoT…" at bounding box center [624, 48] width 770 height 57
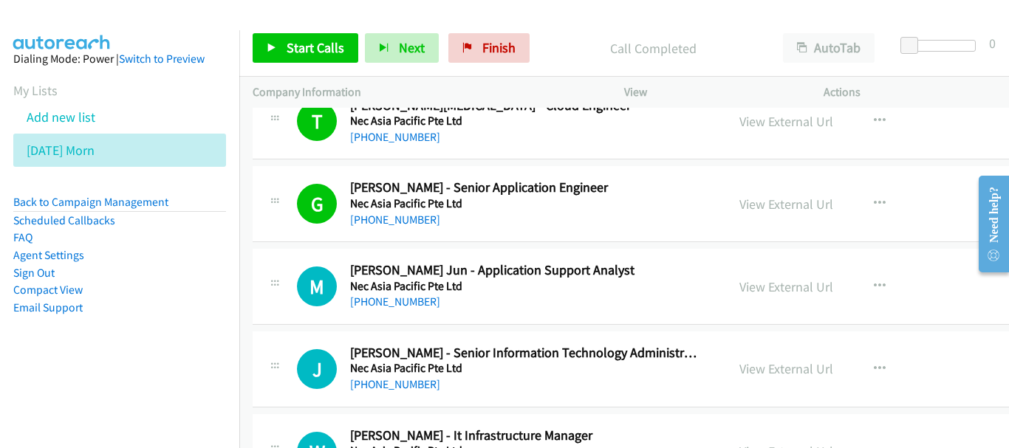
click at [355, 310] on div "[PHONE_NUMBER]" at bounding box center [524, 302] width 348 height 18
click at [360, 298] on link "[PHONE_NUMBER]" at bounding box center [395, 302] width 90 height 14
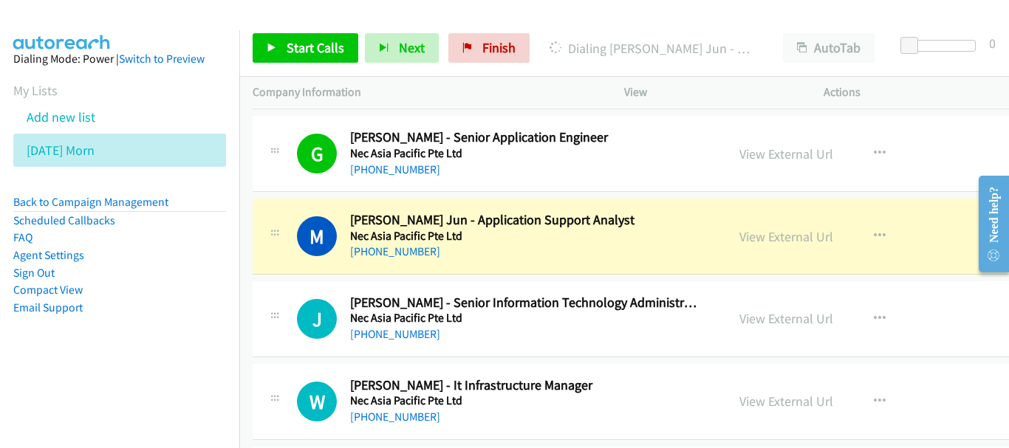
scroll to position [9399, 0]
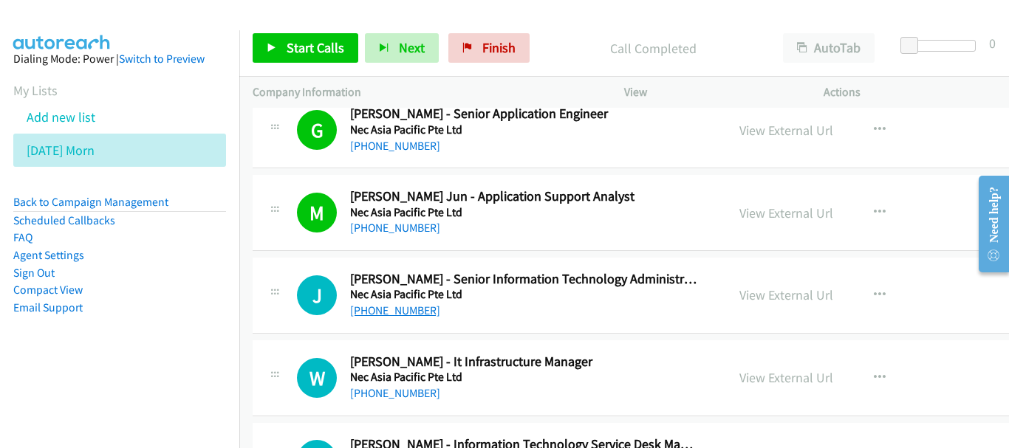
click at [392, 313] on link "[PHONE_NUMBER]" at bounding box center [395, 311] width 90 height 14
click at [362, 400] on link "[PHONE_NUMBER]" at bounding box center [395, 393] width 90 height 14
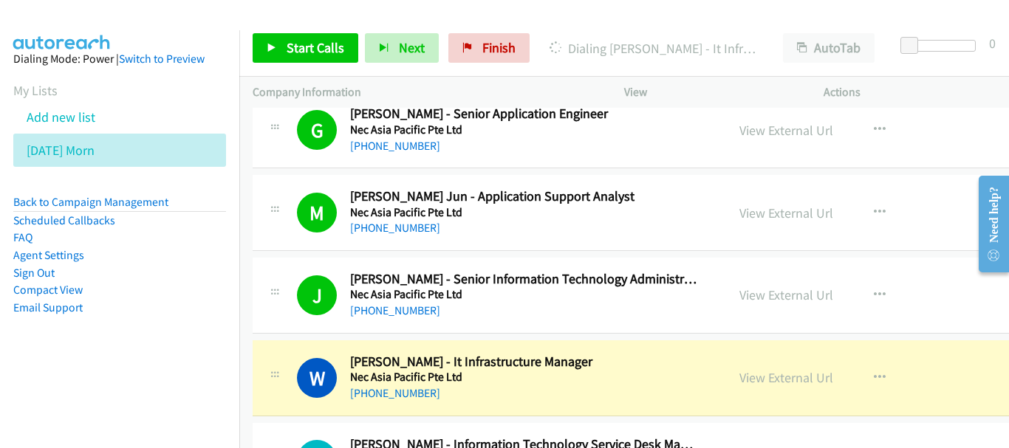
scroll to position [9547, 0]
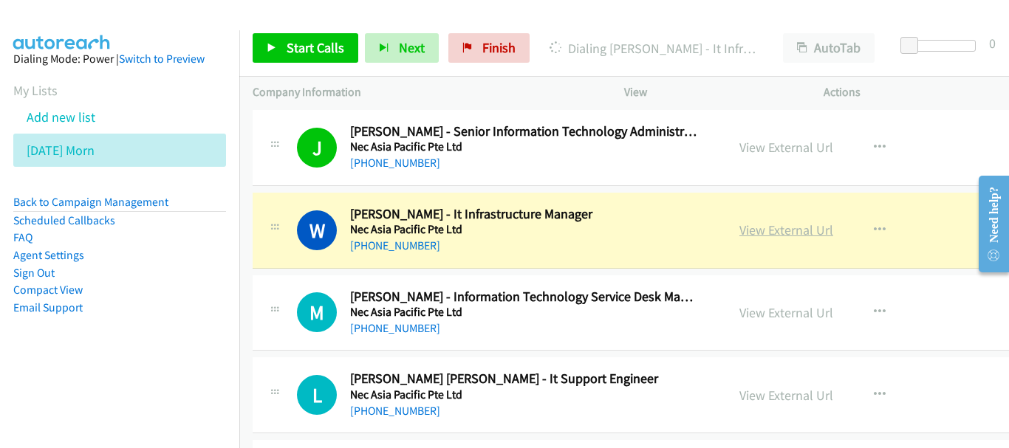
click at [742, 230] on link "View External Url" at bounding box center [786, 230] width 94 height 17
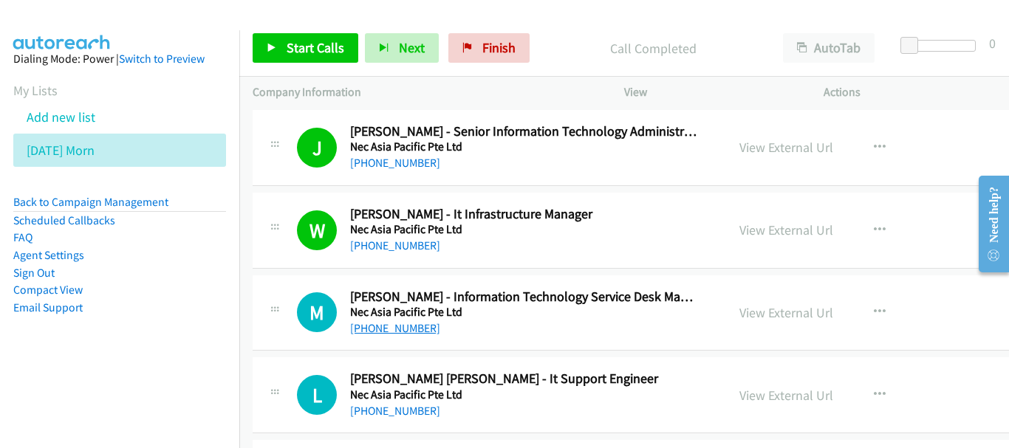
click at [388, 330] on link "[PHONE_NUMBER]" at bounding box center [395, 328] width 90 height 14
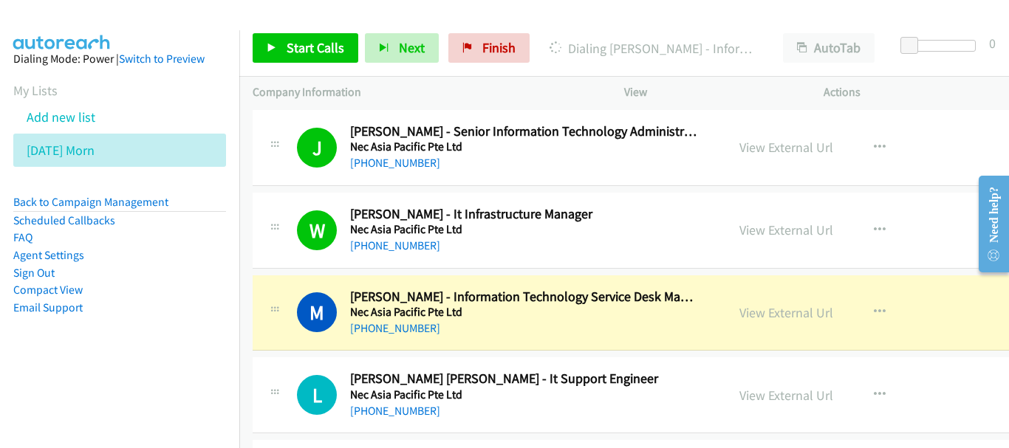
scroll to position [9621, 0]
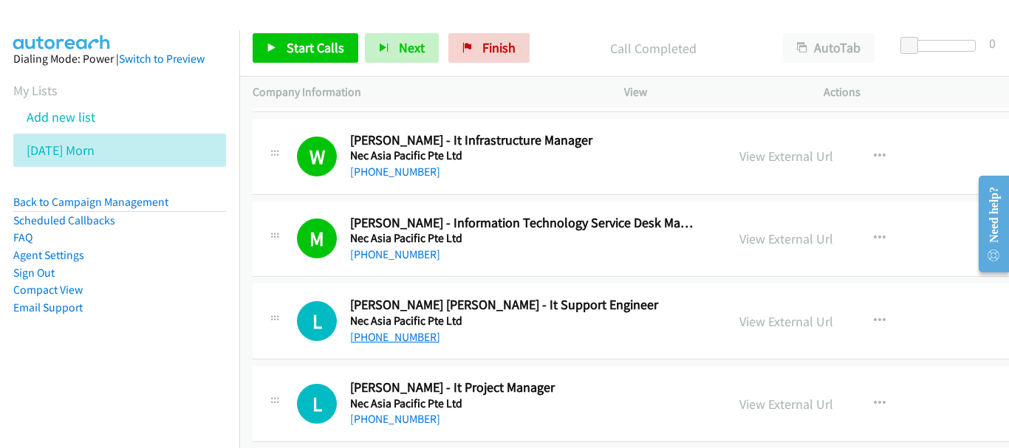
click at [402, 337] on link "[PHONE_NUMBER]" at bounding box center [395, 337] width 90 height 14
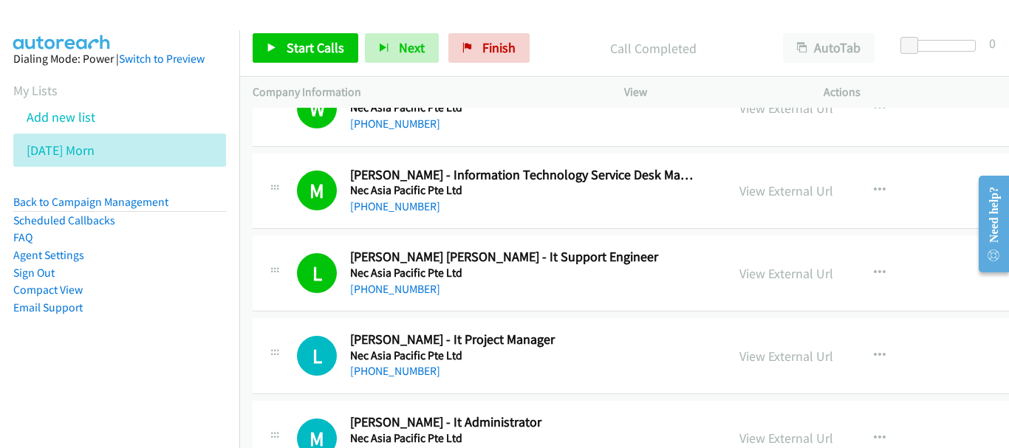
scroll to position [9695, 0]
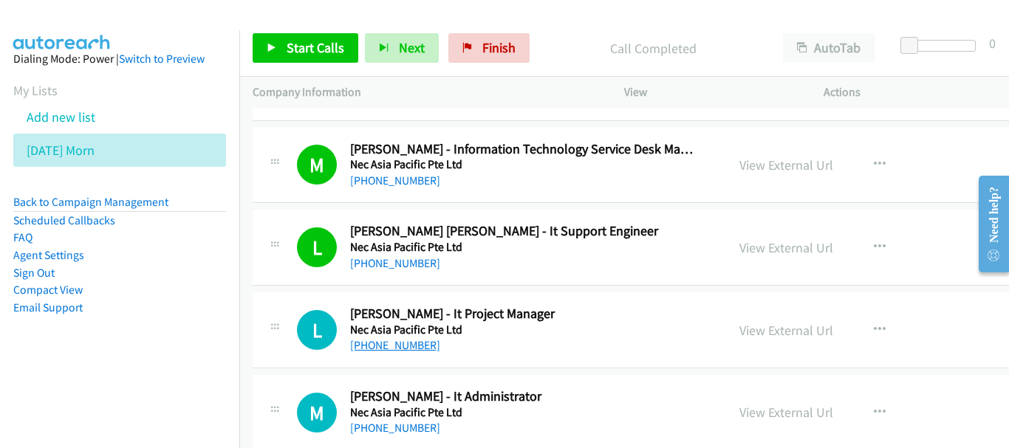
click at [375, 344] on link "[PHONE_NUMBER]" at bounding box center [395, 345] width 90 height 14
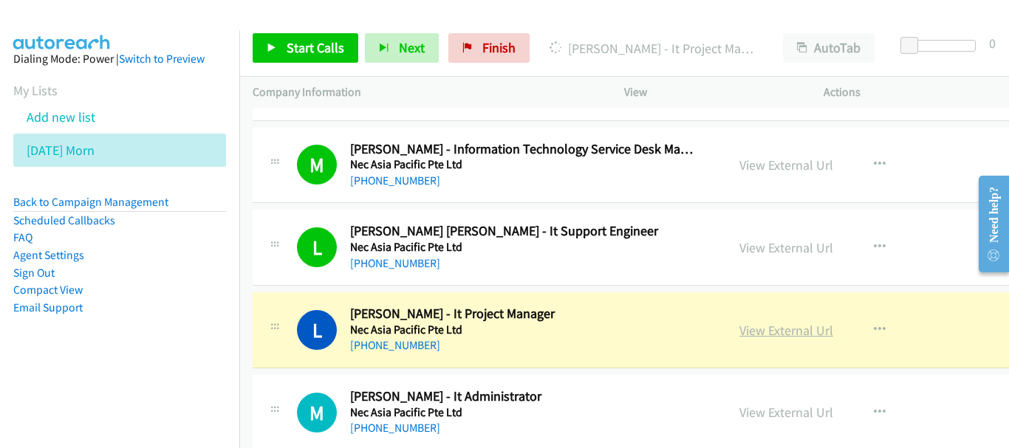
click at [739, 332] on link "View External Url" at bounding box center [786, 330] width 94 height 17
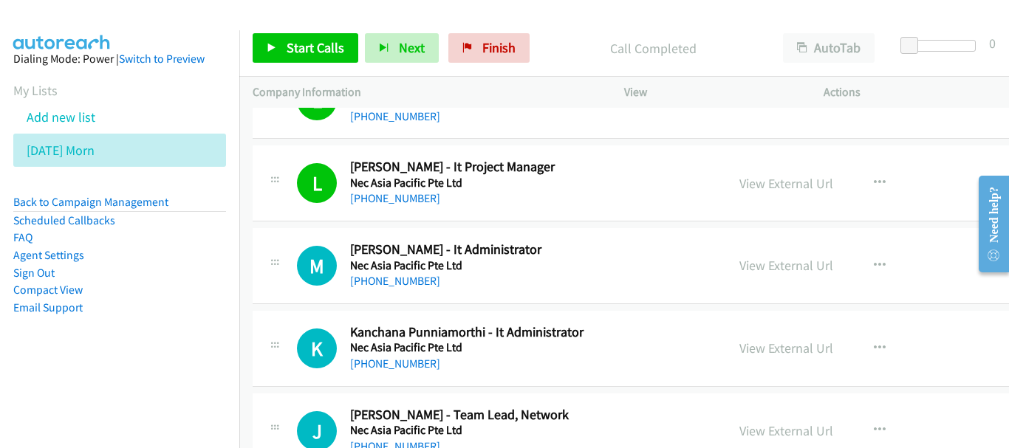
scroll to position [9843, 0]
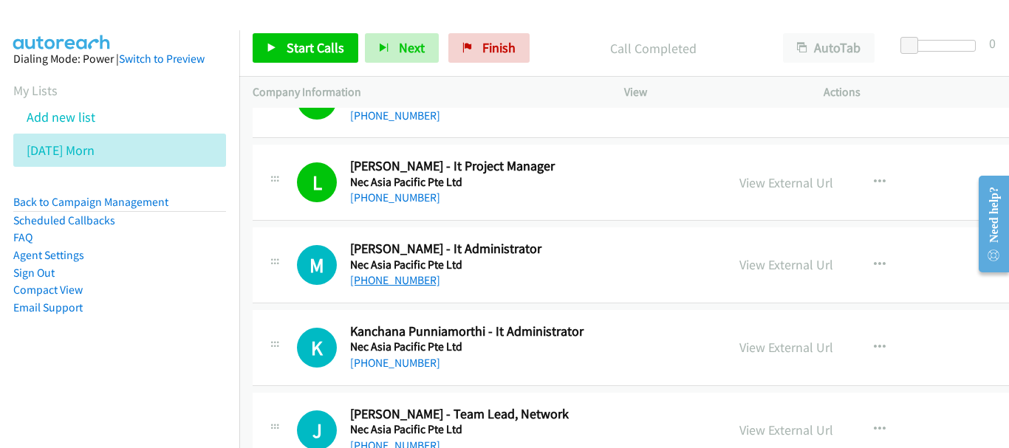
click at [389, 280] on link "[PHONE_NUMBER]" at bounding box center [395, 280] width 90 height 14
click at [409, 371] on div "[PHONE_NUMBER]" at bounding box center [524, 364] width 348 height 18
click at [409, 366] on link "[PHONE_NUMBER]" at bounding box center [395, 363] width 90 height 14
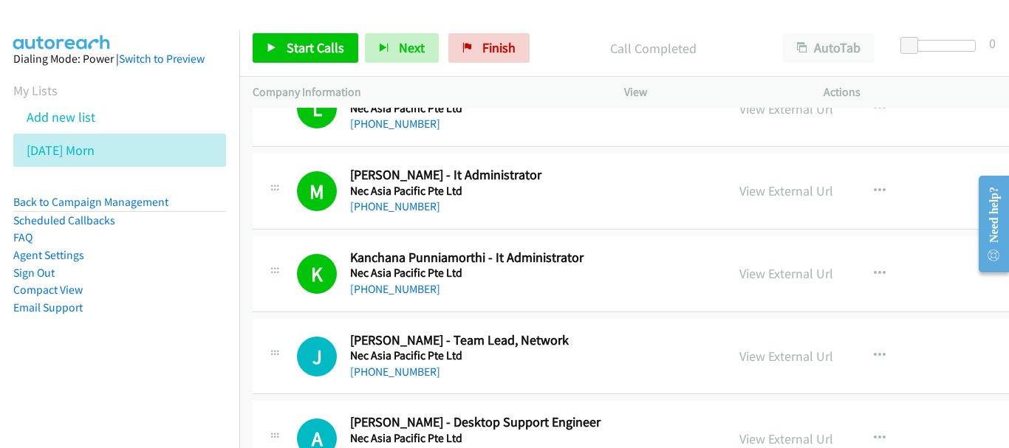
scroll to position [9990, 0]
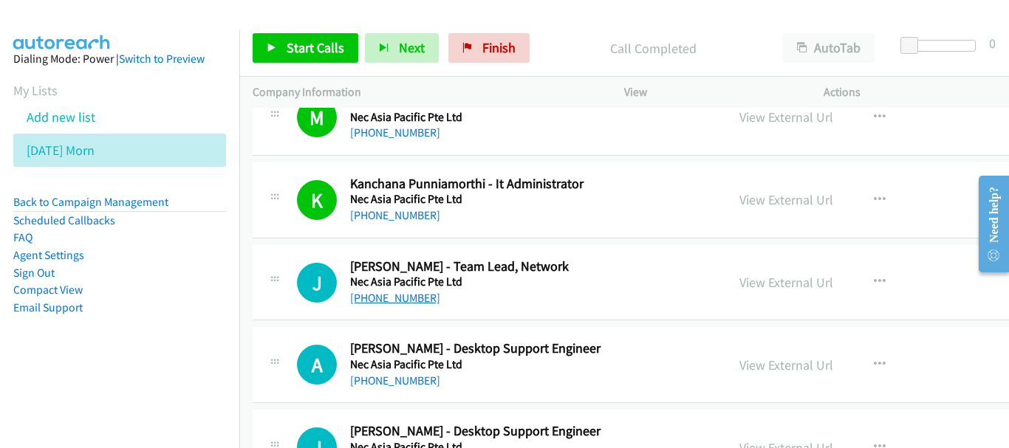
click at [412, 295] on link "[PHONE_NUMBER]" at bounding box center [395, 298] width 90 height 14
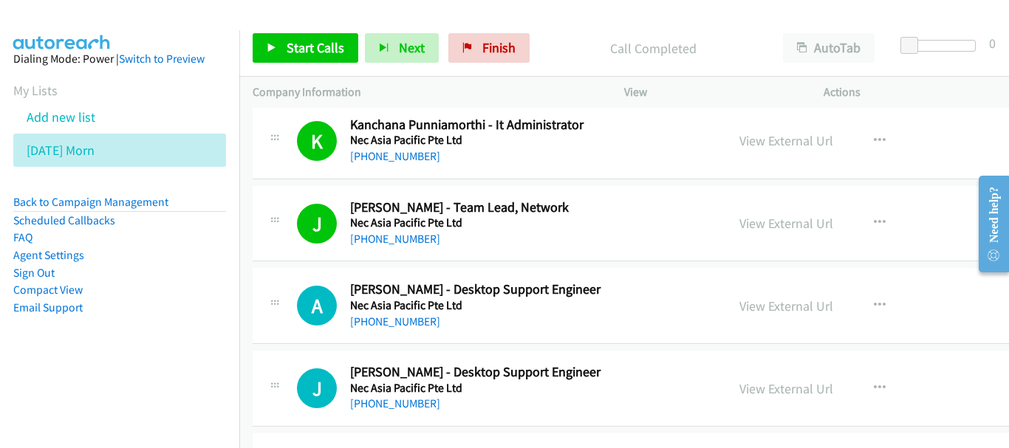
scroll to position [10064, 0]
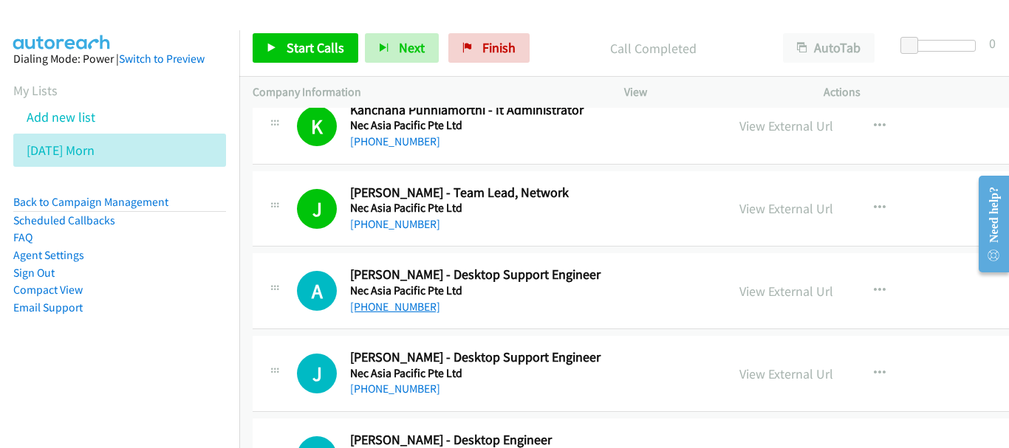
click at [404, 309] on link "[PHONE_NUMBER]" at bounding box center [395, 307] width 90 height 14
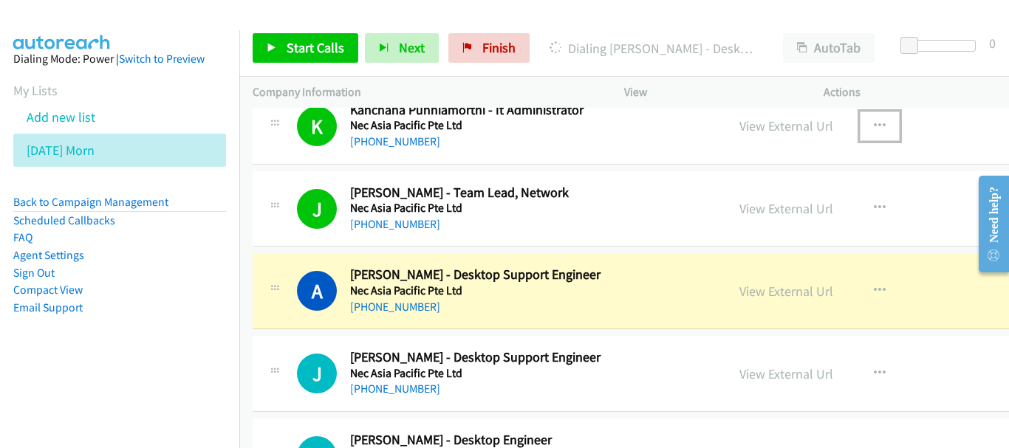
click at [883, 126] on button "button" at bounding box center [880, 127] width 40 height 30
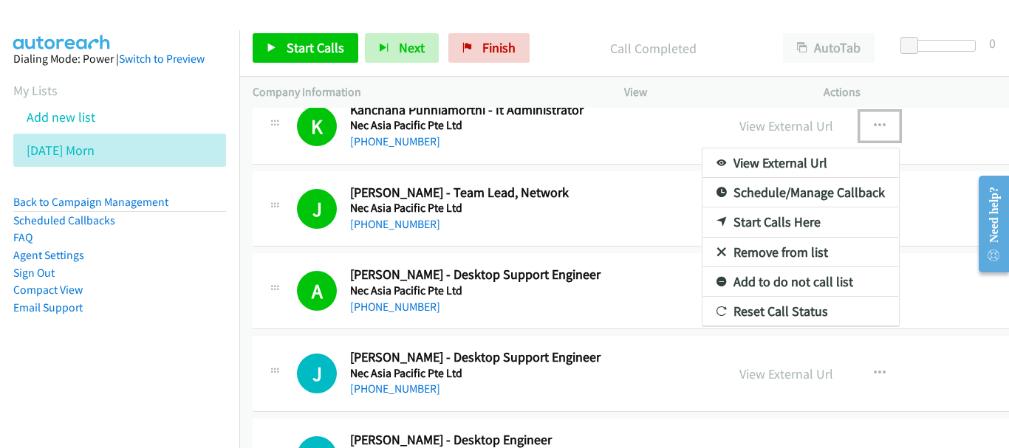
click at [633, 225] on div at bounding box center [504, 224] width 1009 height 448
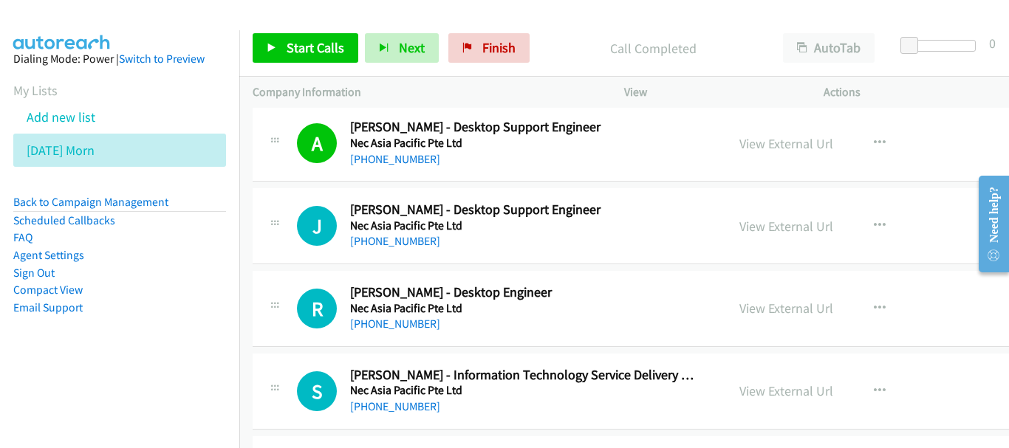
scroll to position [10286, 0]
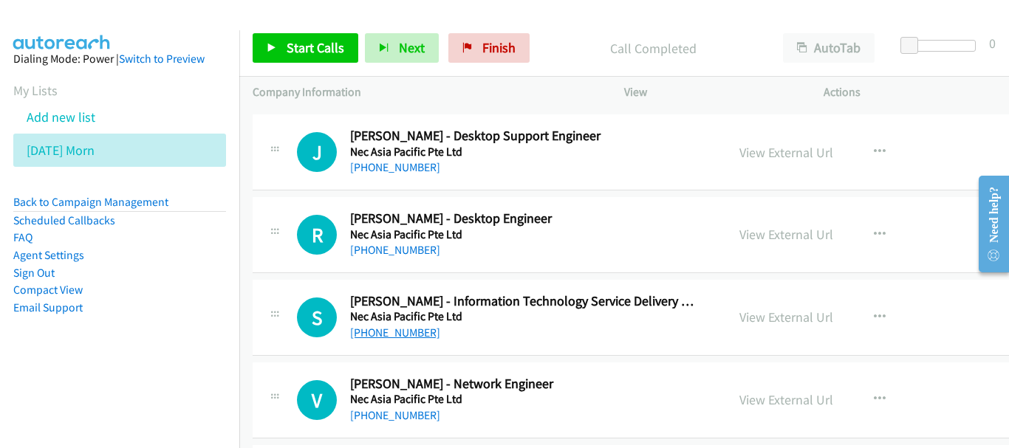
click at [406, 329] on link "[PHONE_NUMBER]" at bounding box center [395, 333] width 90 height 14
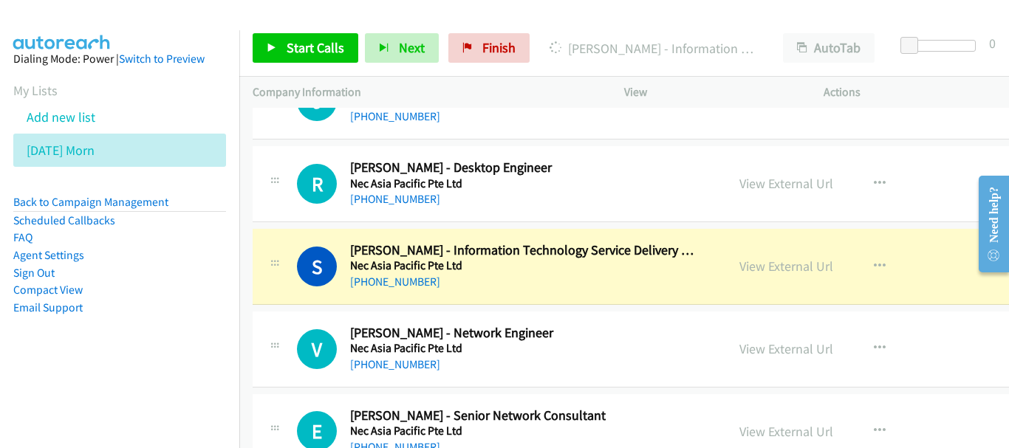
scroll to position [10360, 0]
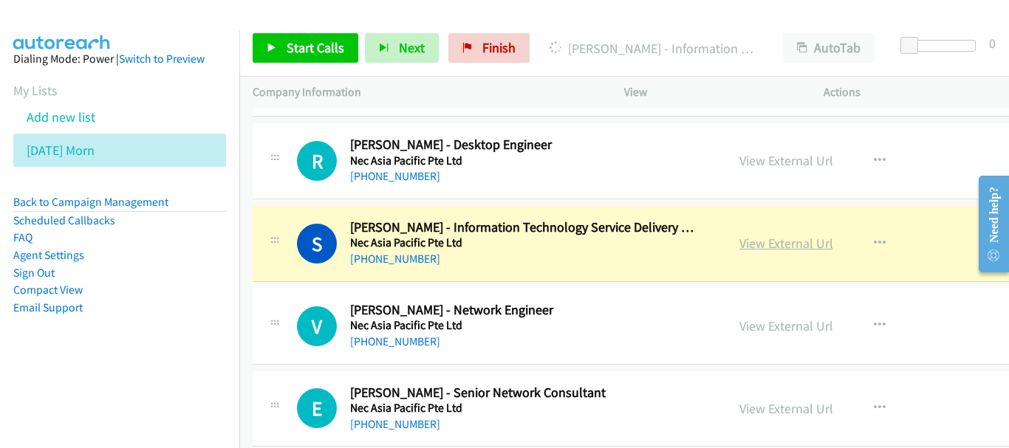
click at [743, 242] on link "View External Url" at bounding box center [786, 243] width 94 height 17
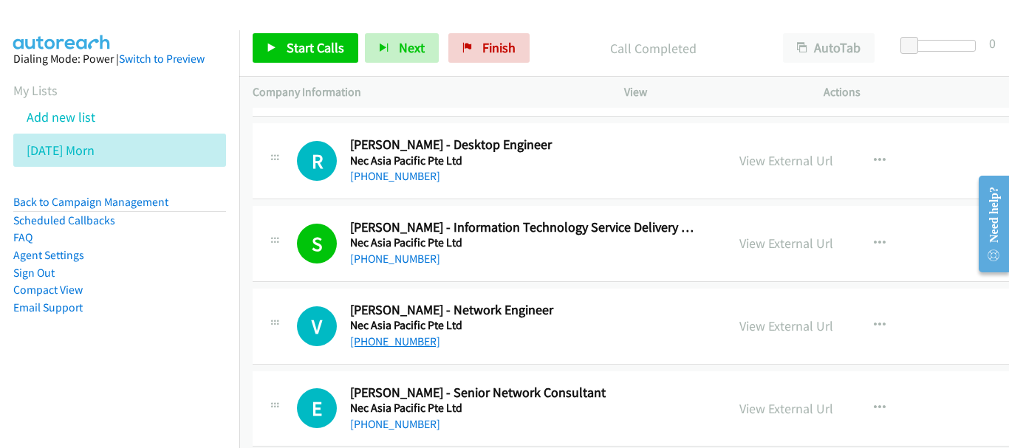
click at [396, 343] on link "[PHONE_NUMBER]" at bounding box center [395, 342] width 90 height 14
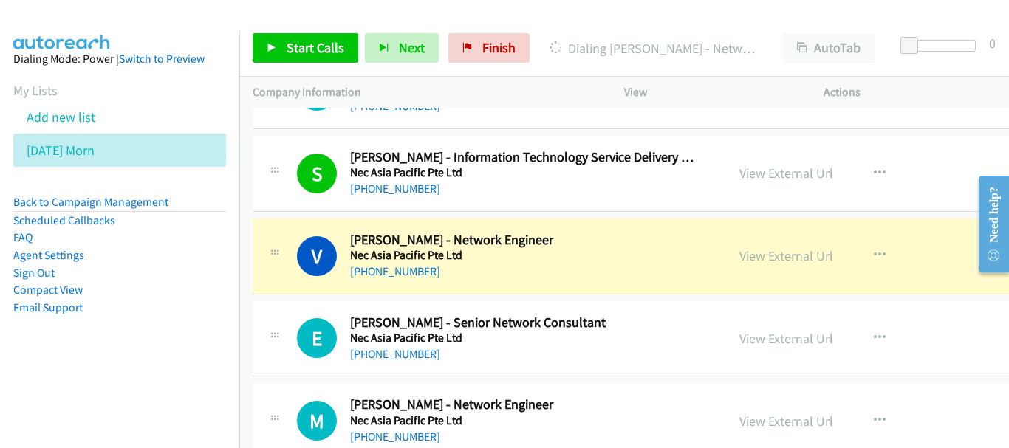
scroll to position [10507, 0]
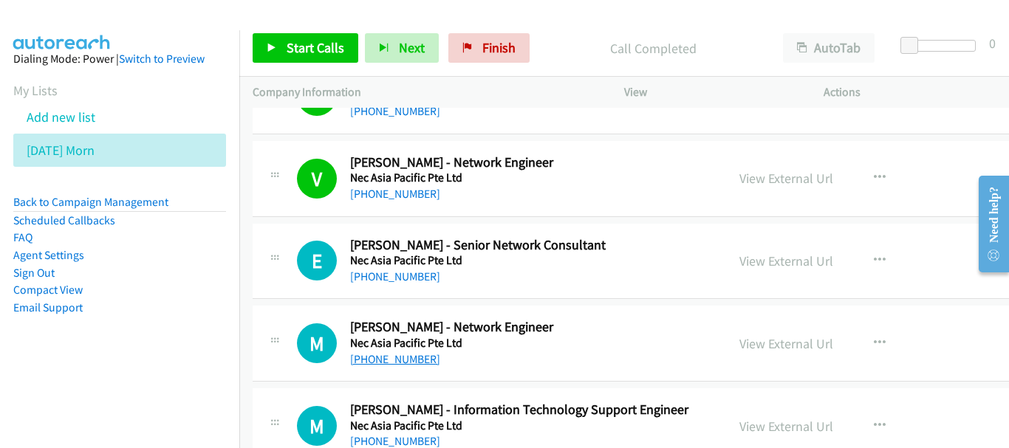
click at [383, 360] on link "[PHONE_NUMBER]" at bounding box center [395, 359] width 90 height 14
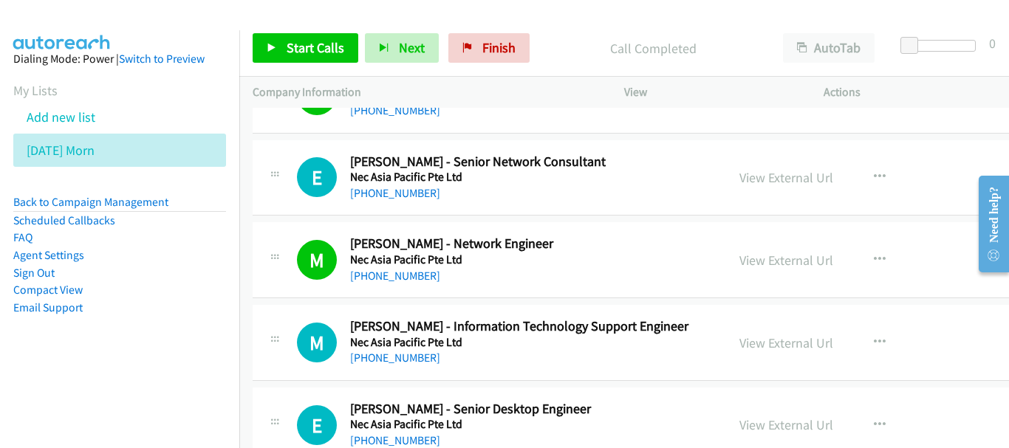
scroll to position [10655, 0]
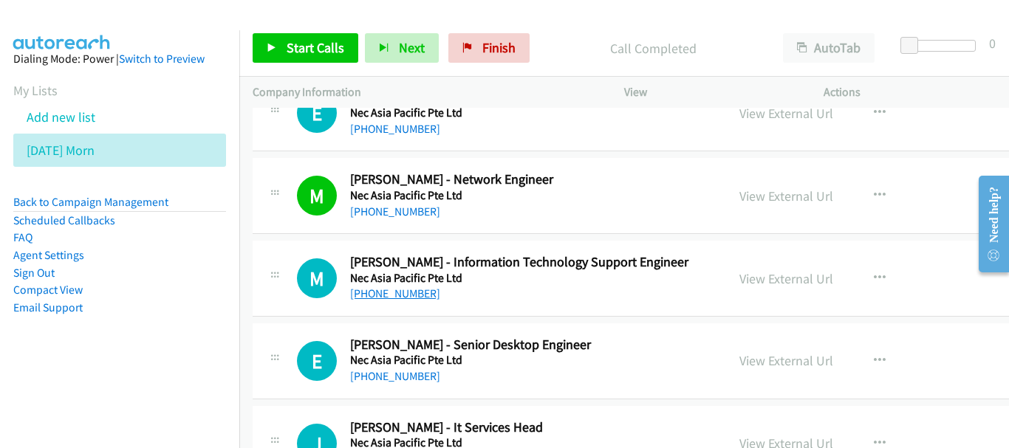
click at [376, 293] on link "[PHONE_NUMBER]" at bounding box center [395, 294] width 90 height 14
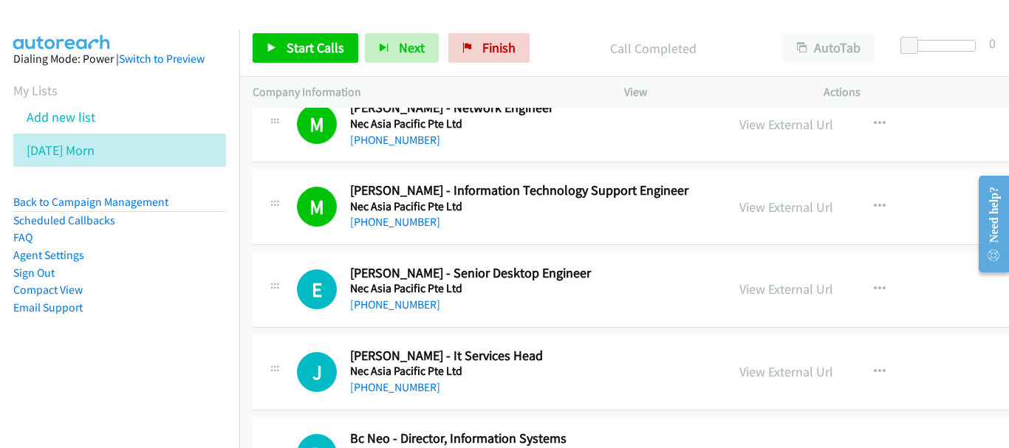
scroll to position [10729, 0]
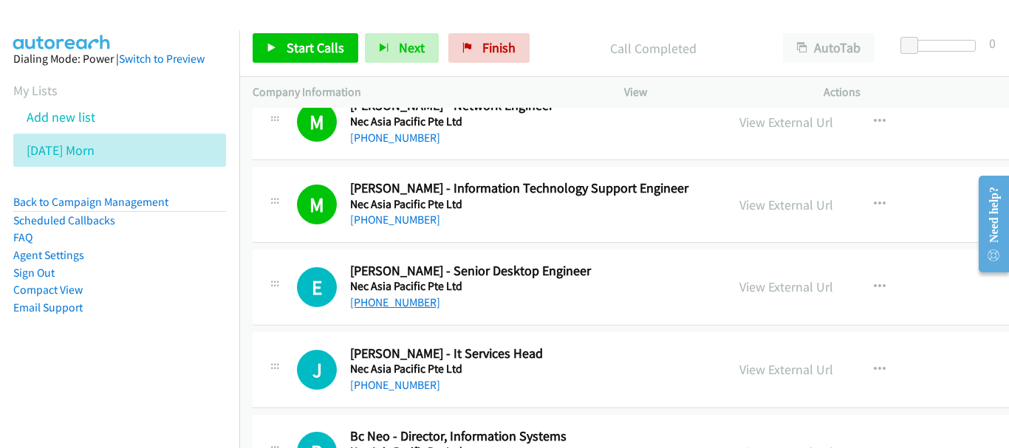
click at [409, 301] on link "[PHONE_NUMBER]" at bounding box center [395, 302] width 90 height 14
click at [410, 390] on link "[PHONE_NUMBER]" at bounding box center [395, 385] width 90 height 14
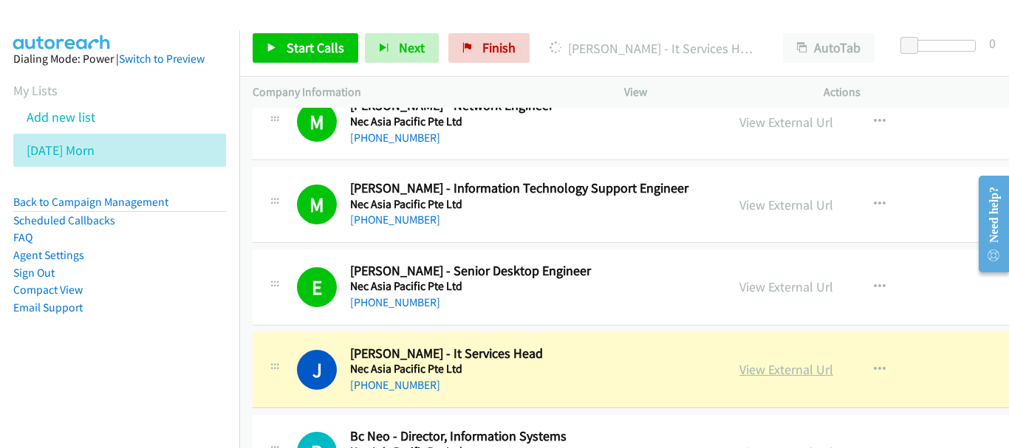
click at [775, 366] on link "View External Url" at bounding box center [786, 369] width 94 height 17
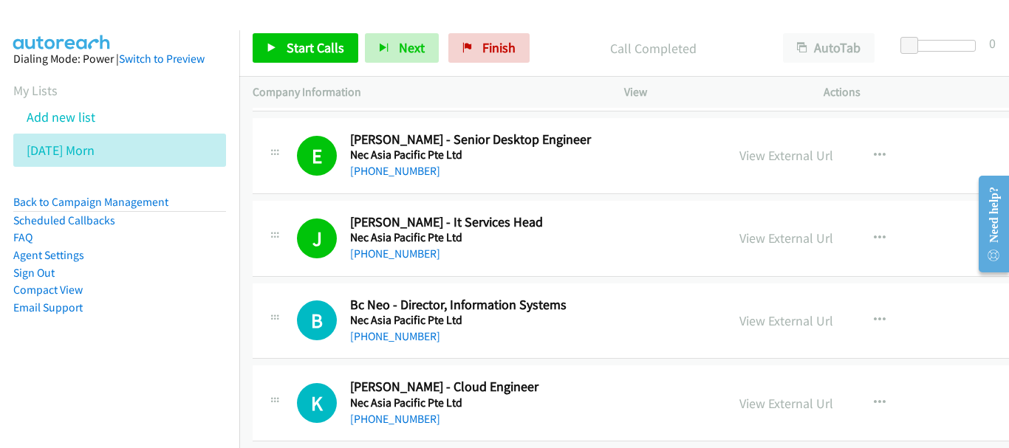
scroll to position [10877, 0]
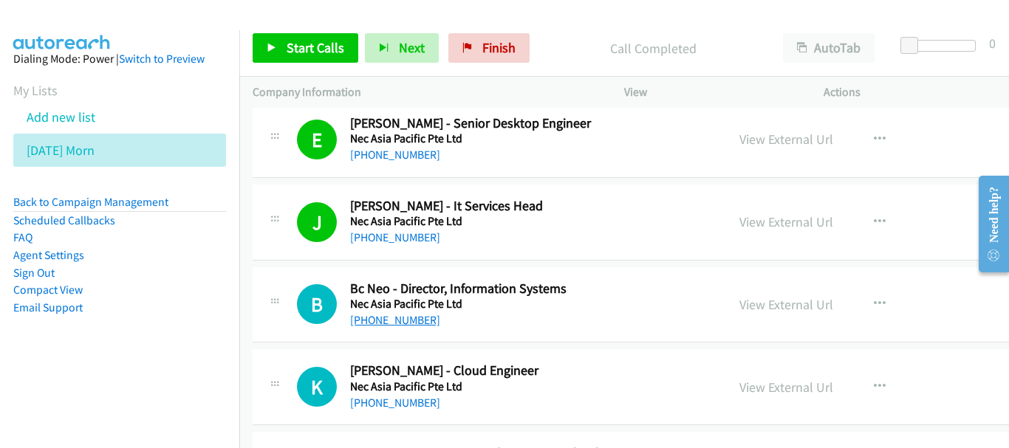
click at [397, 324] on link "[PHONE_NUMBER]" at bounding box center [395, 320] width 90 height 14
click at [380, 406] on link "[PHONE_NUMBER]" at bounding box center [395, 403] width 90 height 14
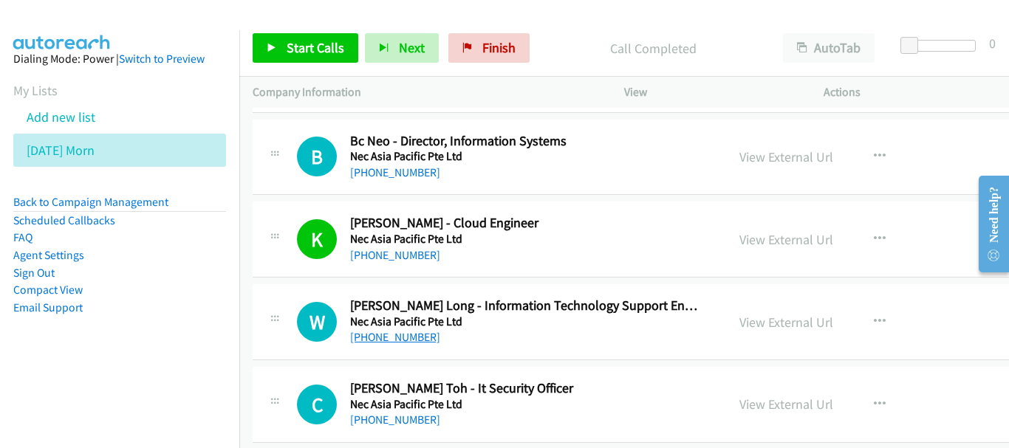
click at [407, 335] on link "[PHONE_NUMBER]" at bounding box center [395, 337] width 90 height 14
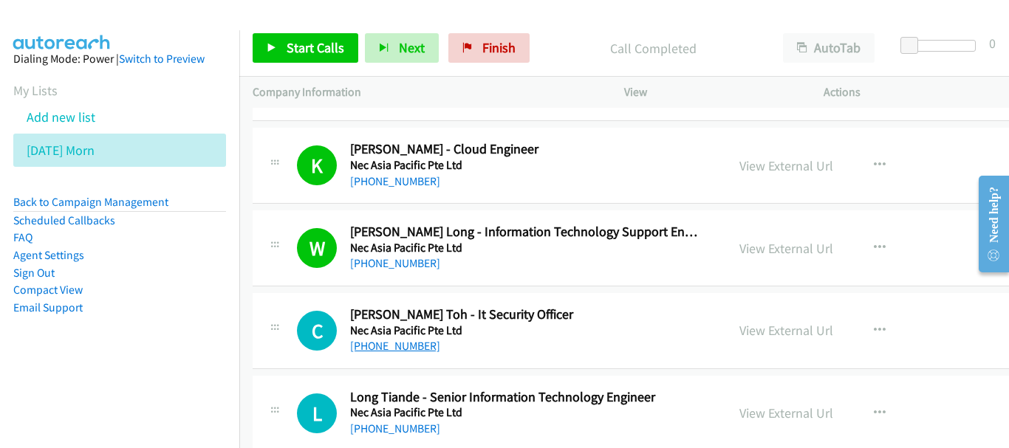
click at [412, 351] on link "[PHONE_NUMBER]" at bounding box center [395, 346] width 90 height 14
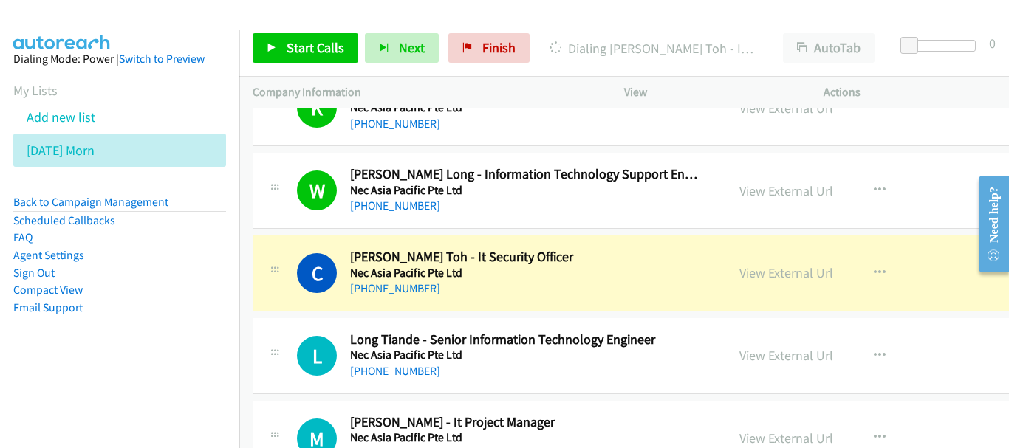
scroll to position [11172, 0]
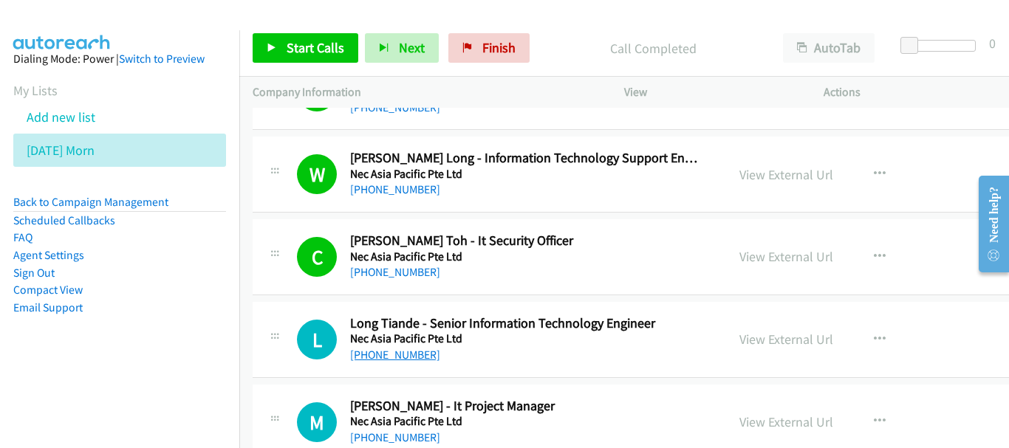
click at [413, 352] on link "[PHONE_NUMBER]" at bounding box center [395, 355] width 90 height 14
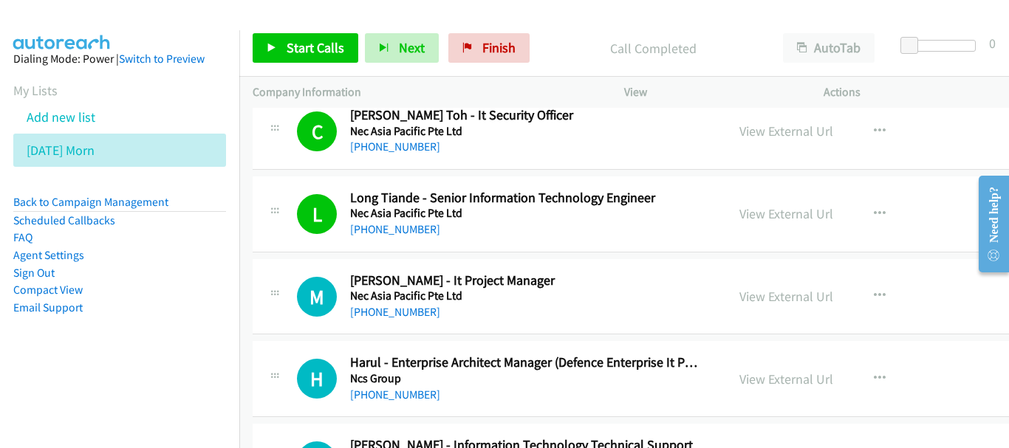
scroll to position [11320, 0]
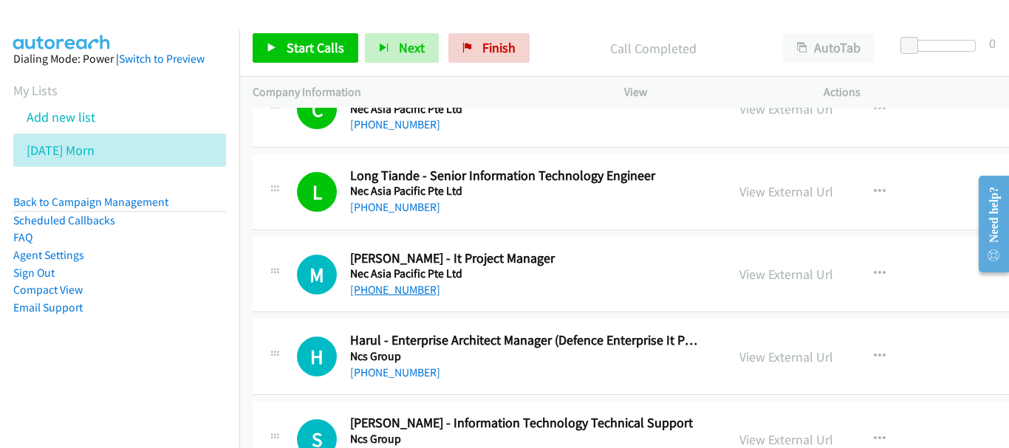
click at [417, 287] on link "[PHONE_NUMBER]" at bounding box center [395, 290] width 90 height 14
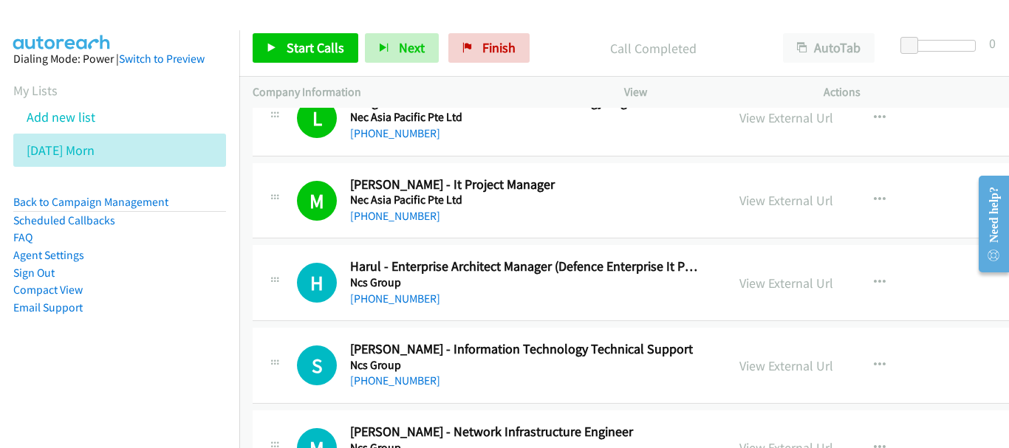
scroll to position [11468, 0]
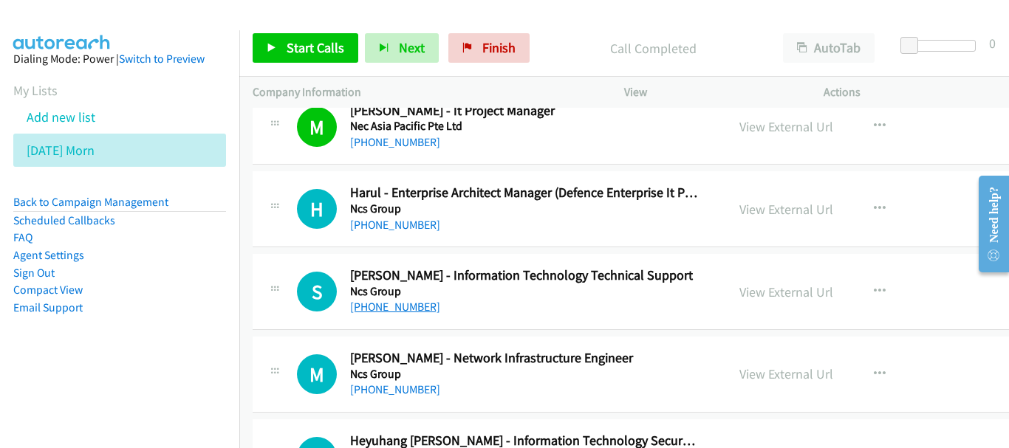
click at [417, 304] on link "[PHONE_NUMBER]" at bounding box center [395, 307] width 90 height 14
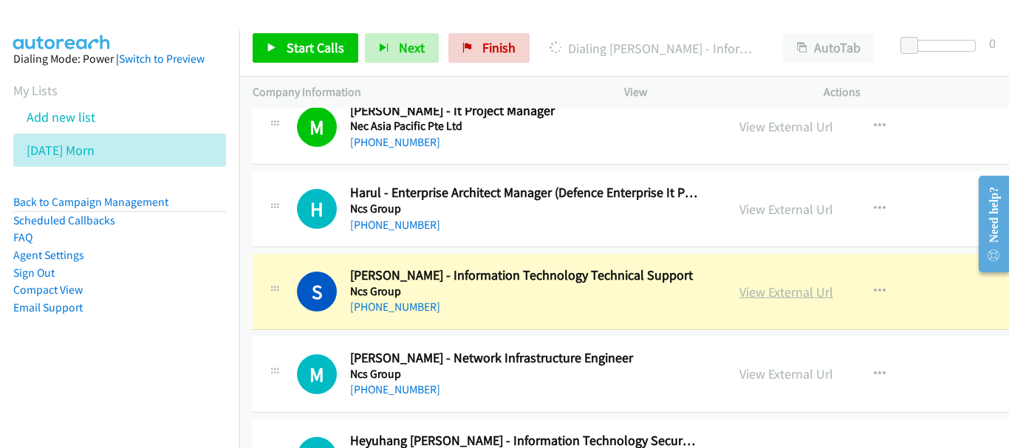
click at [766, 291] on link "View External Url" at bounding box center [786, 292] width 94 height 17
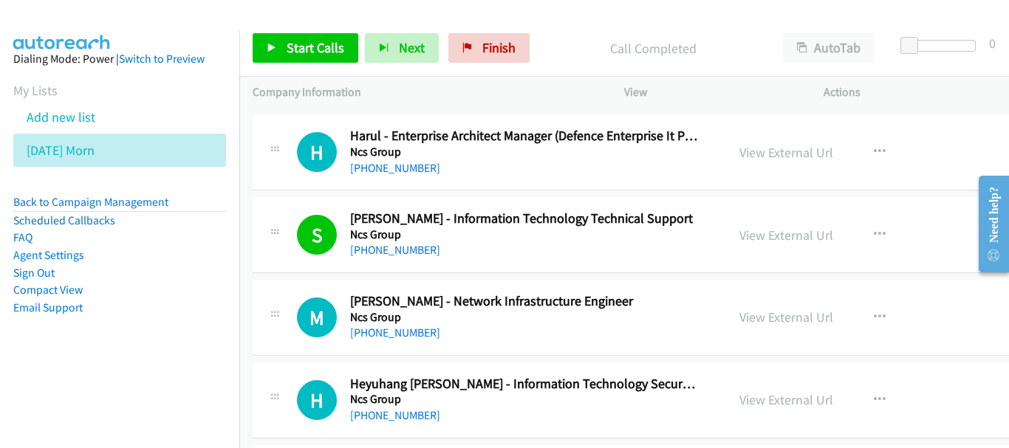
scroll to position [11542, 0]
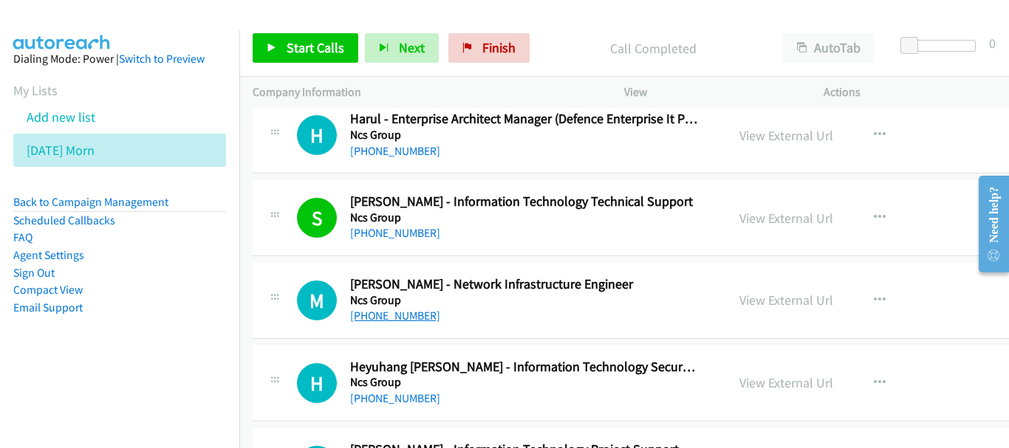
click at [369, 320] on link "[PHONE_NUMBER]" at bounding box center [395, 316] width 90 height 14
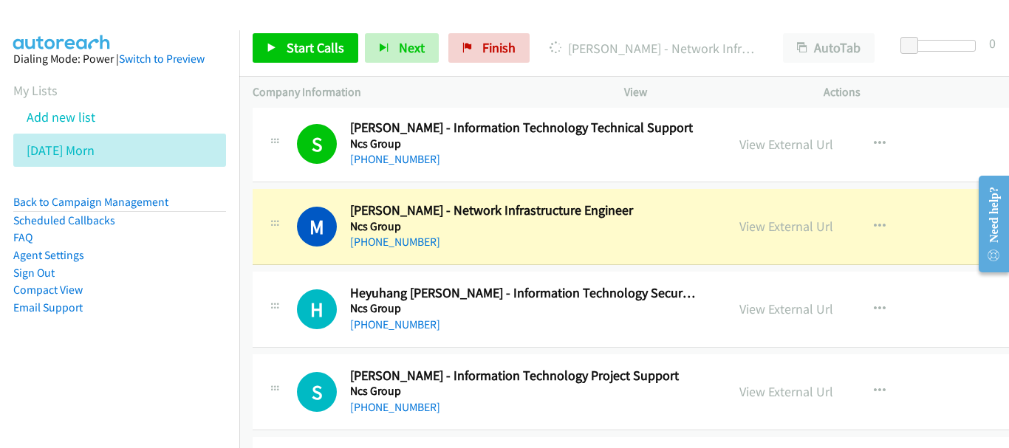
scroll to position [11689, 0]
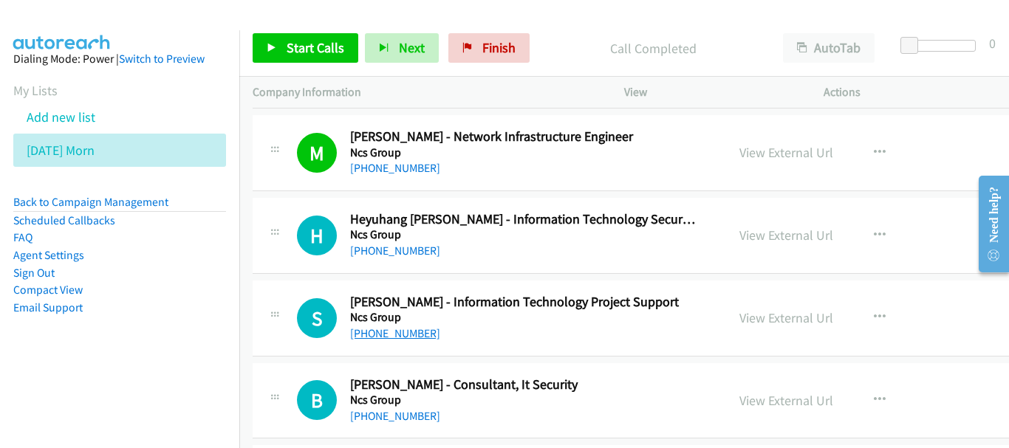
click at [394, 338] on link "[PHONE_NUMBER]" at bounding box center [395, 334] width 90 height 14
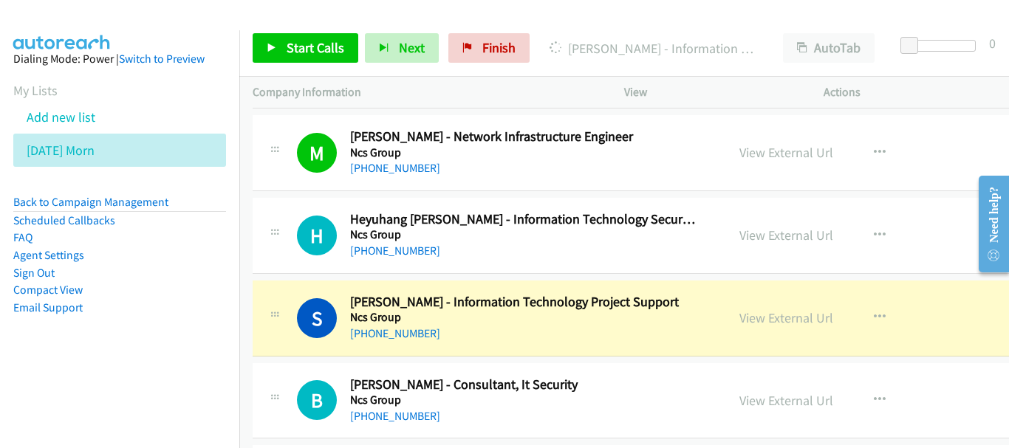
click at [756, 304] on div "View External Url View External Url Schedule/Manage Callback Start Calls Here R…" at bounding box center [851, 318] width 250 height 49
click at [760, 313] on link "View External Url" at bounding box center [786, 318] width 94 height 17
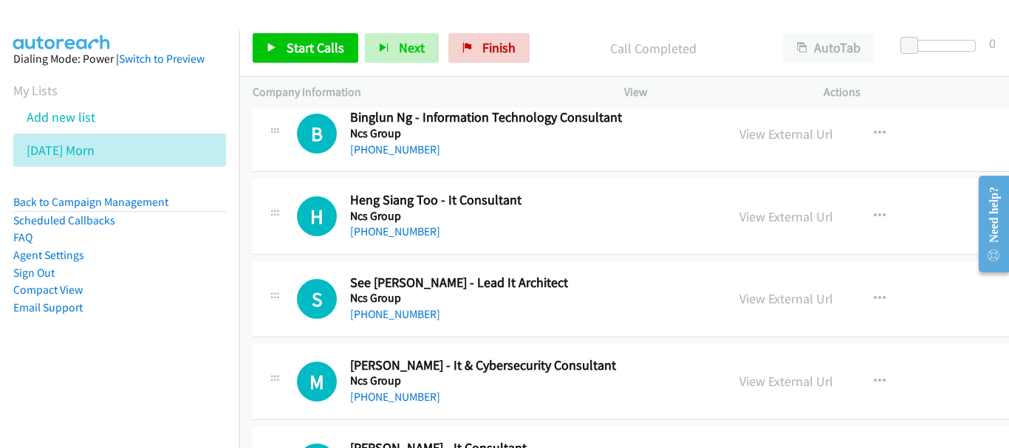
scroll to position [12059, 0]
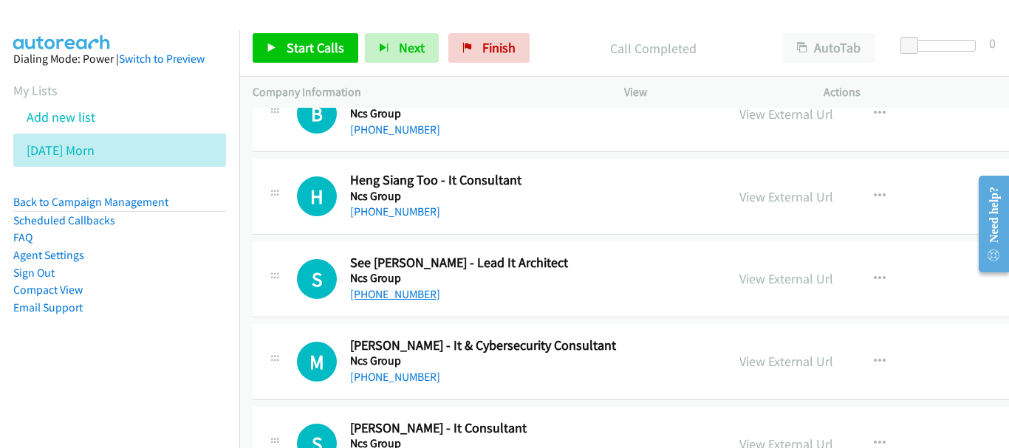
click at [398, 292] on link "[PHONE_NUMBER]" at bounding box center [395, 294] width 90 height 14
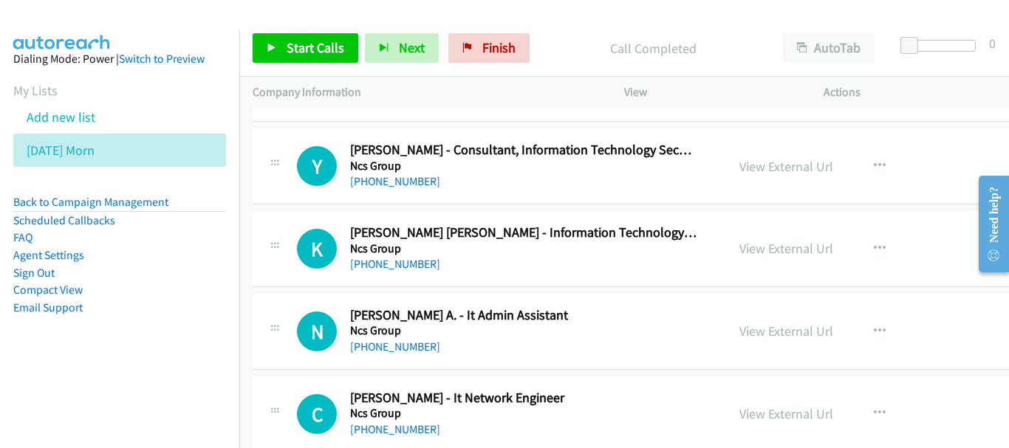
scroll to position [12576, 0]
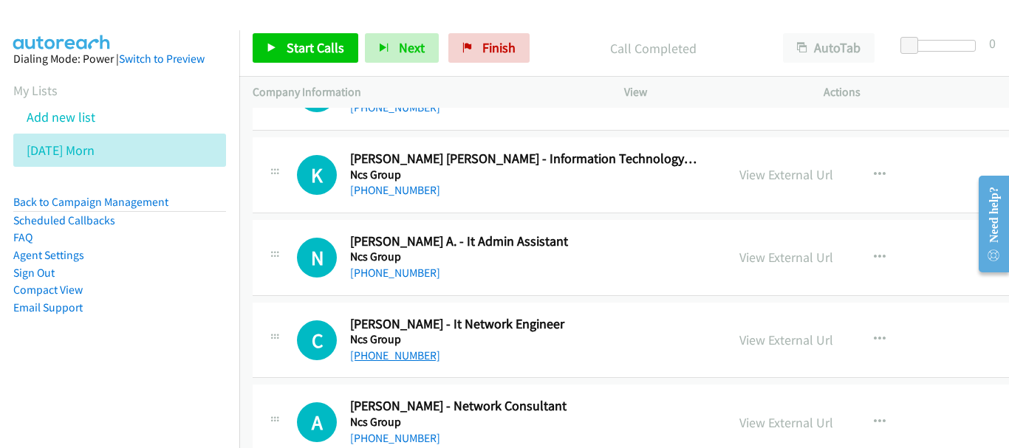
click at [393, 357] on link "[PHONE_NUMBER]" at bounding box center [395, 356] width 90 height 14
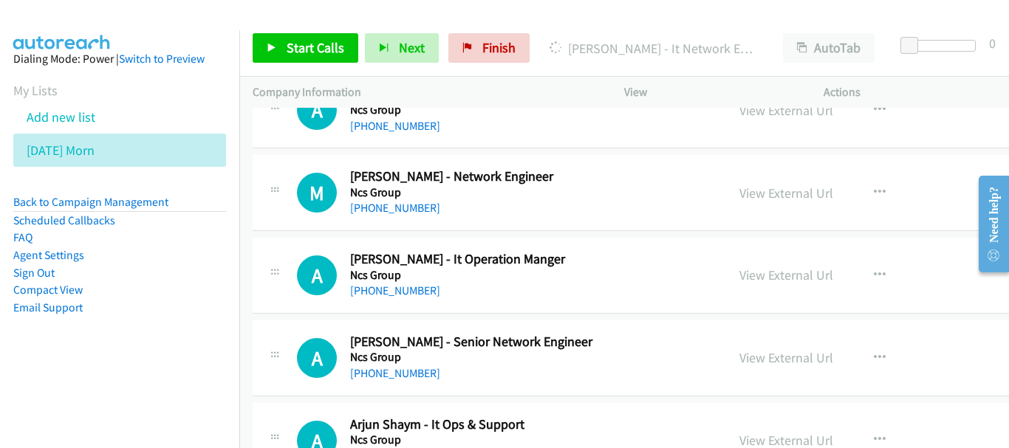
scroll to position [12871, 0]
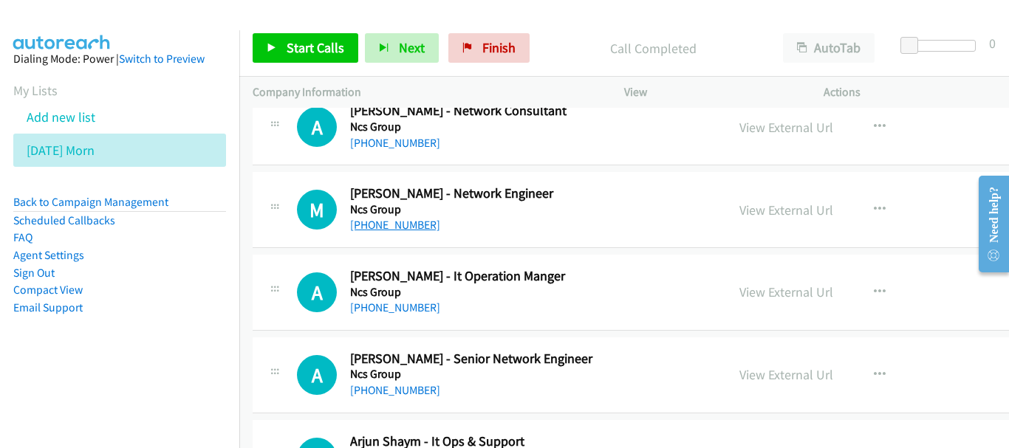
click at [398, 228] on link "[PHONE_NUMBER]" at bounding box center [395, 225] width 90 height 14
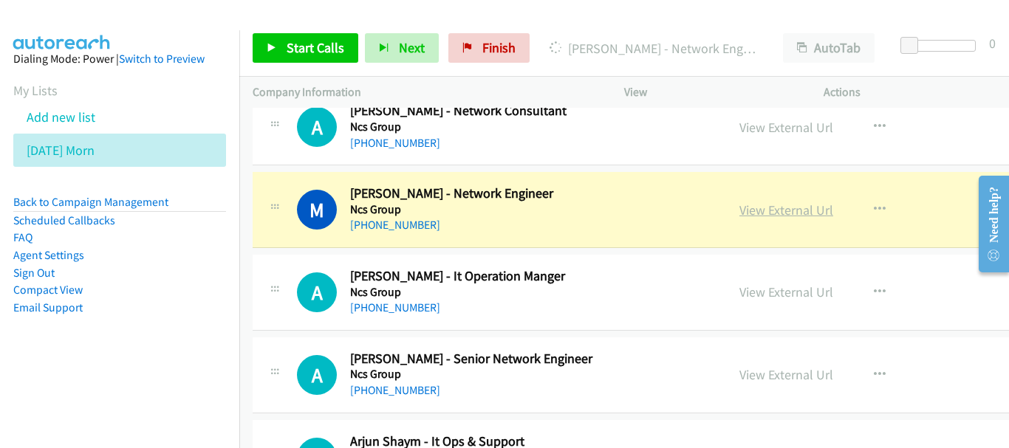
click at [751, 208] on link "View External Url" at bounding box center [786, 210] width 94 height 17
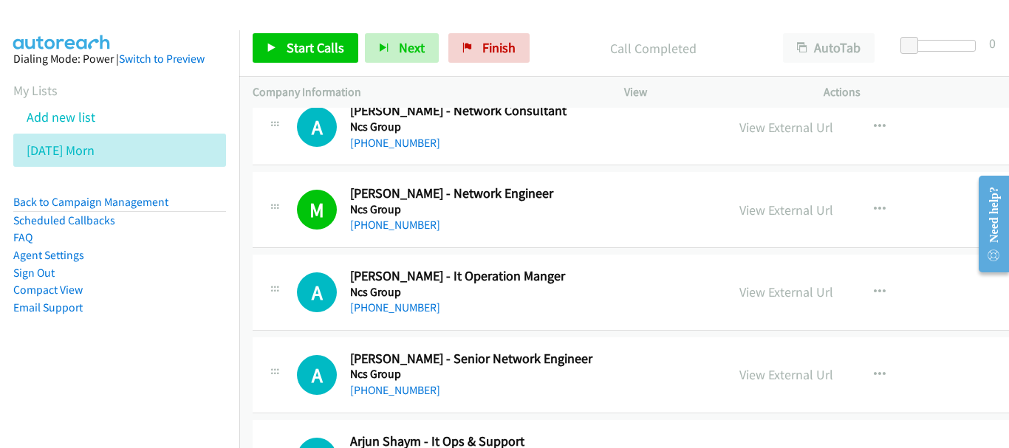
click at [387, 323] on div "A Callback Scheduled [PERSON_NAME] - It Operation Manger Ncs Group [GEOGRAPHIC_…" at bounding box center [700, 293] width 894 height 76
click at [387, 316] on div "[PHONE_NUMBER]" at bounding box center [524, 308] width 348 height 18
click at [389, 310] on link "[PHONE_NUMBER]" at bounding box center [395, 308] width 90 height 14
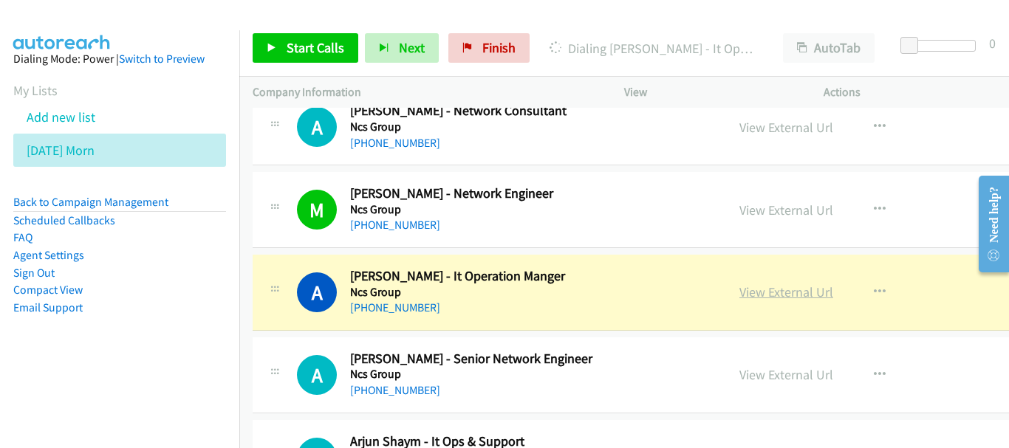
click at [776, 293] on link "View External Url" at bounding box center [786, 292] width 94 height 17
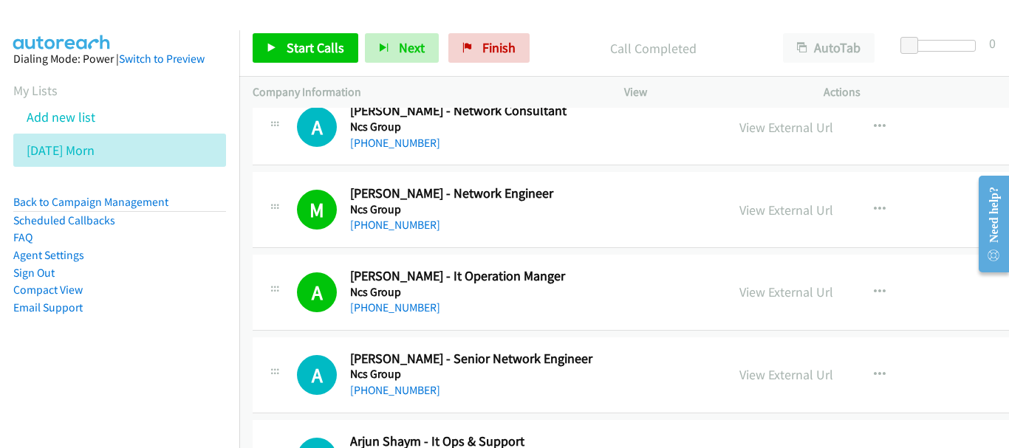
scroll to position [13019, 0]
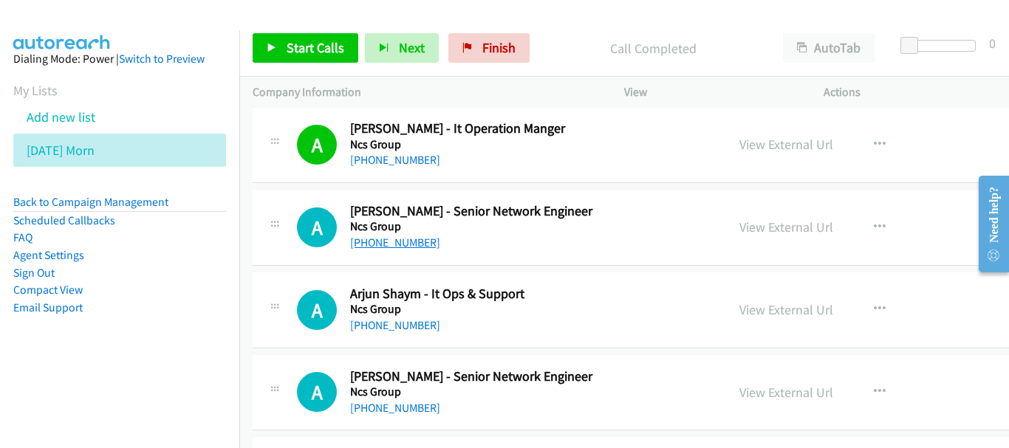
click at [394, 238] on link "[PHONE_NUMBER]" at bounding box center [395, 243] width 90 height 14
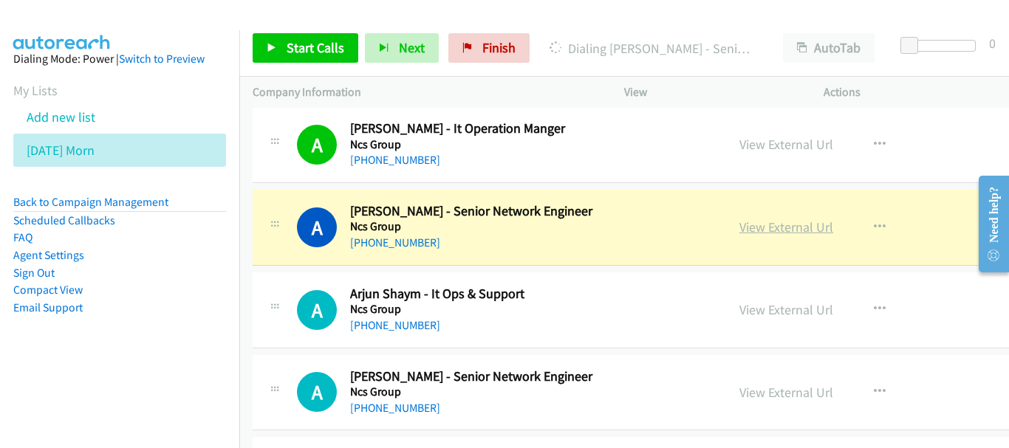
click at [739, 230] on link "View External Url" at bounding box center [786, 227] width 94 height 17
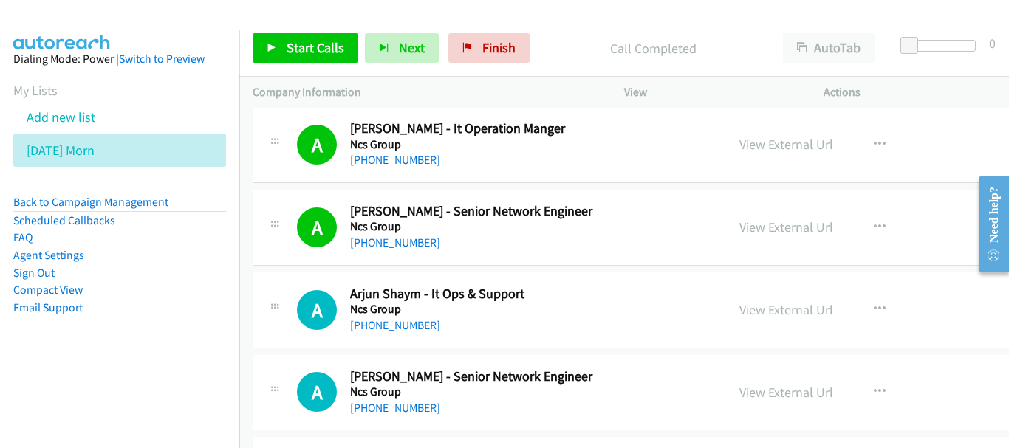
click at [383, 314] on h5 "Ncs Group" at bounding box center [524, 309] width 348 height 15
click at [383, 332] on link "[PHONE_NUMBER]" at bounding box center [395, 325] width 90 height 14
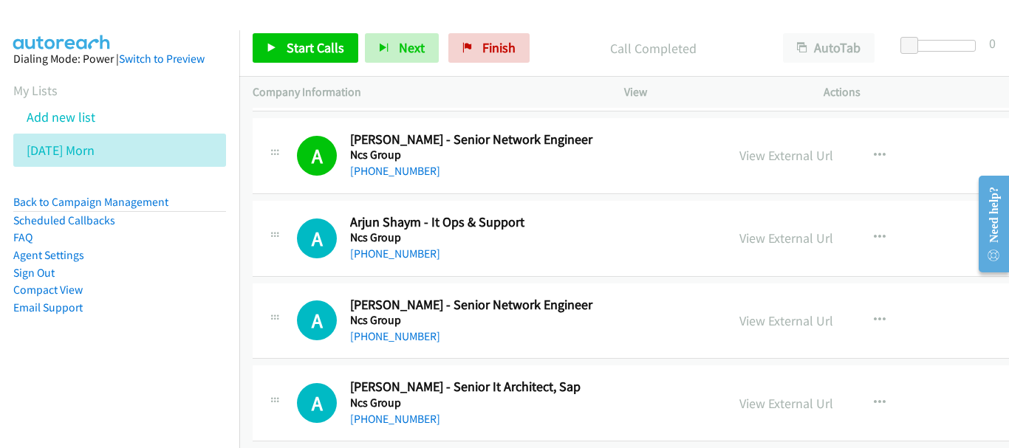
scroll to position [13093, 0]
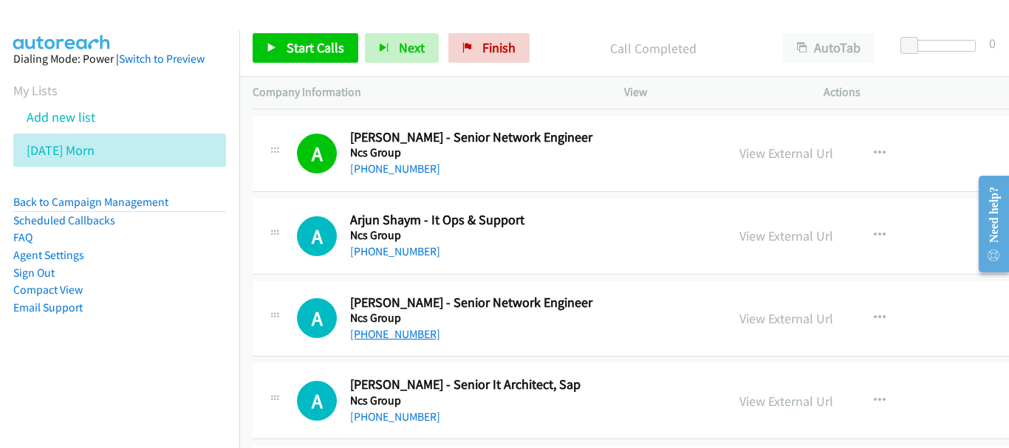
click at [403, 329] on link "[PHONE_NUMBER]" at bounding box center [395, 334] width 90 height 14
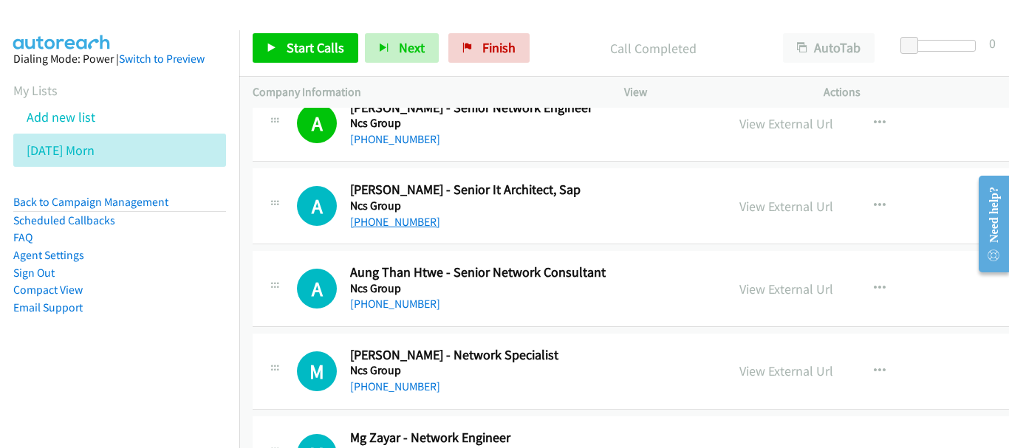
scroll to position [13315, 0]
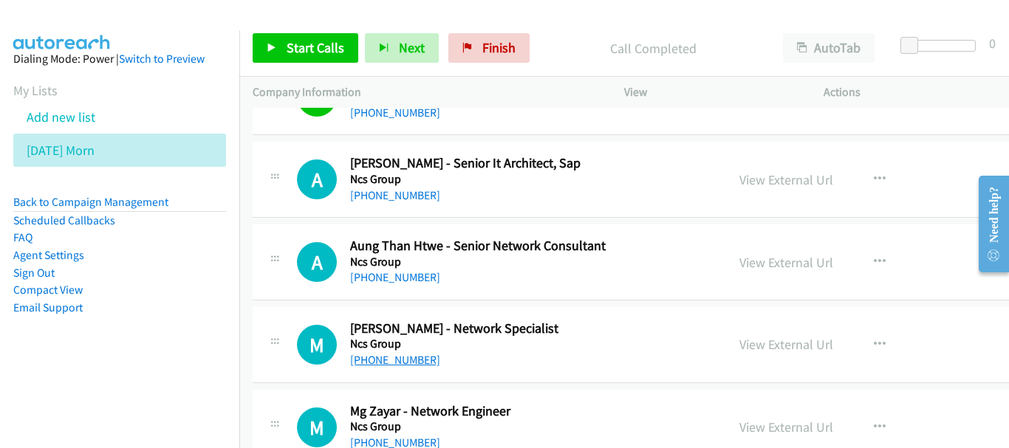
click at [378, 361] on link "[PHONE_NUMBER]" at bounding box center [395, 360] width 90 height 14
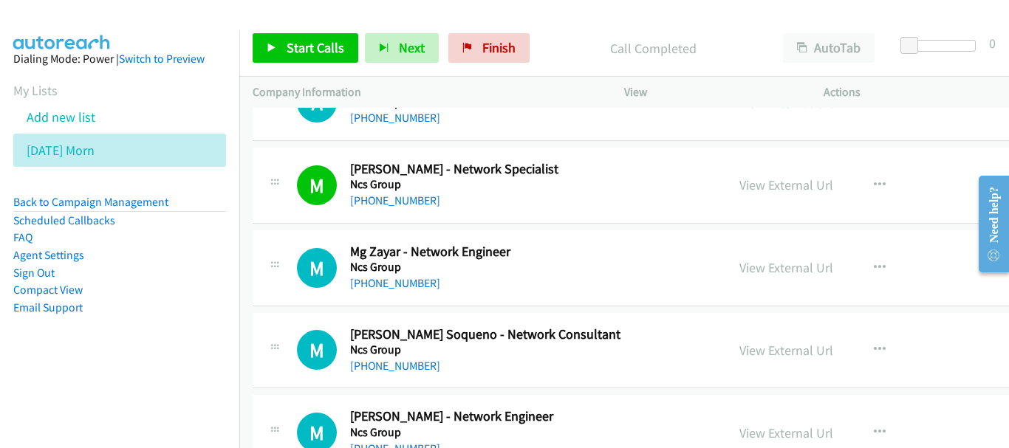
scroll to position [13548, 0]
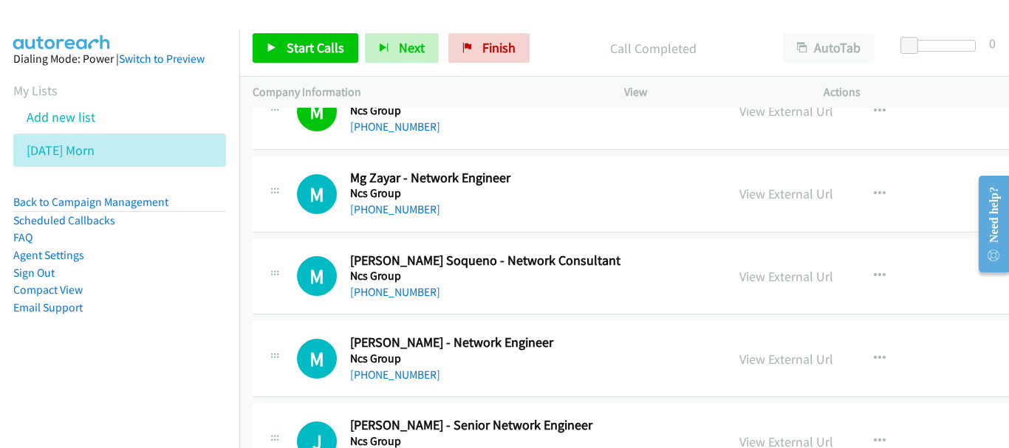
click at [376, 362] on h5 "Ncs Group" at bounding box center [524, 359] width 348 height 15
click at [379, 369] on link "[PHONE_NUMBER]" at bounding box center [395, 375] width 90 height 14
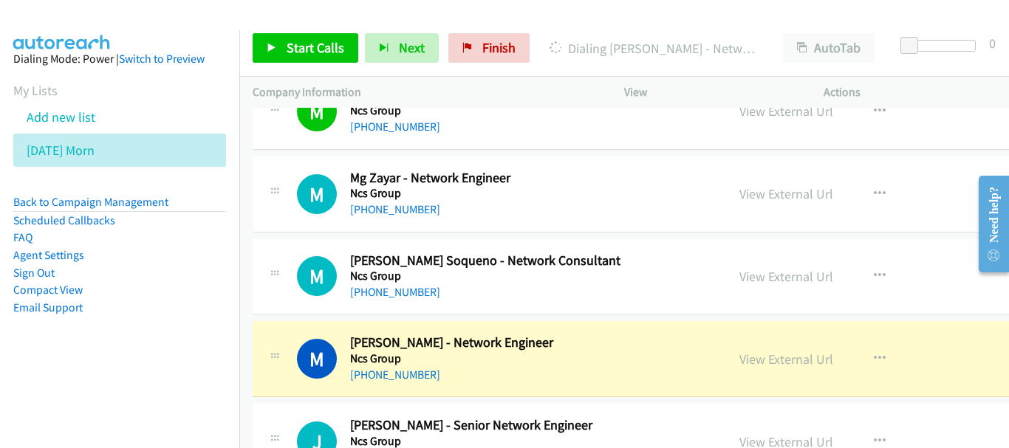
scroll to position [13696, 0]
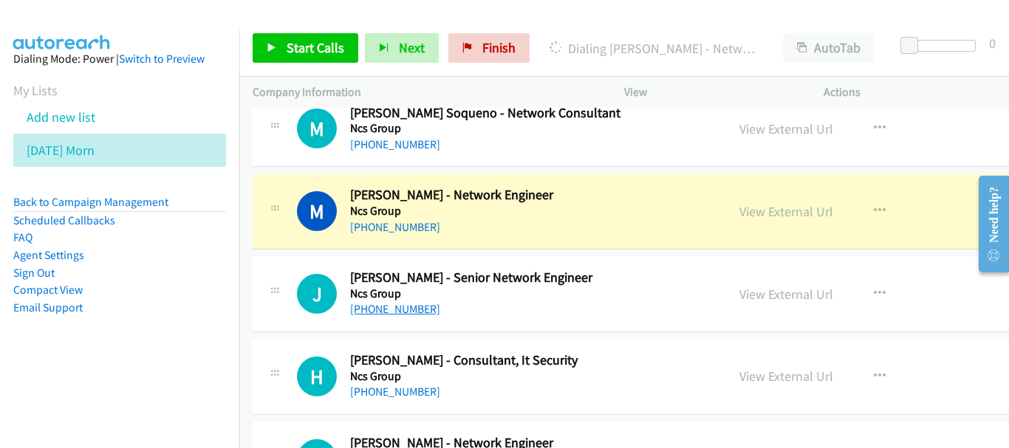
click at [398, 310] on link "[PHONE_NUMBER]" at bounding box center [395, 309] width 90 height 14
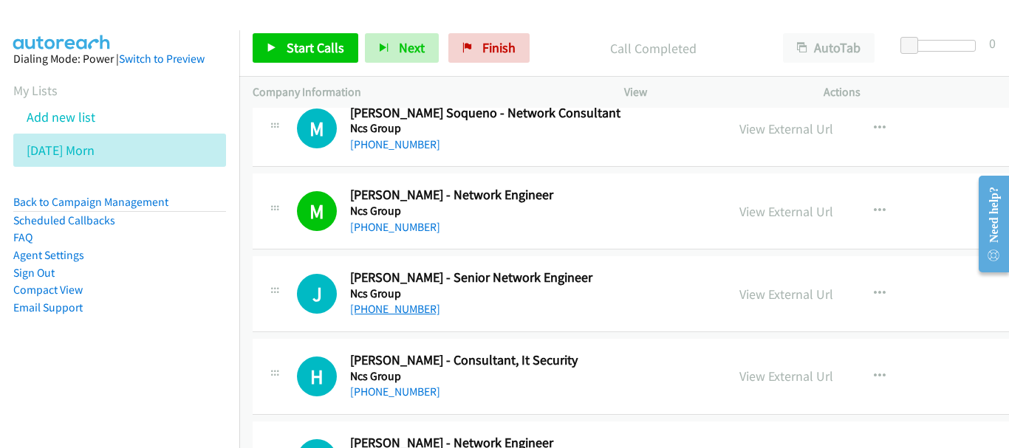
click at [388, 307] on link "[PHONE_NUMBER]" at bounding box center [395, 309] width 90 height 14
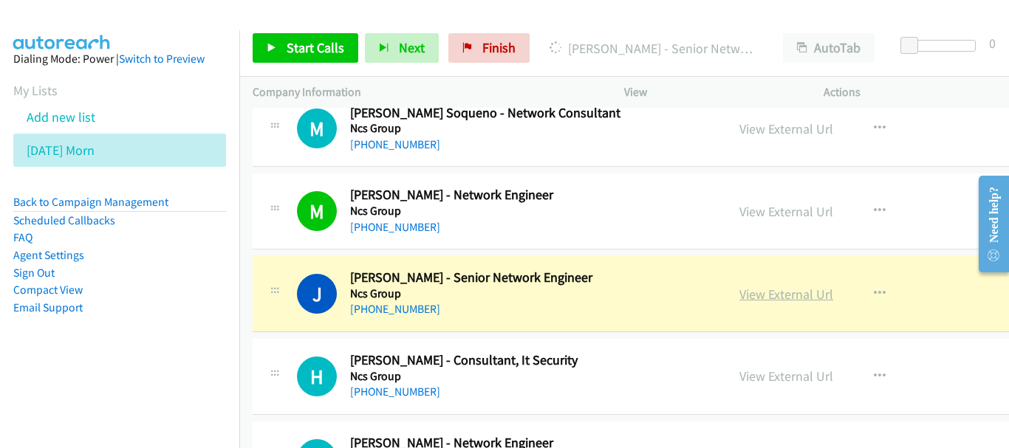
click at [758, 299] on link "View External Url" at bounding box center [786, 294] width 94 height 17
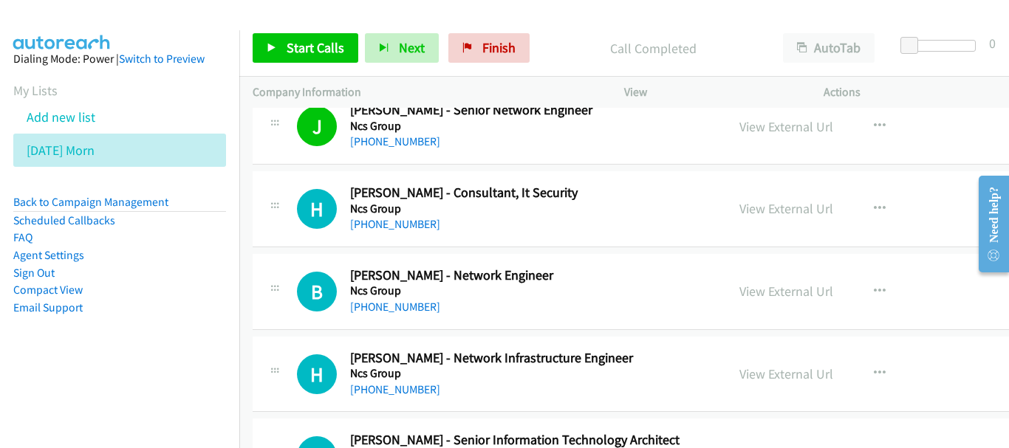
scroll to position [13917, 0]
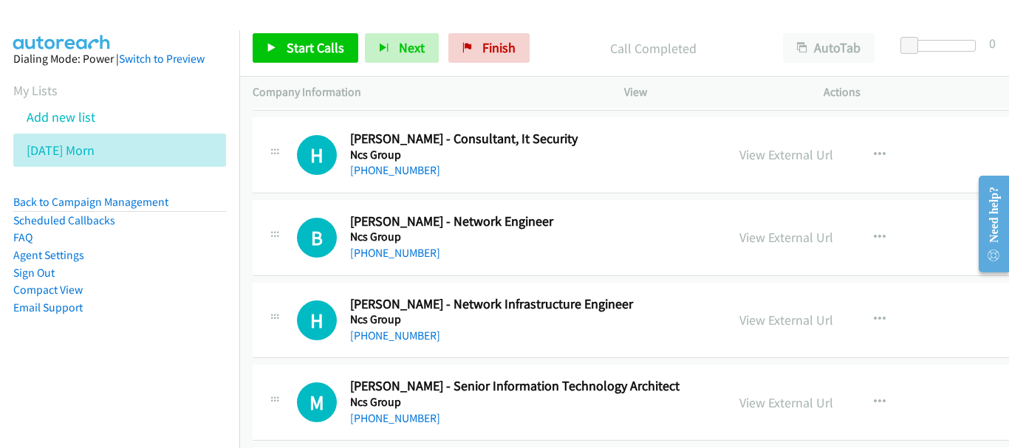
click at [354, 245] on div "[PHONE_NUMBER]" at bounding box center [524, 254] width 348 height 18
click at [372, 246] on link "[PHONE_NUMBER]" at bounding box center [395, 253] width 90 height 14
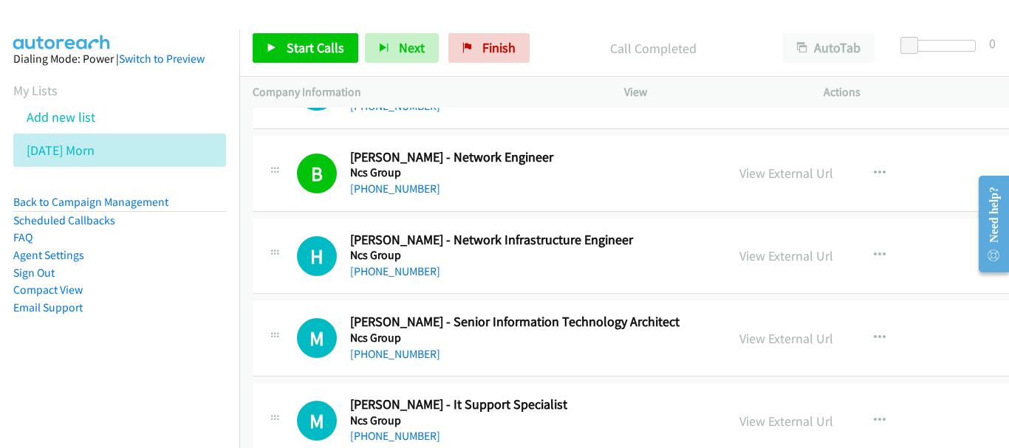
scroll to position [13991, 0]
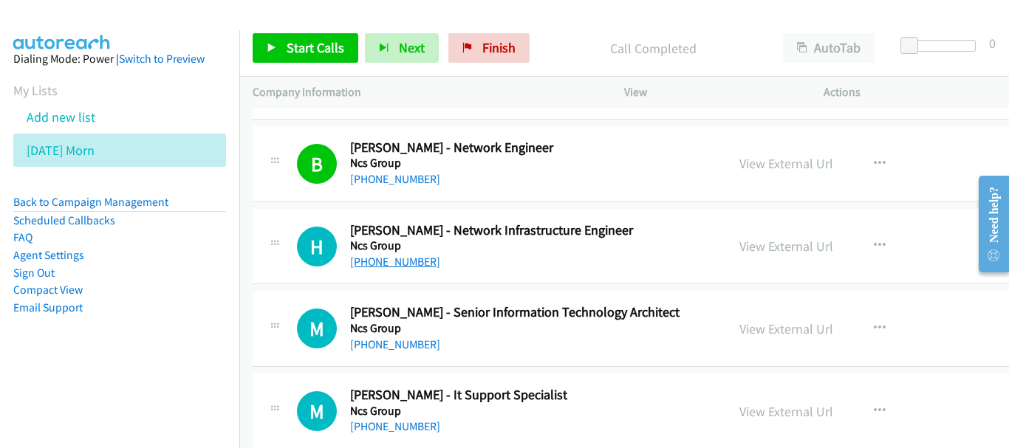
click at [369, 259] on link "[PHONE_NUMBER]" at bounding box center [395, 262] width 90 height 14
click at [383, 349] on link "[PHONE_NUMBER]" at bounding box center [395, 345] width 90 height 14
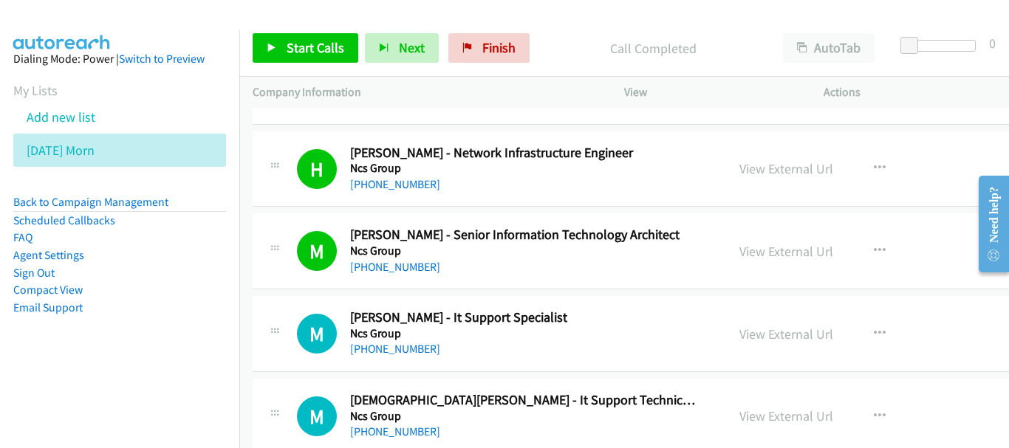
scroll to position [14139, 0]
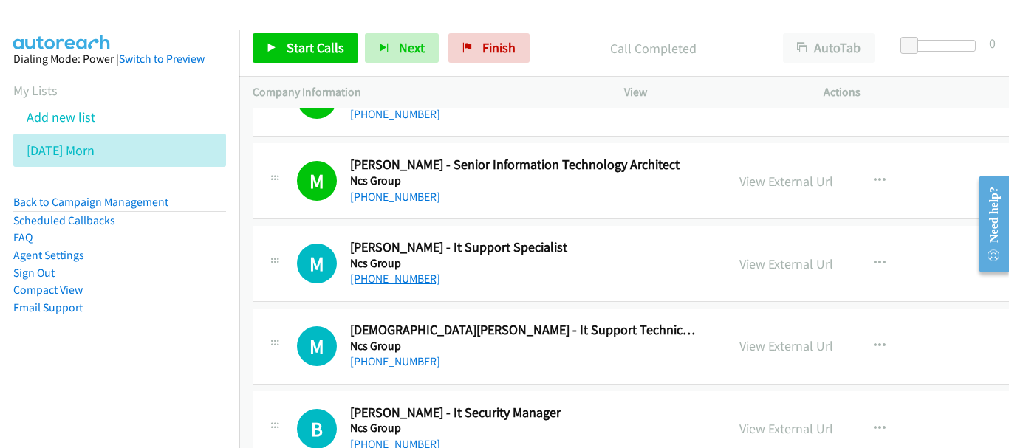
click at [372, 281] on link "[PHONE_NUMBER]" at bounding box center [395, 279] width 90 height 14
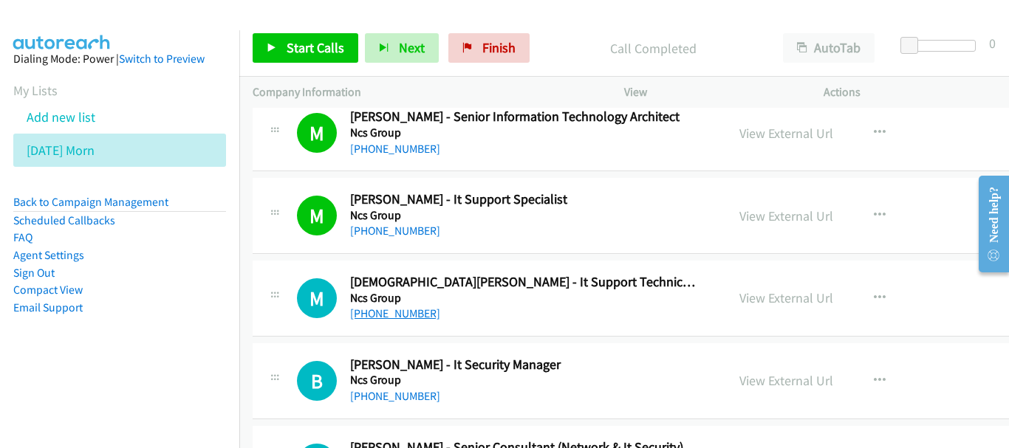
scroll to position [14213, 0]
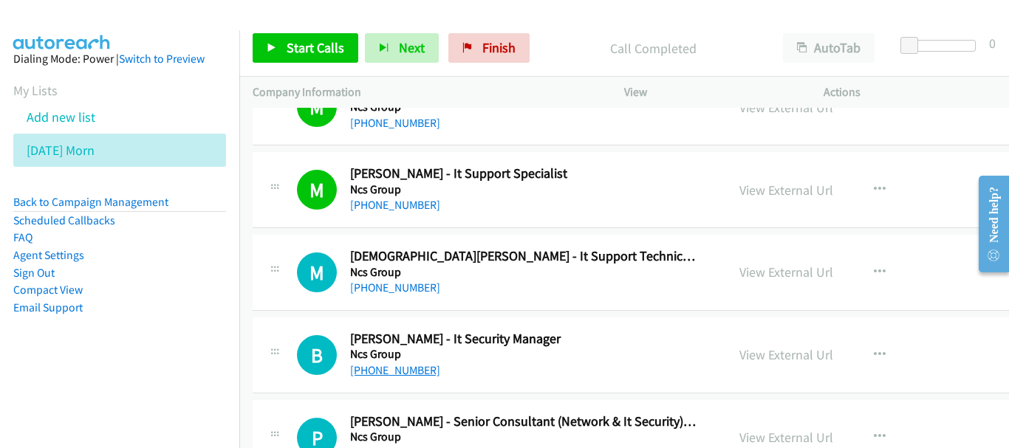
click at [396, 364] on link "[PHONE_NUMBER]" at bounding box center [395, 370] width 90 height 14
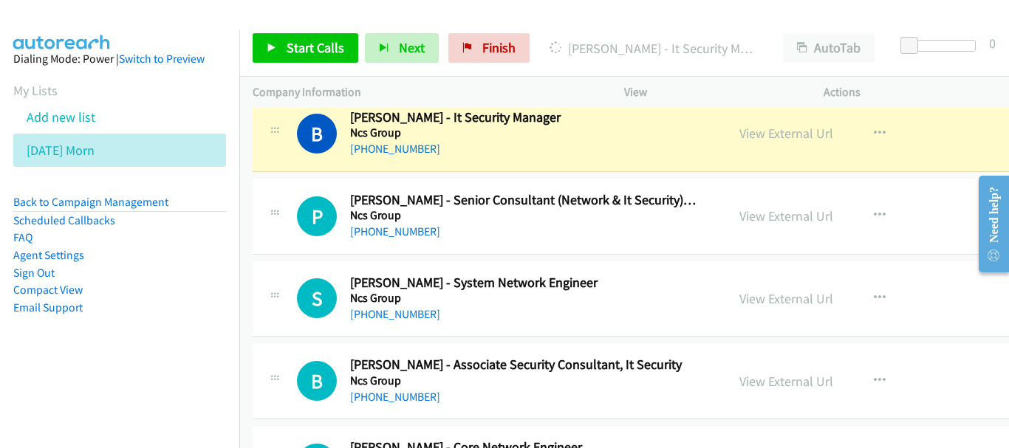
scroll to position [14361, 0]
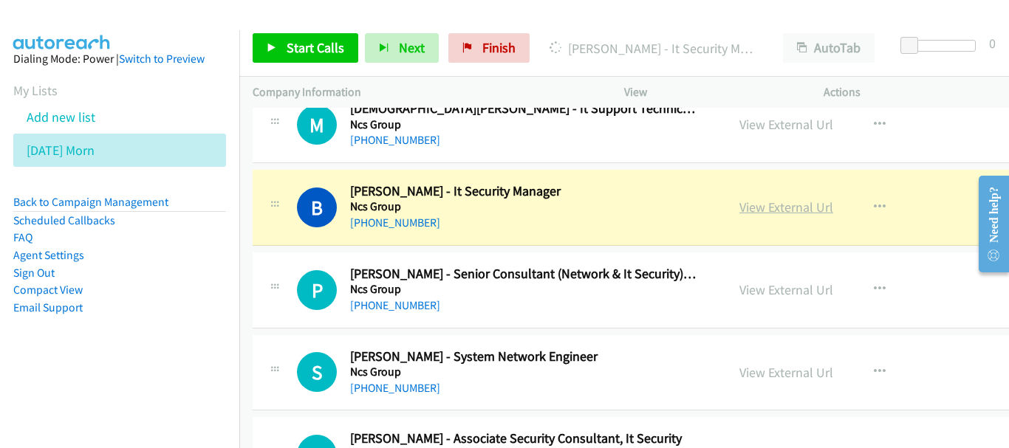
click at [810, 206] on link "View External Url" at bounding box center [786, 207] width 94 height 17
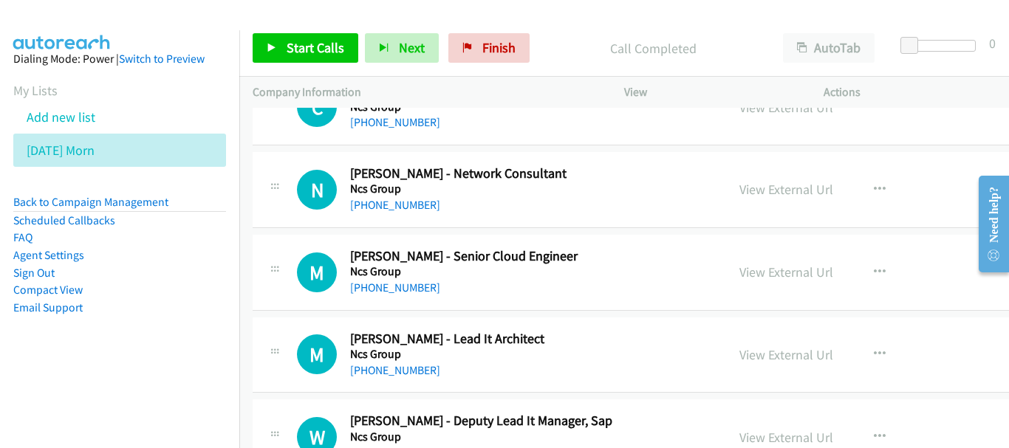
scroll to position [14804, 0]
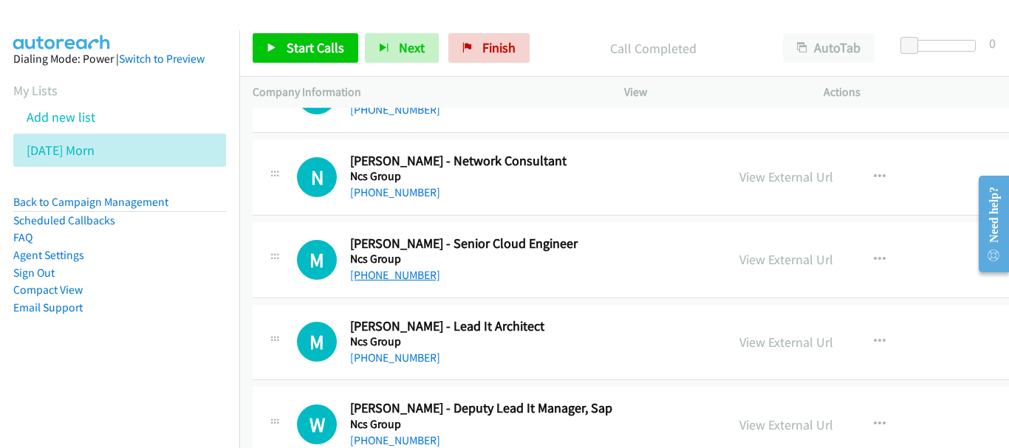
click at [390, 278] on link "[PHONE_NUMBER]" at bounding box center [395, 275] width 90 height 14
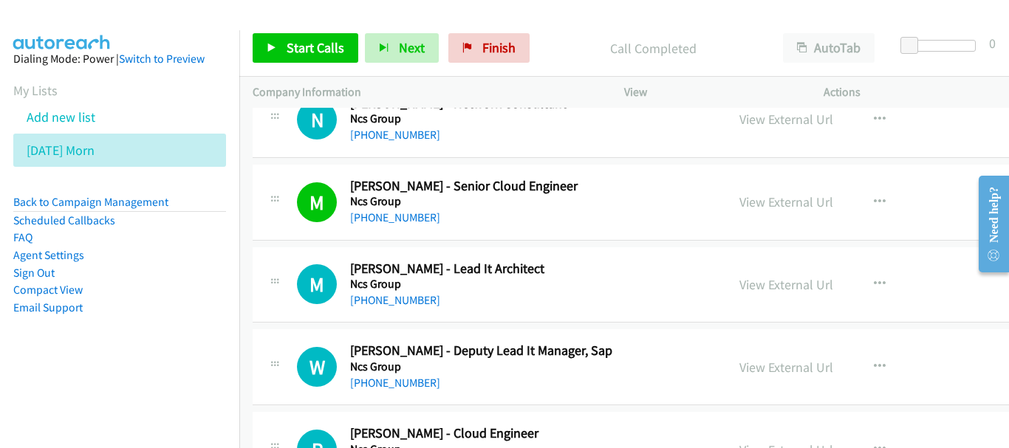
scroll to position [14878, 0]
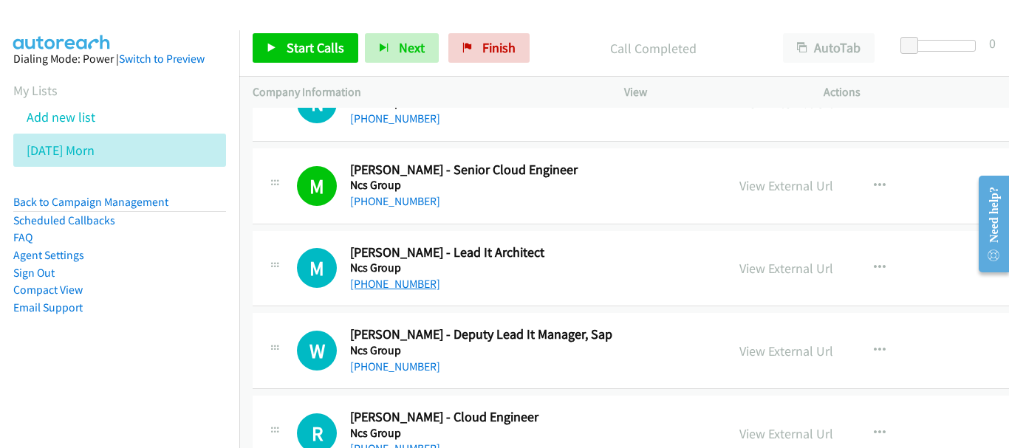
click at [411, 279] on link "[PHONE_NUMBER]" at bounding box center [395, 284] width 90 height 14
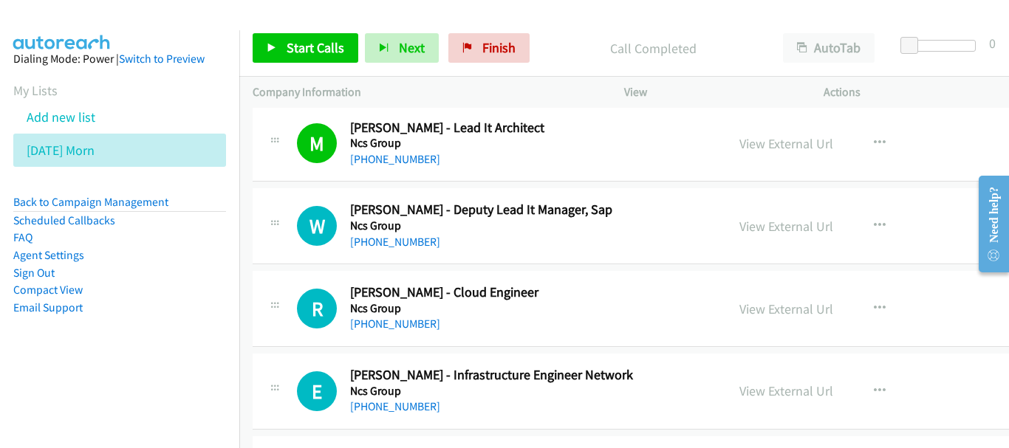
scroll to position [15025, 0]
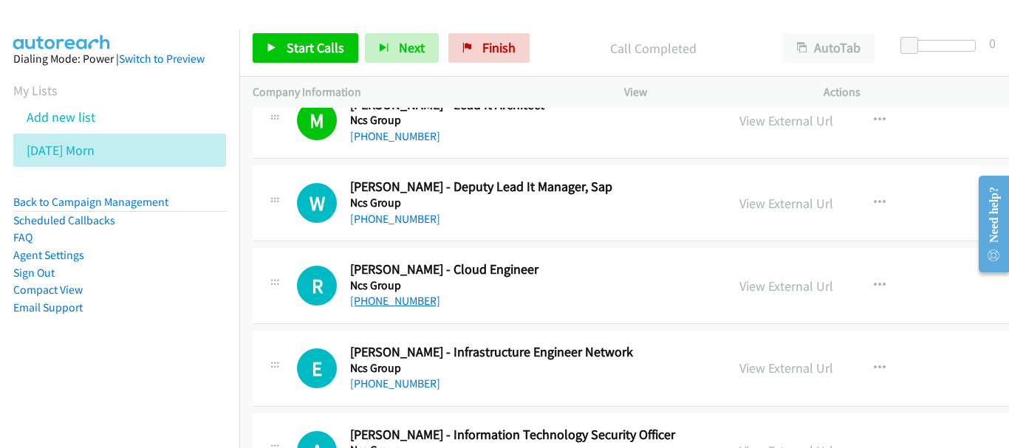
click at [362, 303] on link "[PHONE_NUMBER]" at bounding box center [395, 301] width 90 height 14
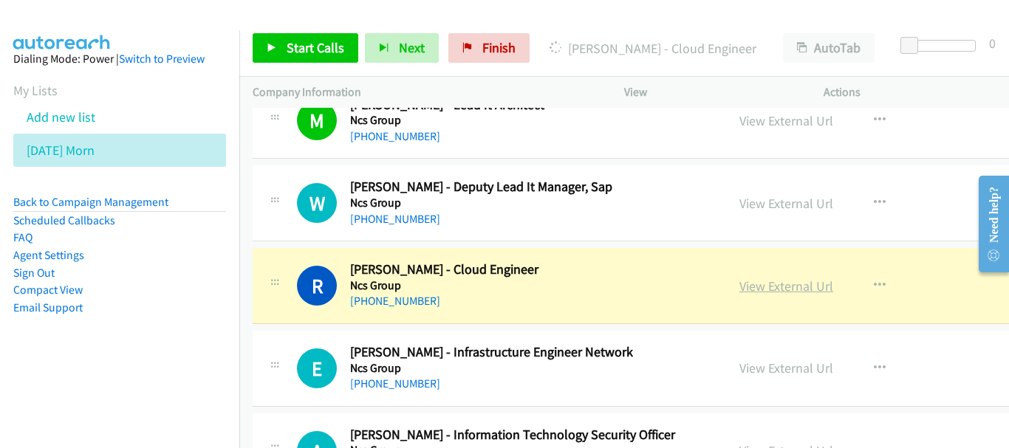
click at [777, 286] on link "View External Url" at bounding box center [786, 286] width 94 height 17
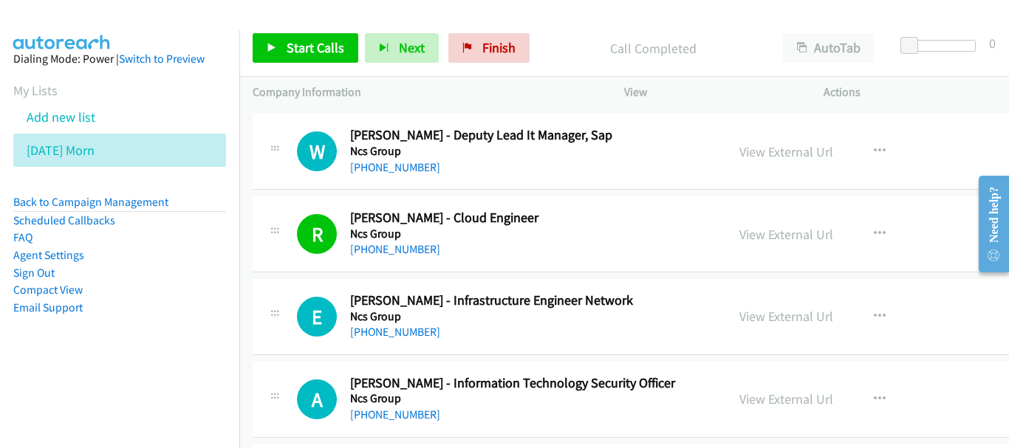
scroll to position [15099, 0]
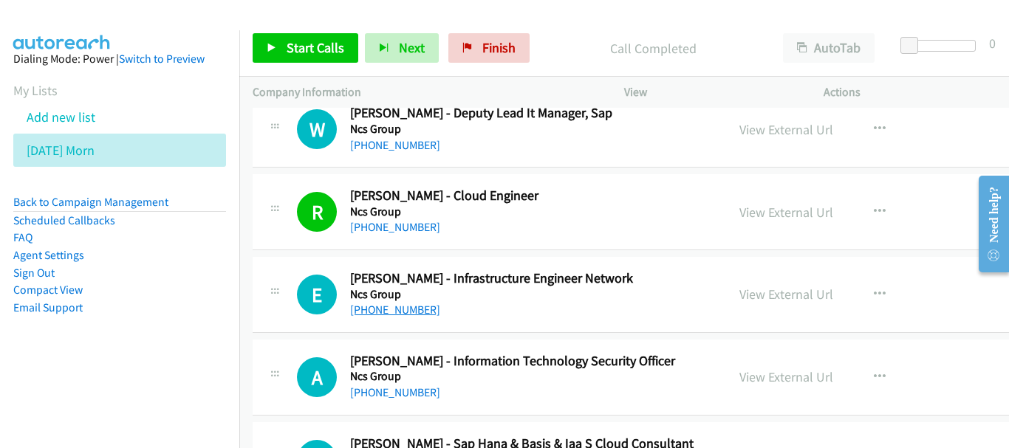
click at [404, 317] on link "[PHONE_NUMBER]" at bounding box center [395, 310] width 90 height 14
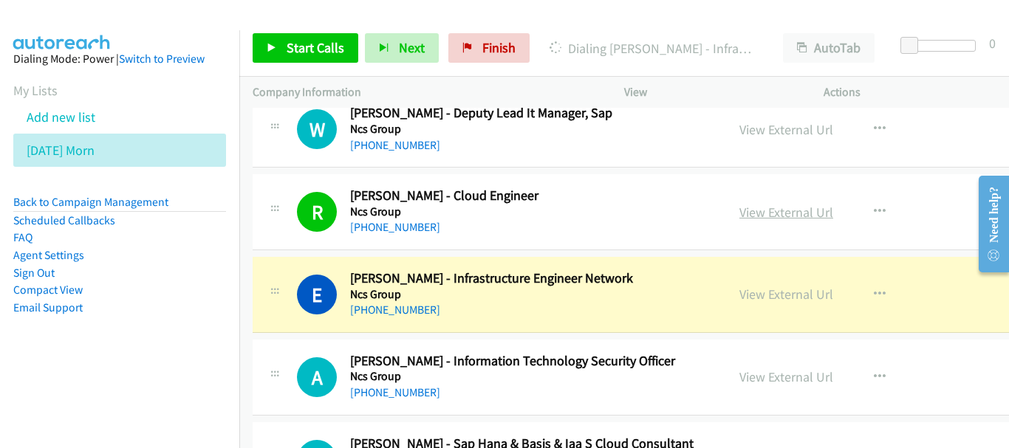
click at [744, 216] on link "View External Url" at bounding box center [786, 212] width 94 height 17
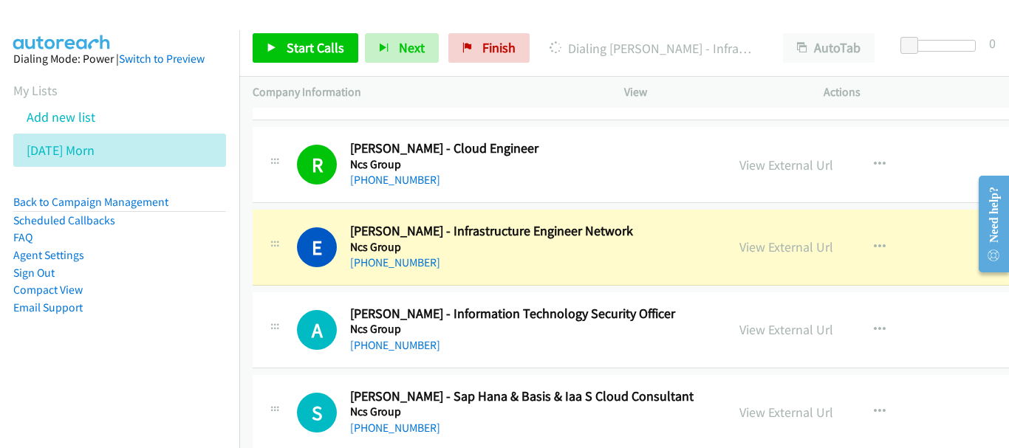
scroll to position [15173, 0]
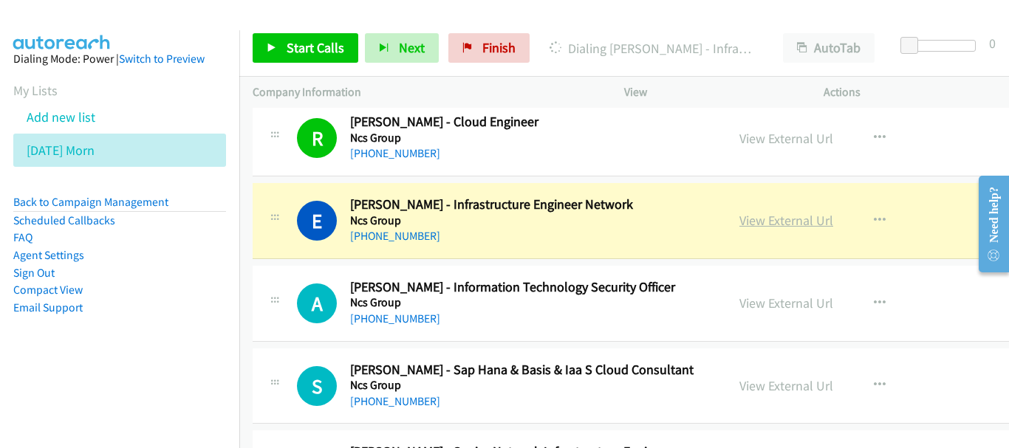
click at [742, 218] on link "View External Url" at bounding box center [786, 220] width 94 height 17
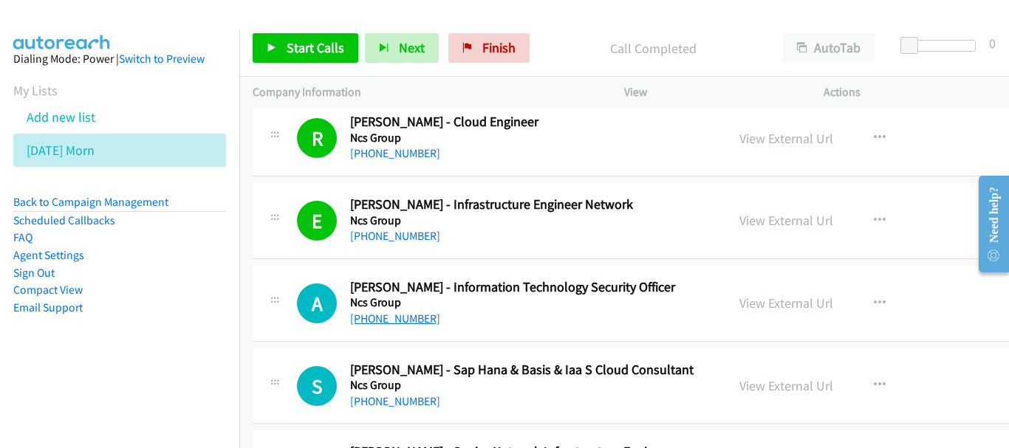
click at [382, 321] on link "[PHONE_NUMBER]" at bounding box center [395, 319] width 90 height 14
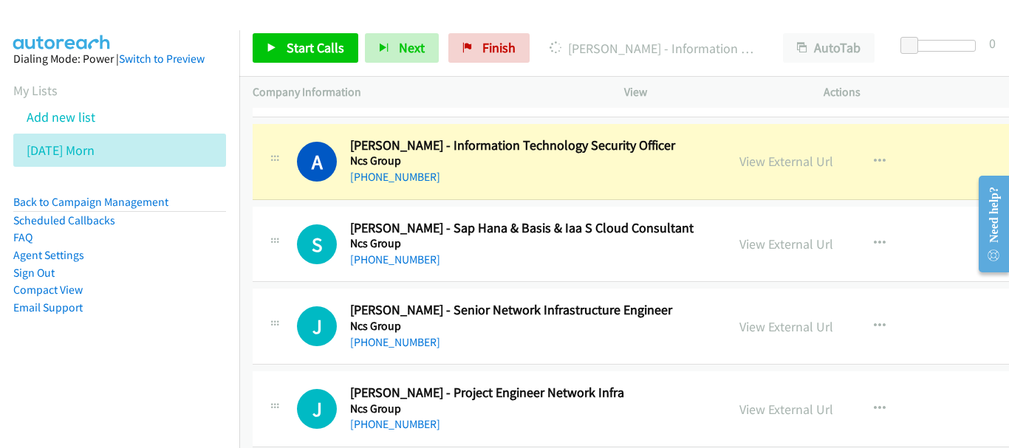
scroll to position [15321, 0]
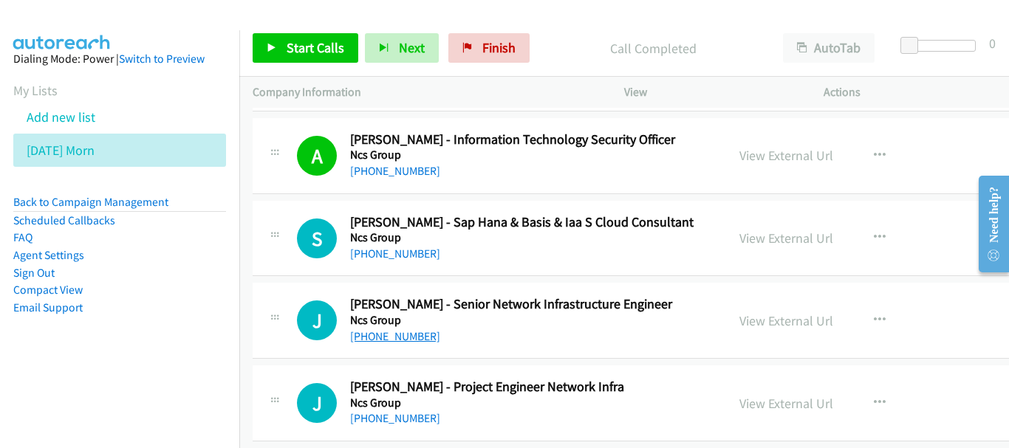
click at [397, 341] on link "[PHONE_NUMBER]" at bounding box center [395, 336] width 90 height 14
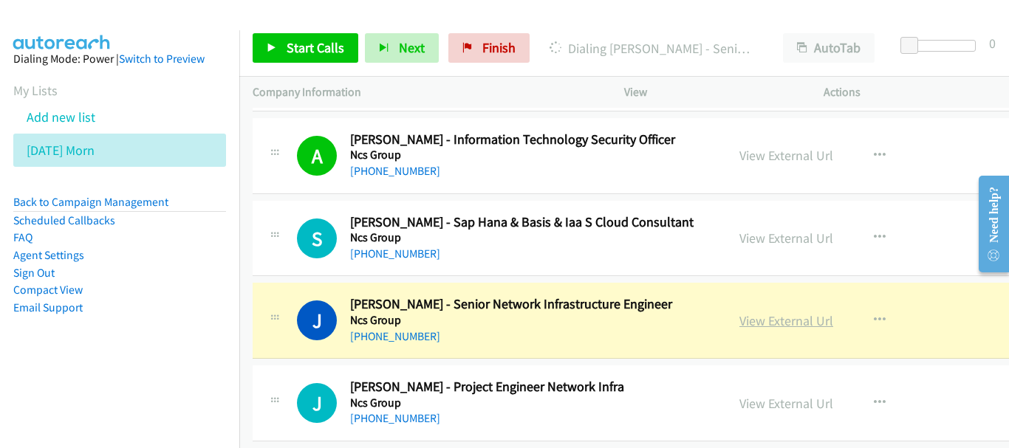
click at [746, 324] on link "View External Url" at bounding box center [786, 320] width 94 height 17
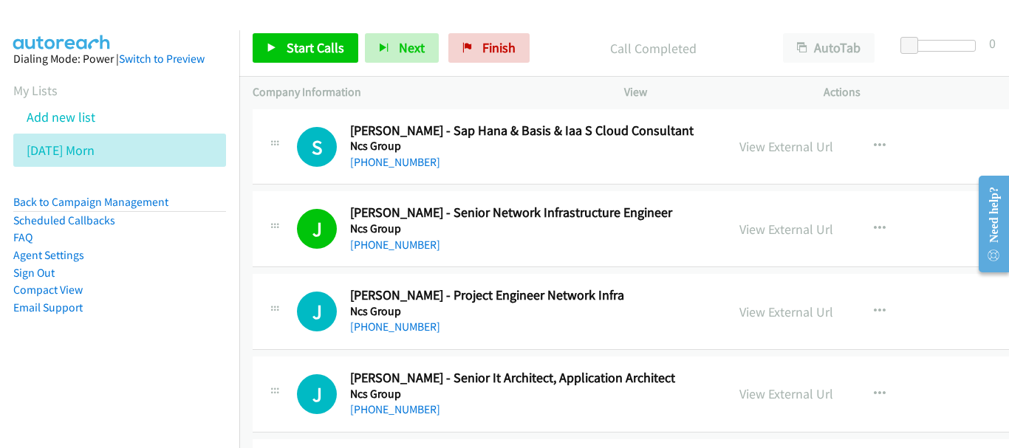
scroll to position [15469, 0]
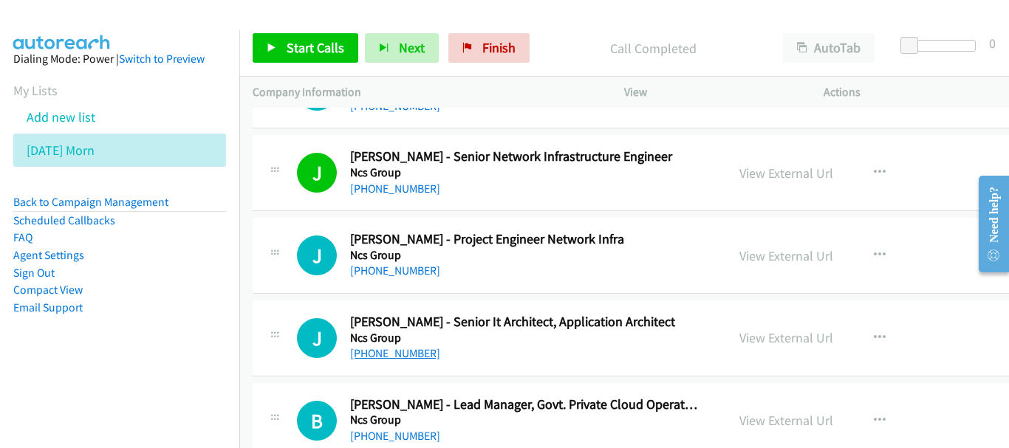
click at [360, 358] on link "[PHONE_NUMBER]" at bounding box center [395, 353] width 90 height 14
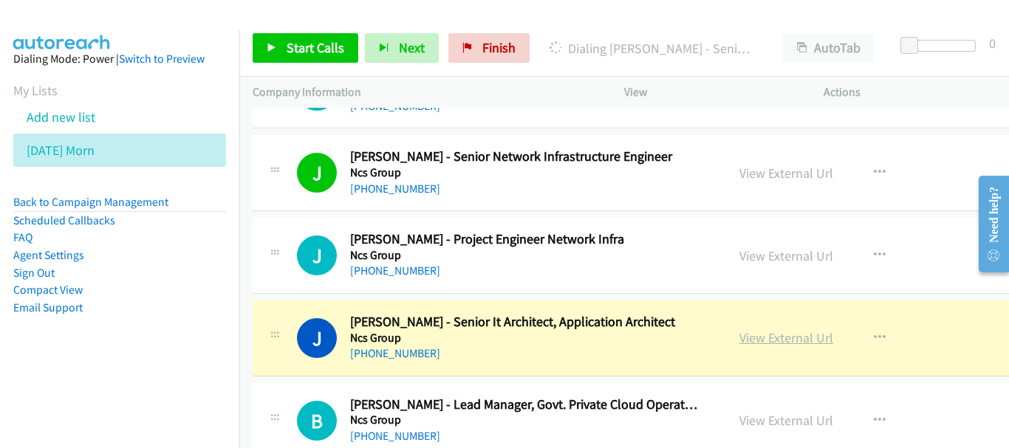
click at [743, 335] on link "View External Url" at bounding box center [786, 337] width 94 height 17
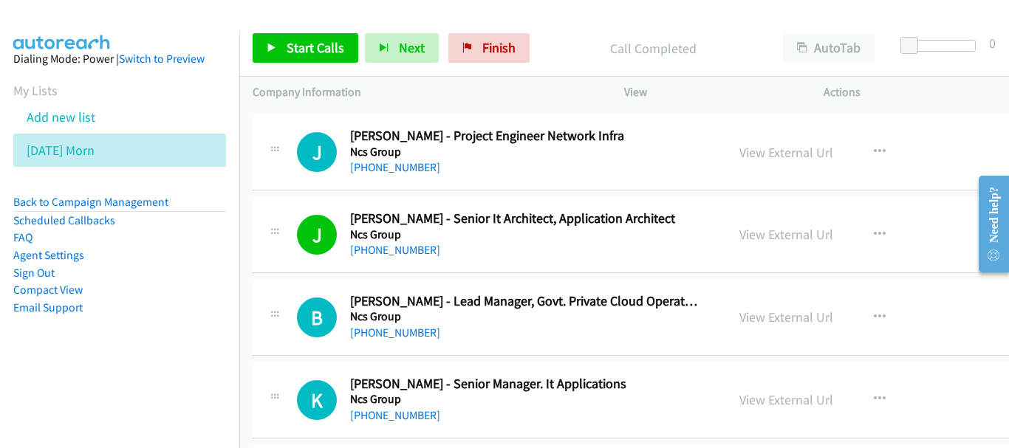
scroll to position [15616, 0]
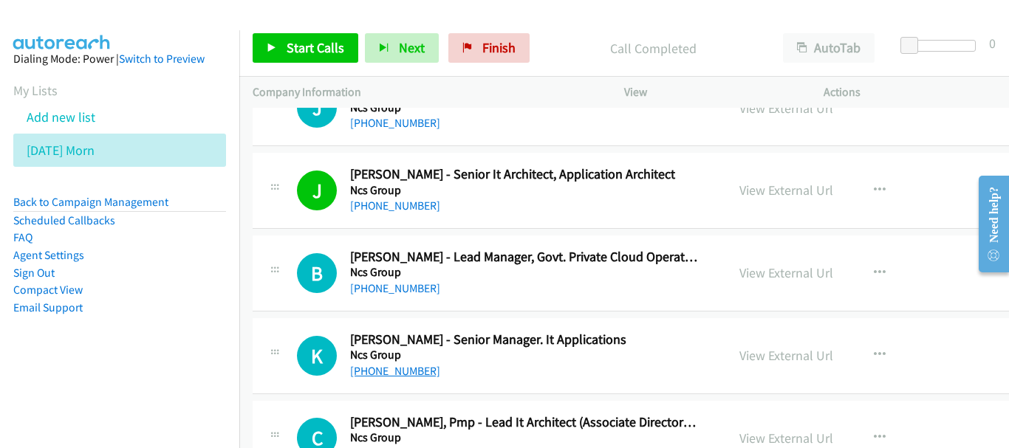
click at [404, 364] on link "[PHONE_NUMBER]" at bounding box center [395, 371] width 90 height 14
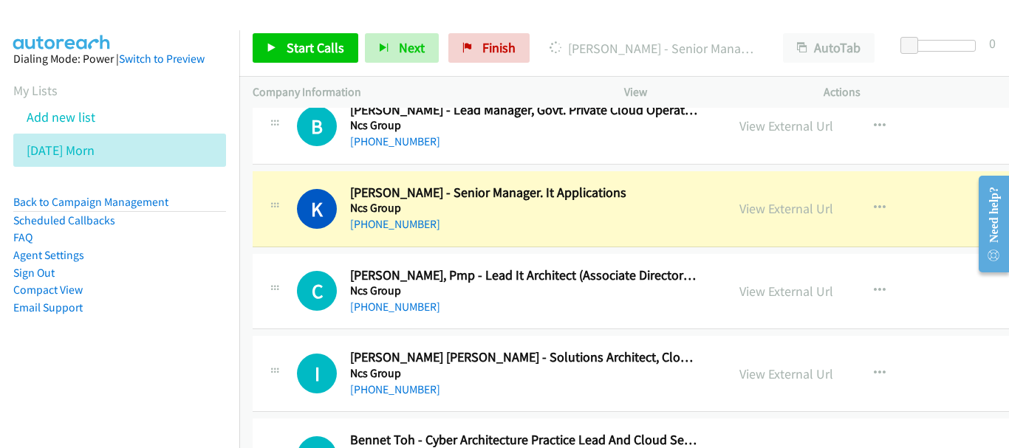
scroll to position [15764, 0]
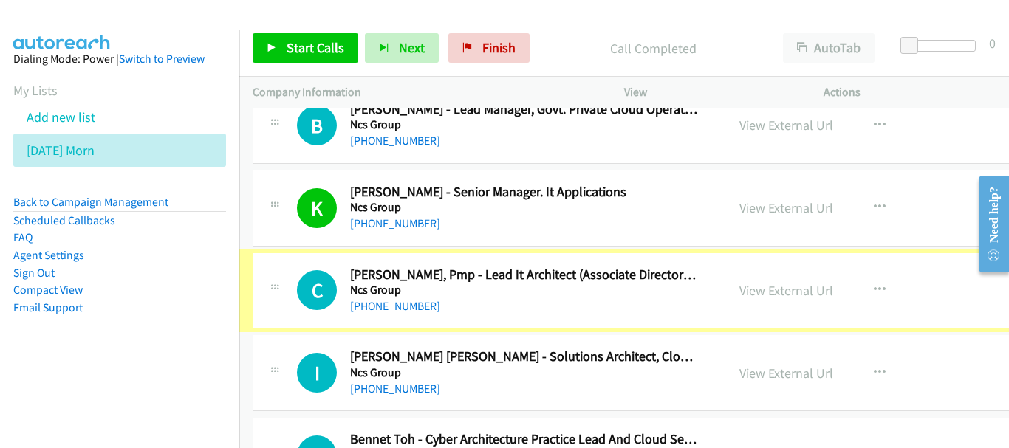
click at [378, 304] on link "[PHONE_NUMBER]" at bounding box center [395, 306] width 90 height 14
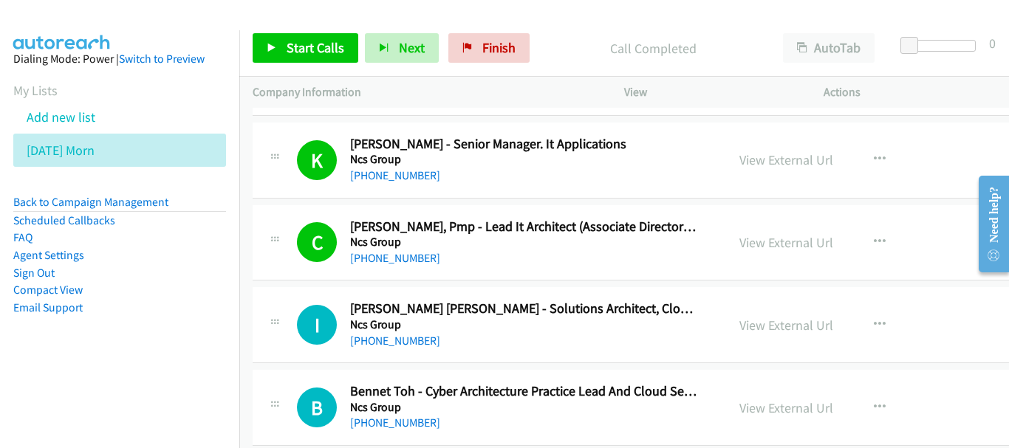
scroll to position [15838, 0]
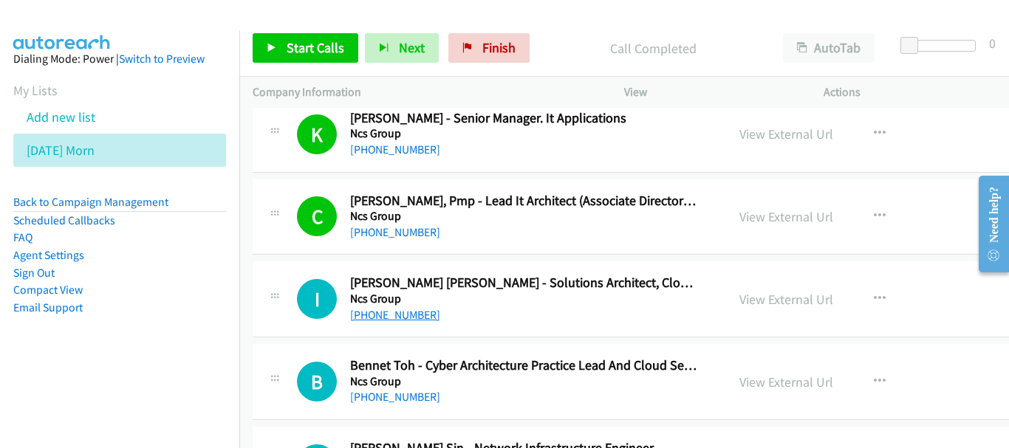
click at [400, 319] on link "[PHONE_NUMBER]" at bounding box center [395, 315] width 90 height 14
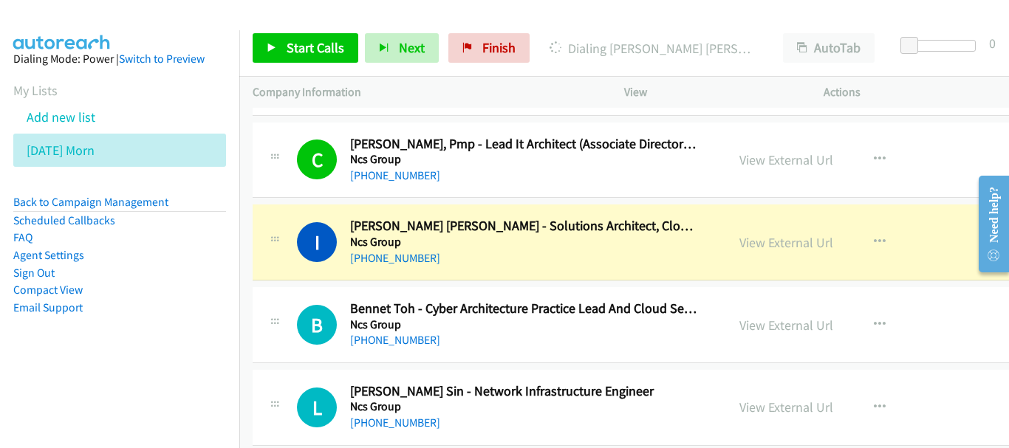
scroll to position [15912, 0]
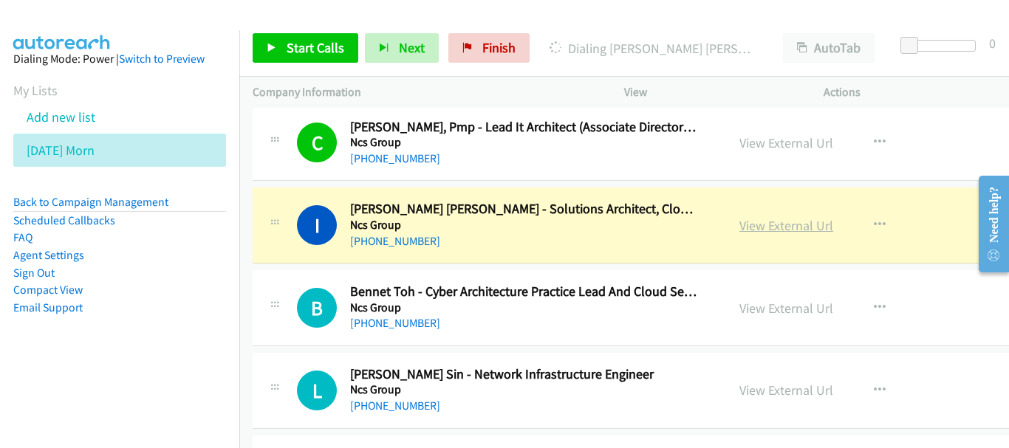
click at [782, 233] on link "View External Url" at bounding box center [786, 225] width 94 height 17
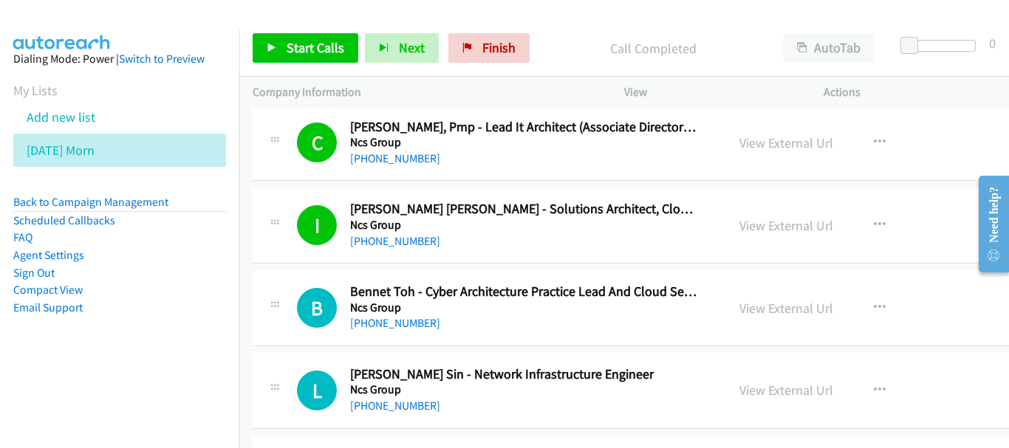
scroll to position [15986, 0]
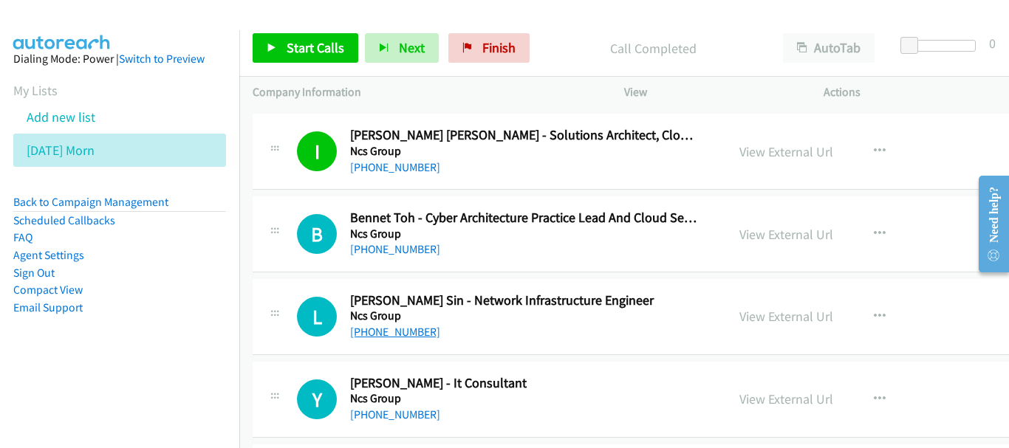
click at [392, 338] on link "[PHONE_NUMBER]" at bounding box center [395, 332] width 90 height 14
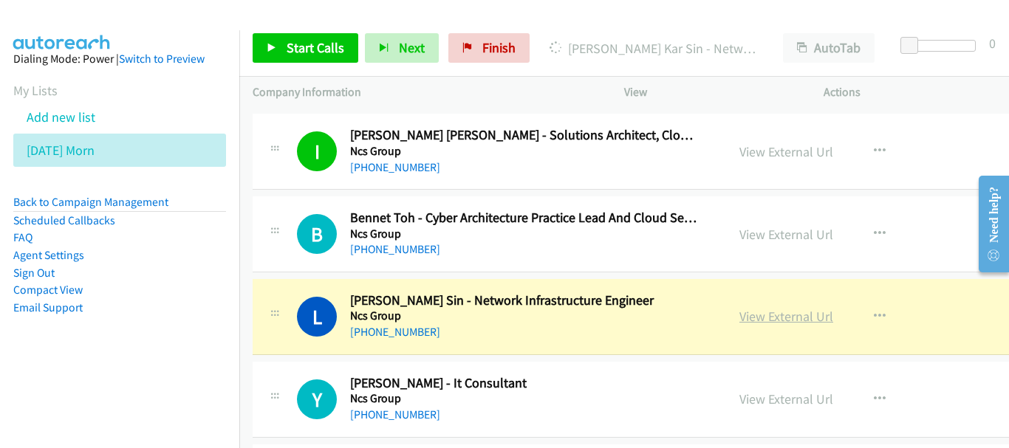
click at [780, 321] on link "View External Url" at bounding box center [786, 316] width 94 height 17
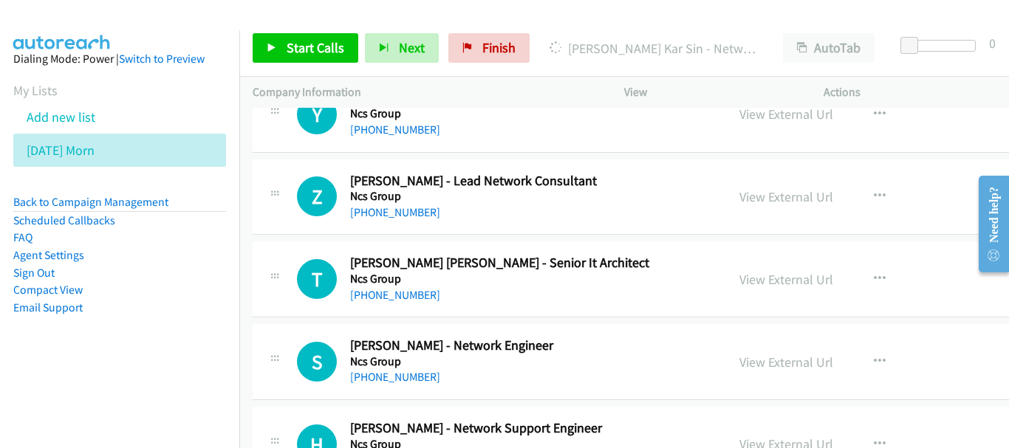
scroll to position [16281, 0]
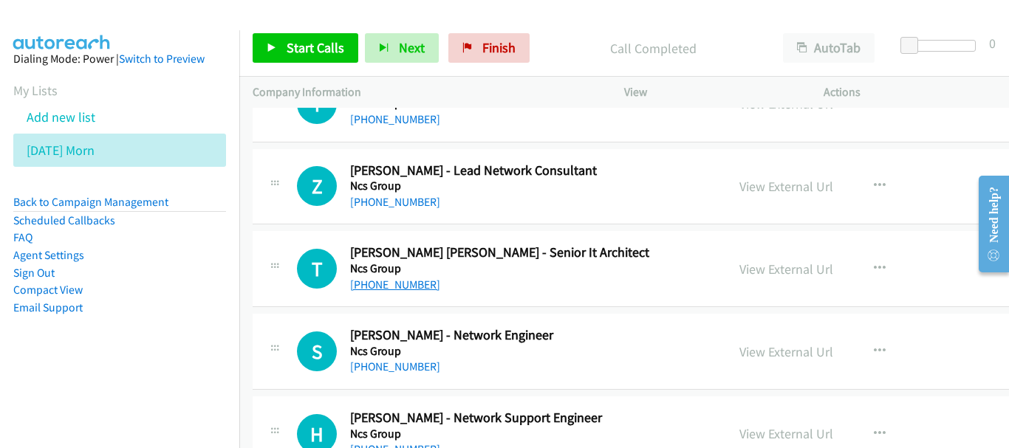
click at [379, 280] on link "[PHONE_NUMBER]" at bounding box center [395, 285] width 90 height 14
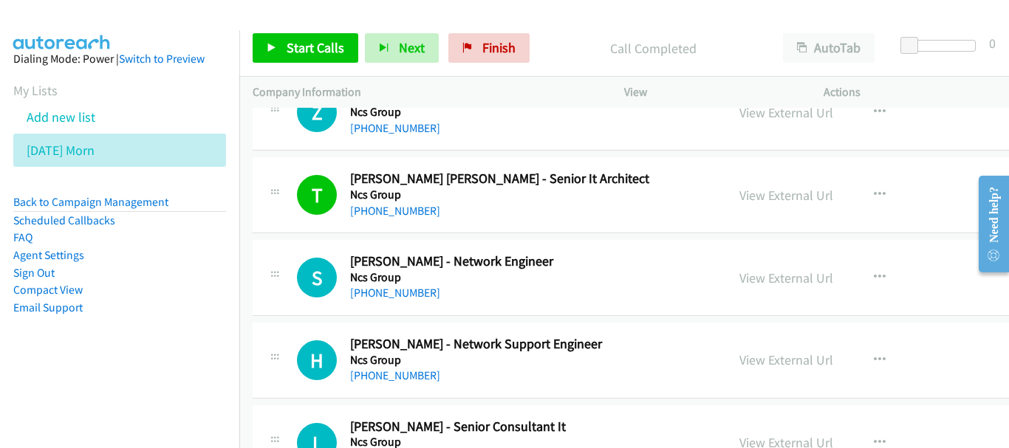
drag, startPoint x: 403, startPoint y: 298, endPoint x: 557, endPoint y: 318, distance: 154.8
click at [378, 299] on link "[PHONE_NUMBER]" at bounding box center [395, 293] width 90 height 14
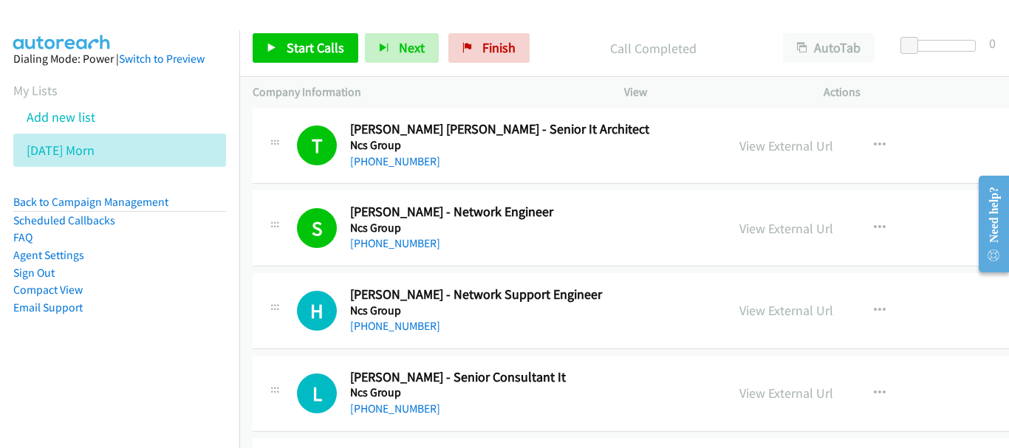
scroll to position [16429, 0]
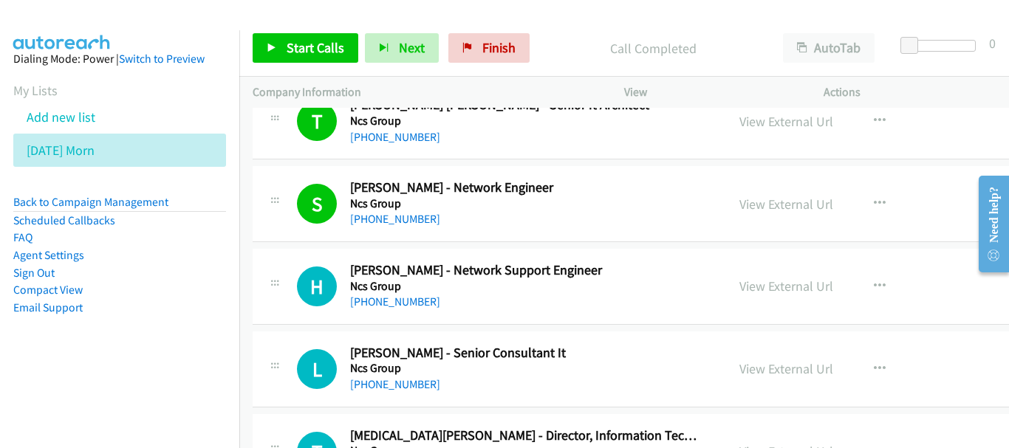
click at [379, 310] on div "[PHONE_NUMBER]" at bounding box center [524, 302] width 348 height 18
click at [379, 301] on link "[PHONE_NUMBER]" at bounding box center [395, 302] width 90 height 14
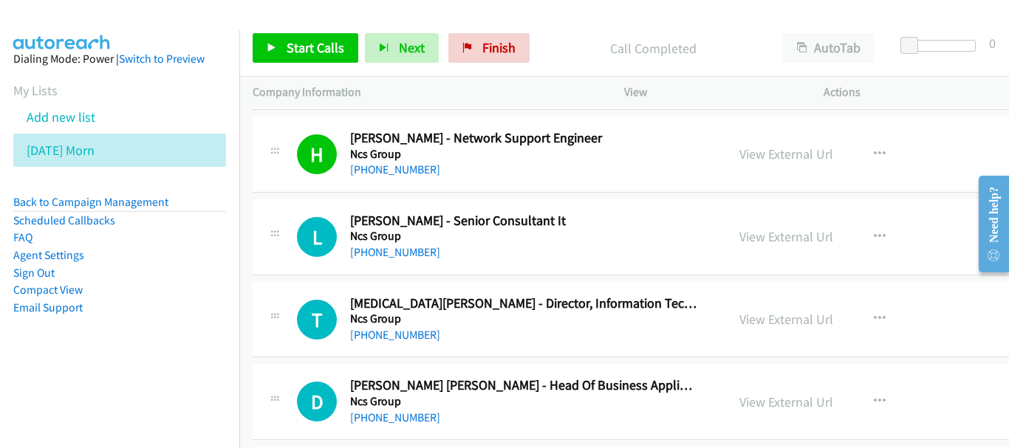
scroll to position [16577, 0]
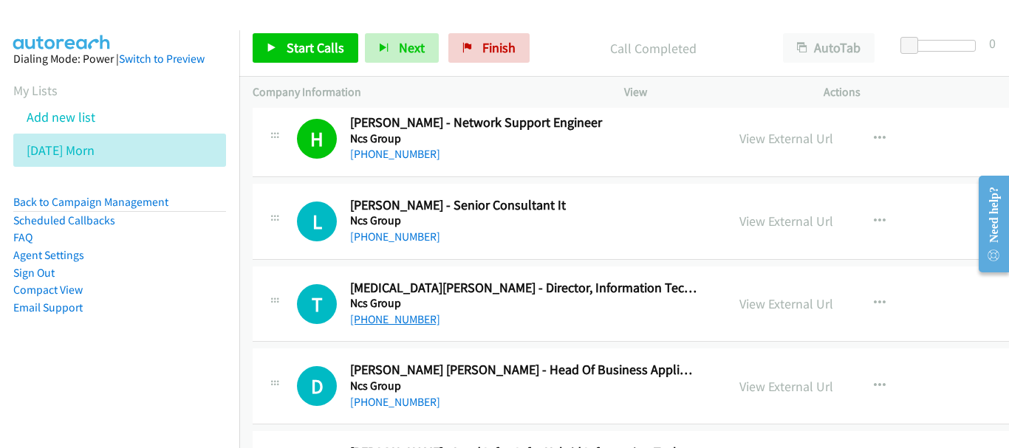
click at [392, 318] on link "[PHONE_NUMBER]" at bounding box center [395, 319] width 90 height 14
click at [392, 410] on div "[PHONE_NUMBER]" at bounding box center [524, 403] width 348 height 18
click at [389, 404] on link "[PHONE_NUMBER]" at bounding box center [395, 402] width 90 height 14
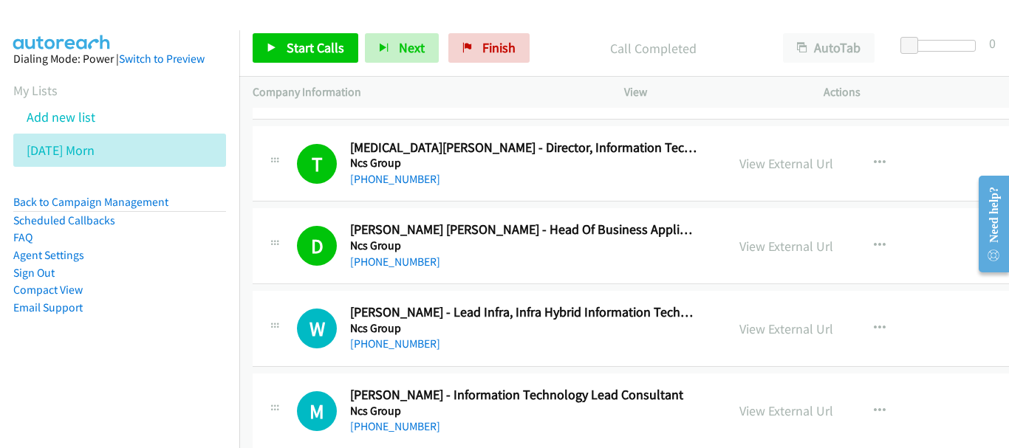
scroll to position [16798, 0]
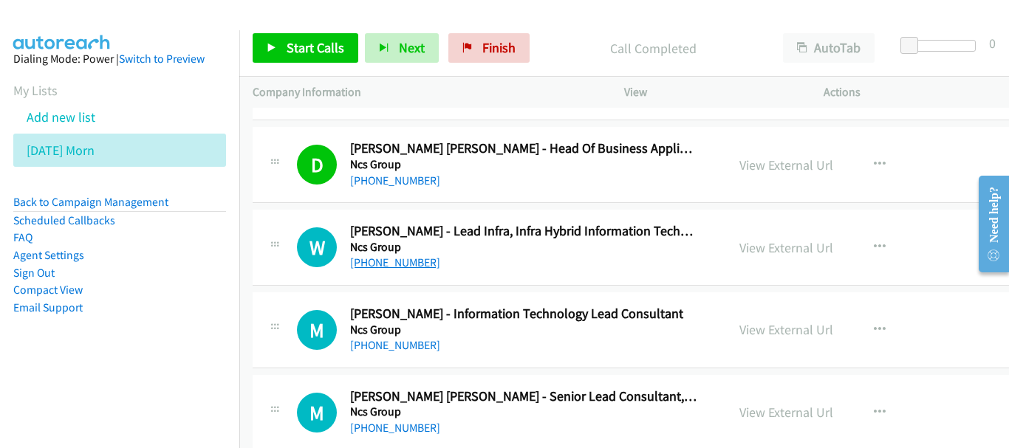
click at [361, 261] on link "[PHONE_NUMBER]" at bounding box center [395, 263] width 90 height 14
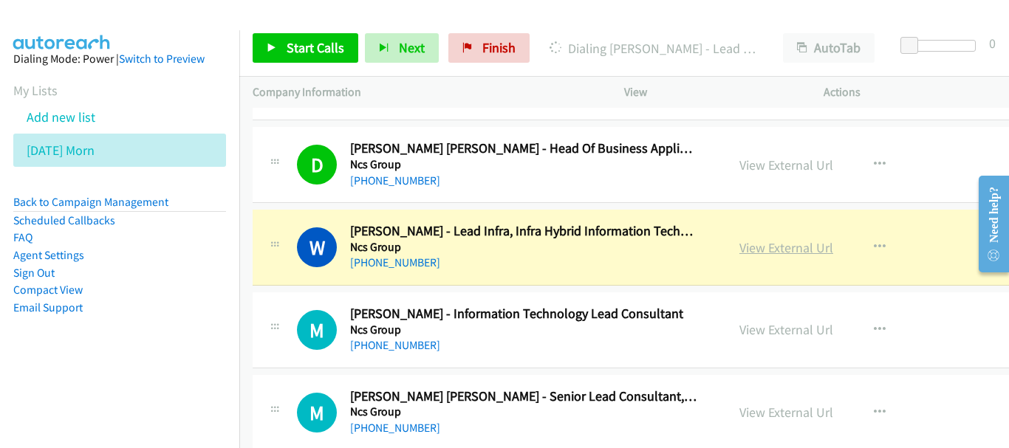
click at [768, 247] on link "View External Url" at bounding box center [786, 247] width 94 height 17
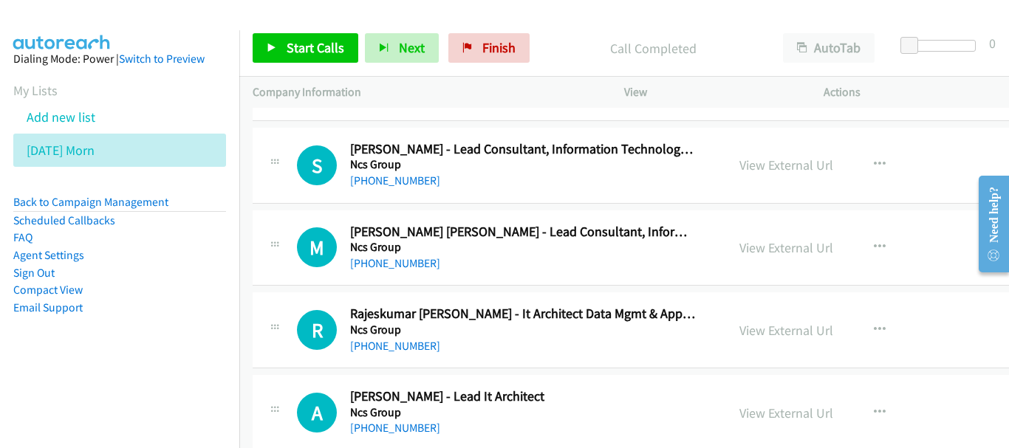
scroll to position [17168, 0]
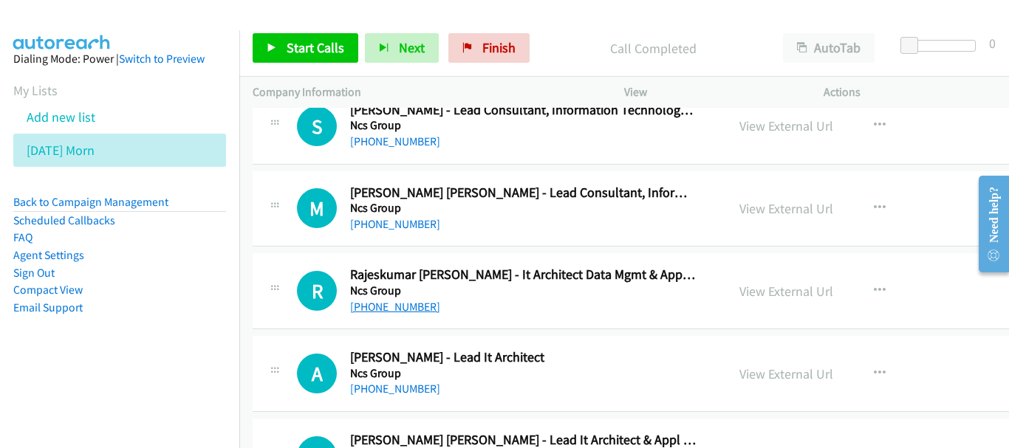
click at [401, 310] on link "[PHONE_NUMBER]" at bounding box center [395, 307] width 90 height 14
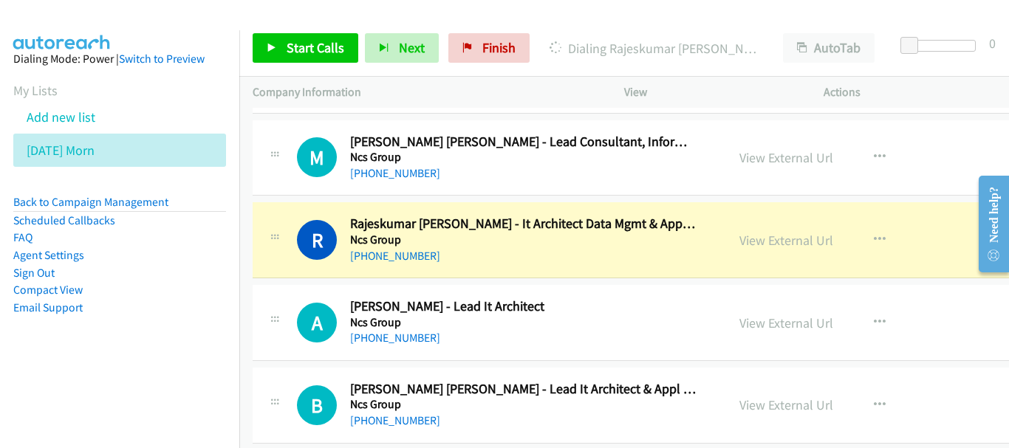
scroll to position [17242, 0]
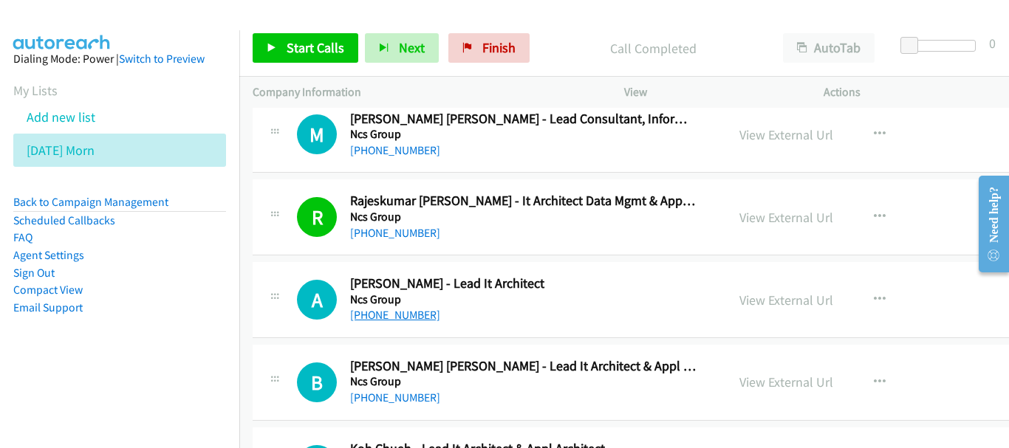
click at [406, 319] on link "[PHONE_NUMBER]" at bounding box center [395, 315] width 90 height 14
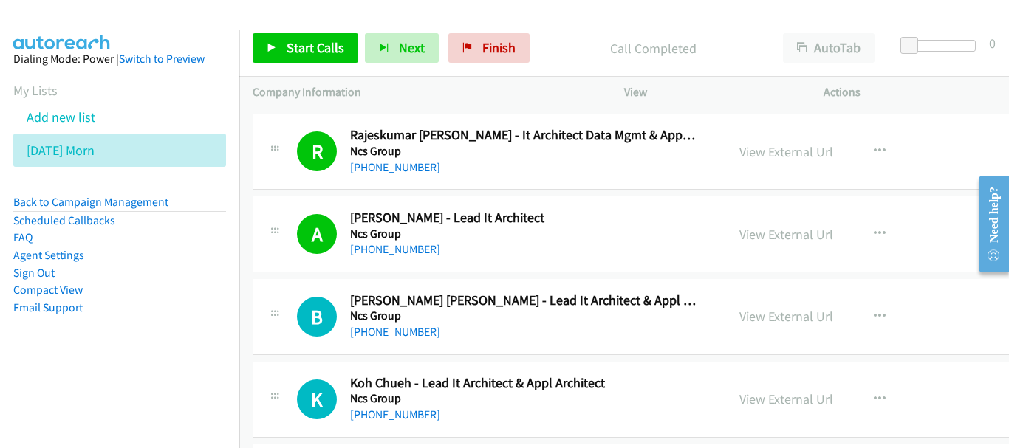
scroll to position [17315, 0]
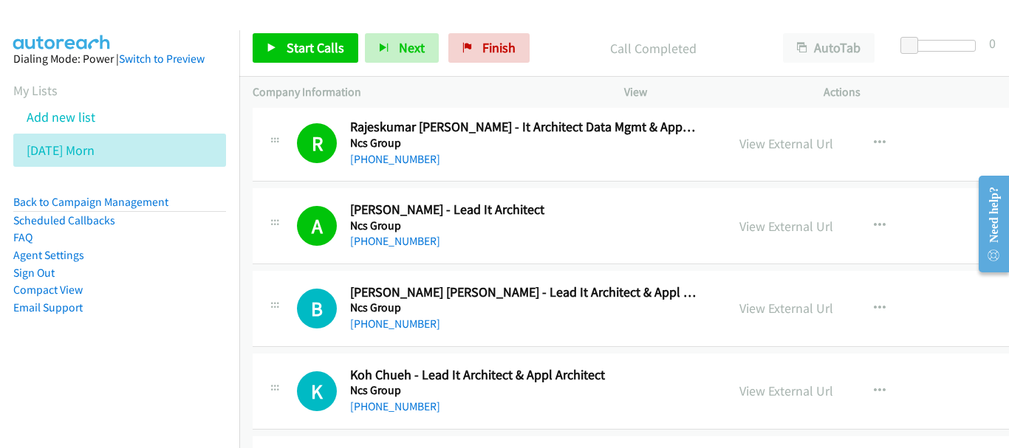
click at [386, 310] on h5 "Ncs Group" at bounding box center [524, 308] width 348 height 15
click at [385, 318] on link "[PHONE_NUMBER]" at bounding box center [395, 324] width 90 height 14
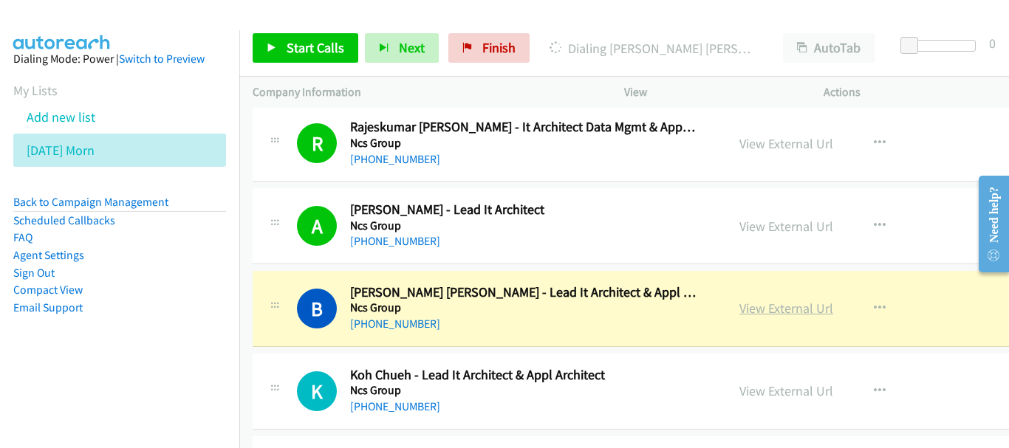
click at [801, 307] on link "View External Url" at bounding box center [786, 308] width 94 height 17
